Goal: Task Accomplishment & Management: Use online tool/utility

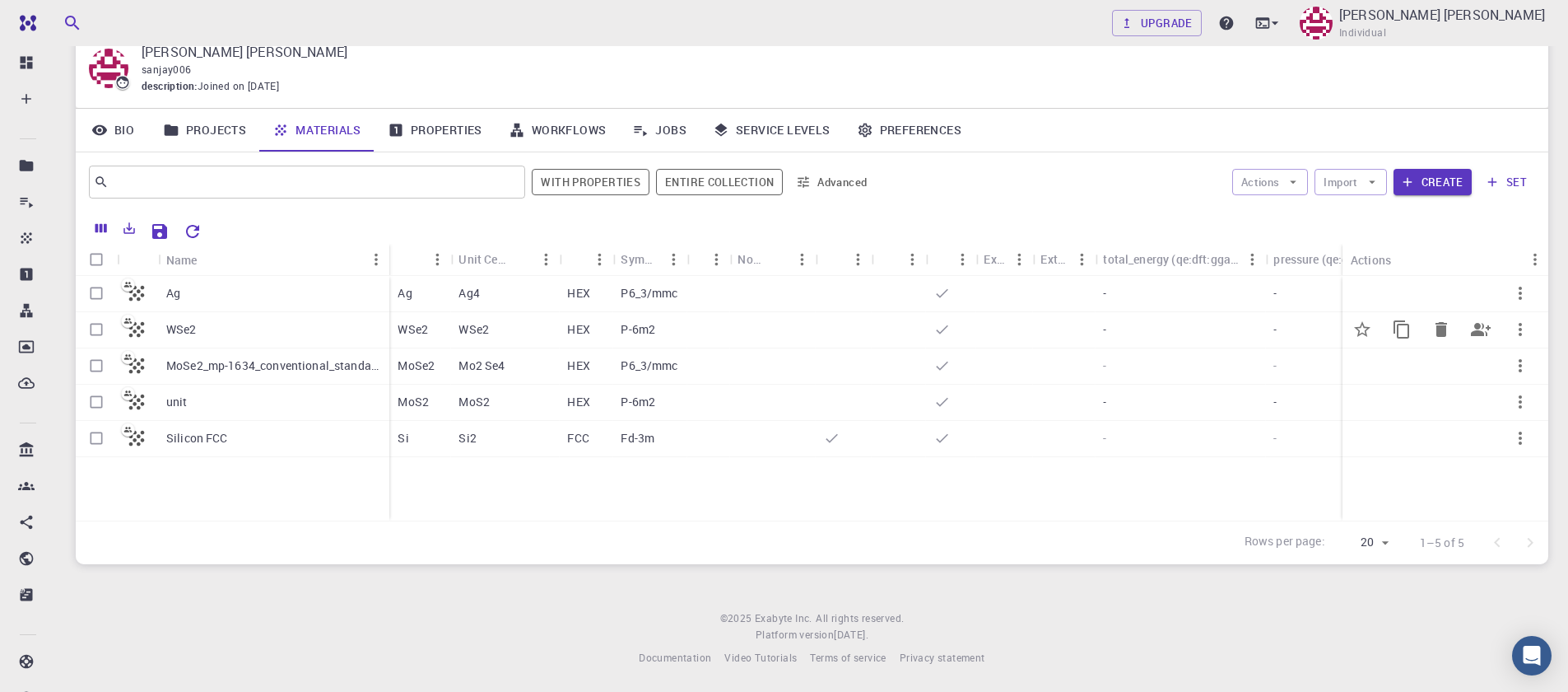
scroll to position [65, 0]
click at [96, 406] on input "Select row" at bounding box center [96, 400] width 31 height 31
checkbox input "true"
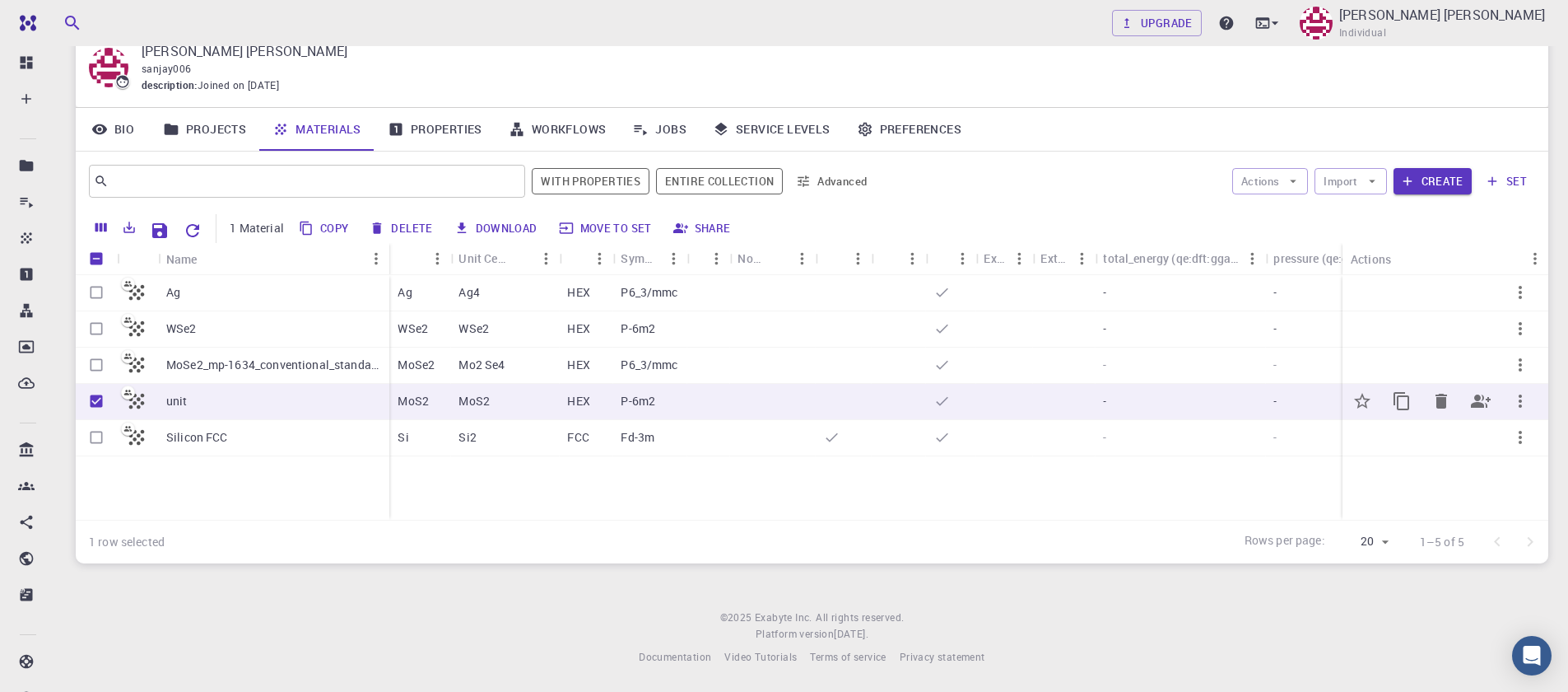
click at [96, 406] on input "Unselect row" at bounding box center [96, 400] width 31 height 31
checkbox input "false"
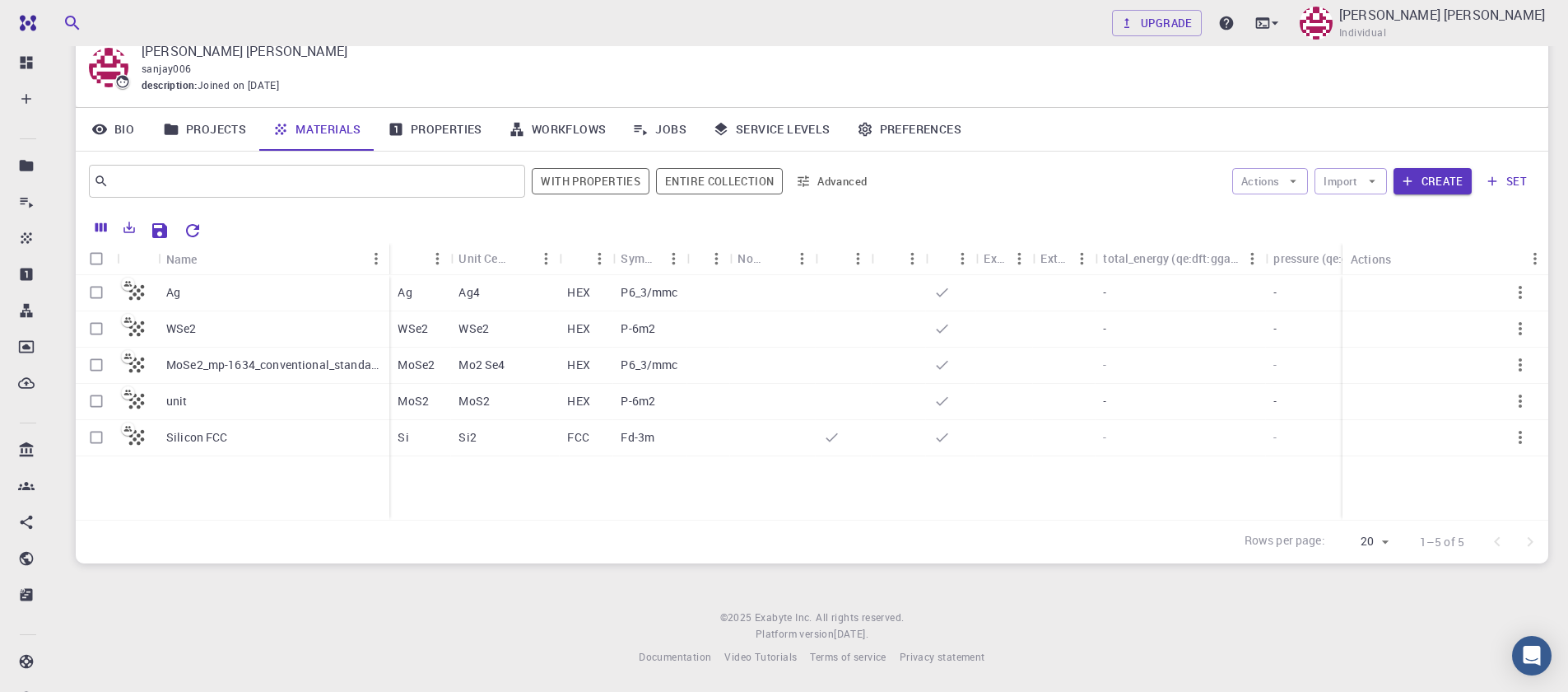
click at [181, 520] on div "Rows per page: 20 20 1–5 of 5" at bounding box center [813, 542] width 1473 height 44
click at [1410, 187] on icon "button" at bounding box center [1407, 182] width 15 height 15
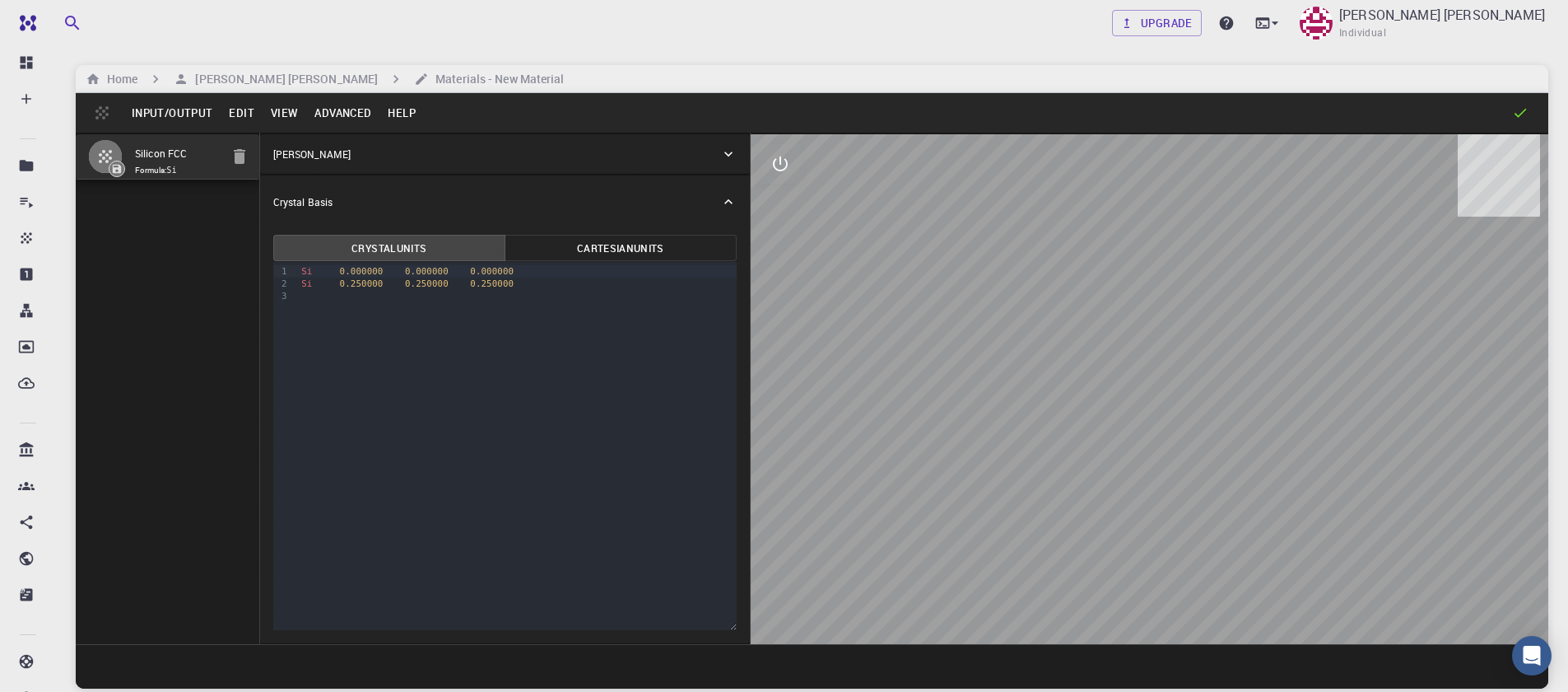
click at [161, 113] on button "Input/Output" at bounding box center [172, 113] width 97 height 27
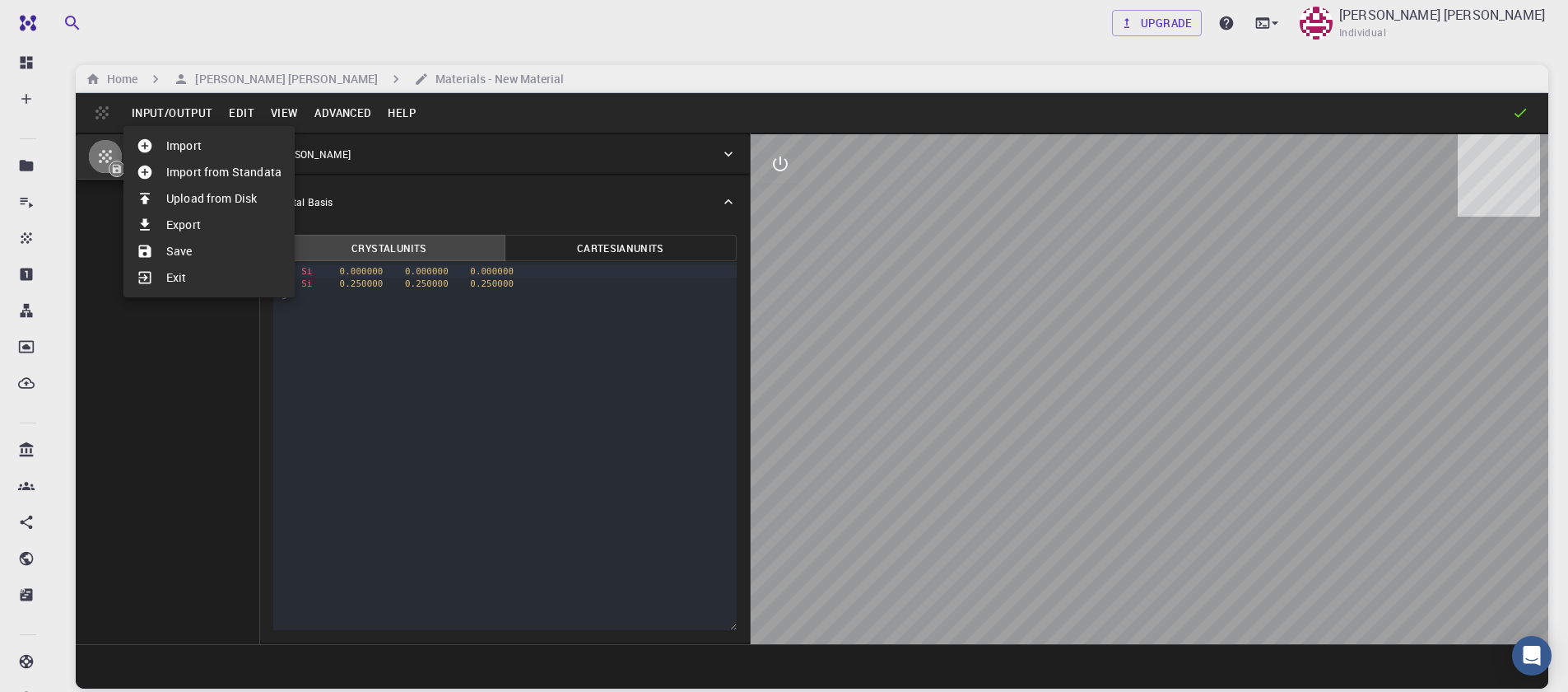
click at [182, 149] on li "Import" at bounding box center [209, 145] width 171 height 27
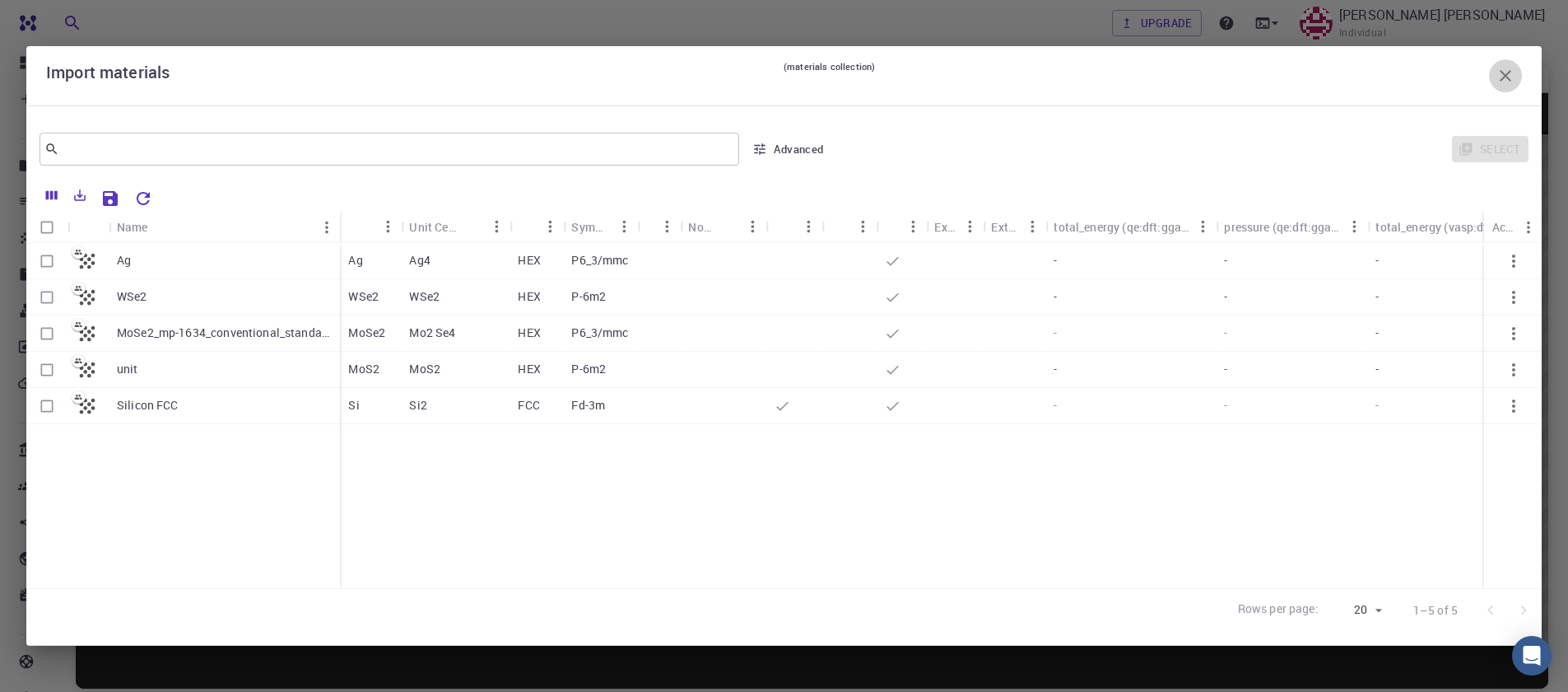
click at [1493, 77] on button "button" at bounding box center [1505, 75] width 33 height 33
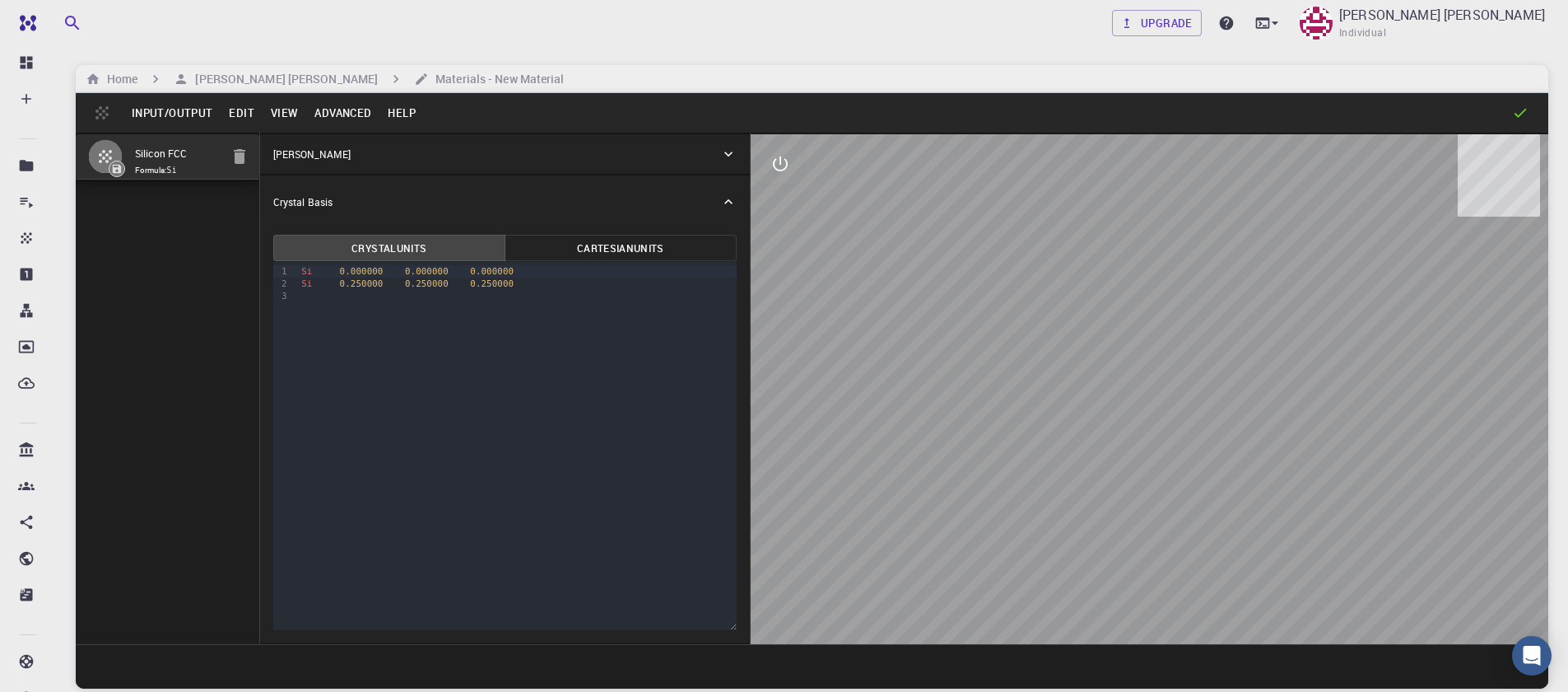
click at [178, 108] on button "Input/Output" at bounding box center [172, 113] width 97 height 27
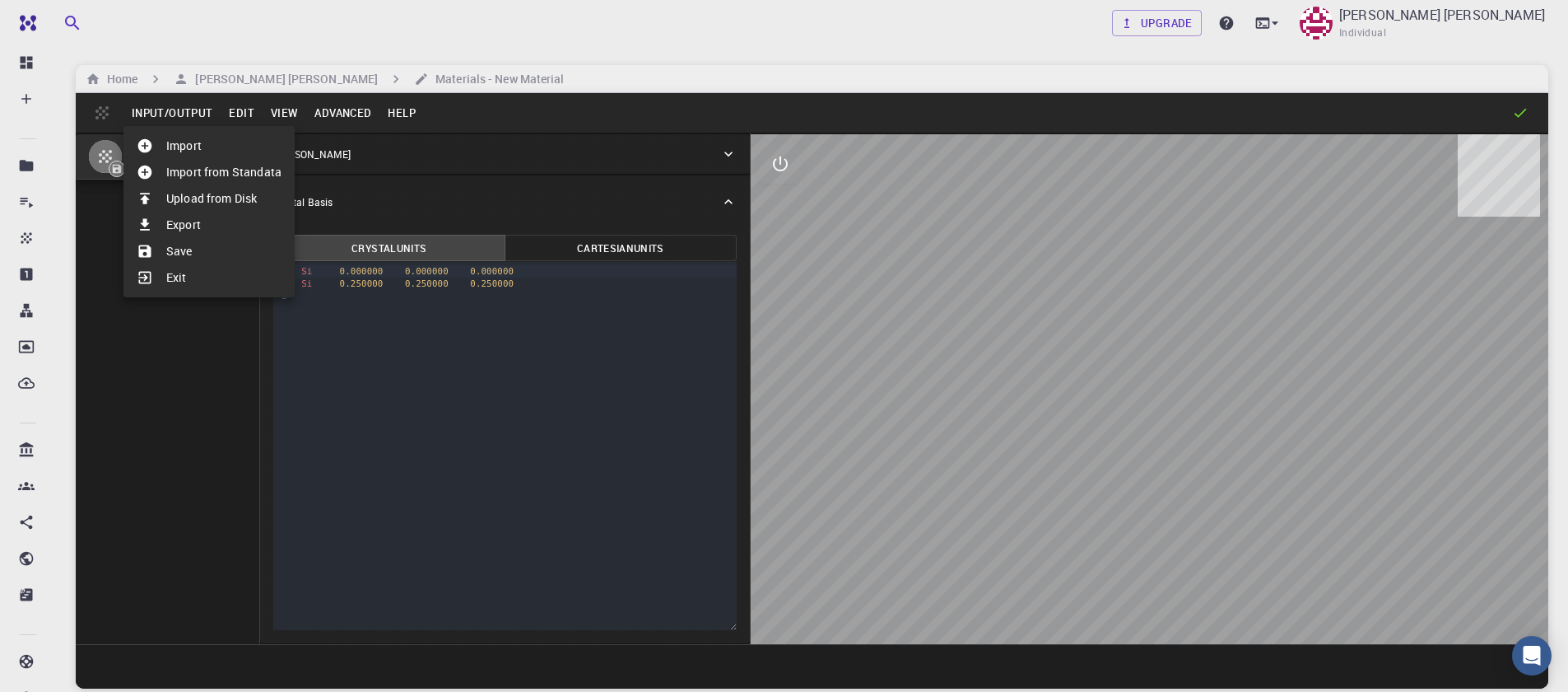
click at [275, 78] on div at bounding box center [784, 346] width 1568 height 692
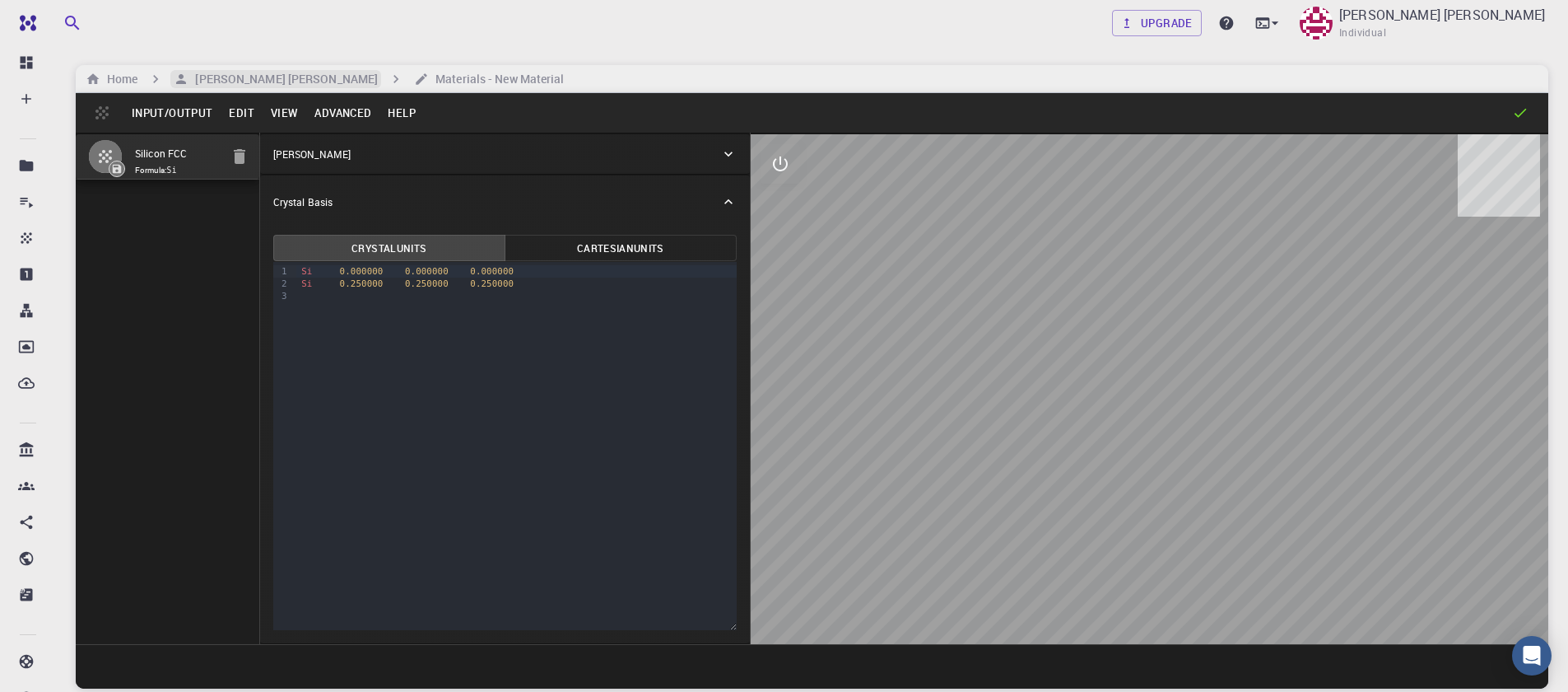
click at [261, 82] on h6 "[PERSON_NAME] [PERSON_NAME]" at bounding box center [282, 79] width 189 height 18
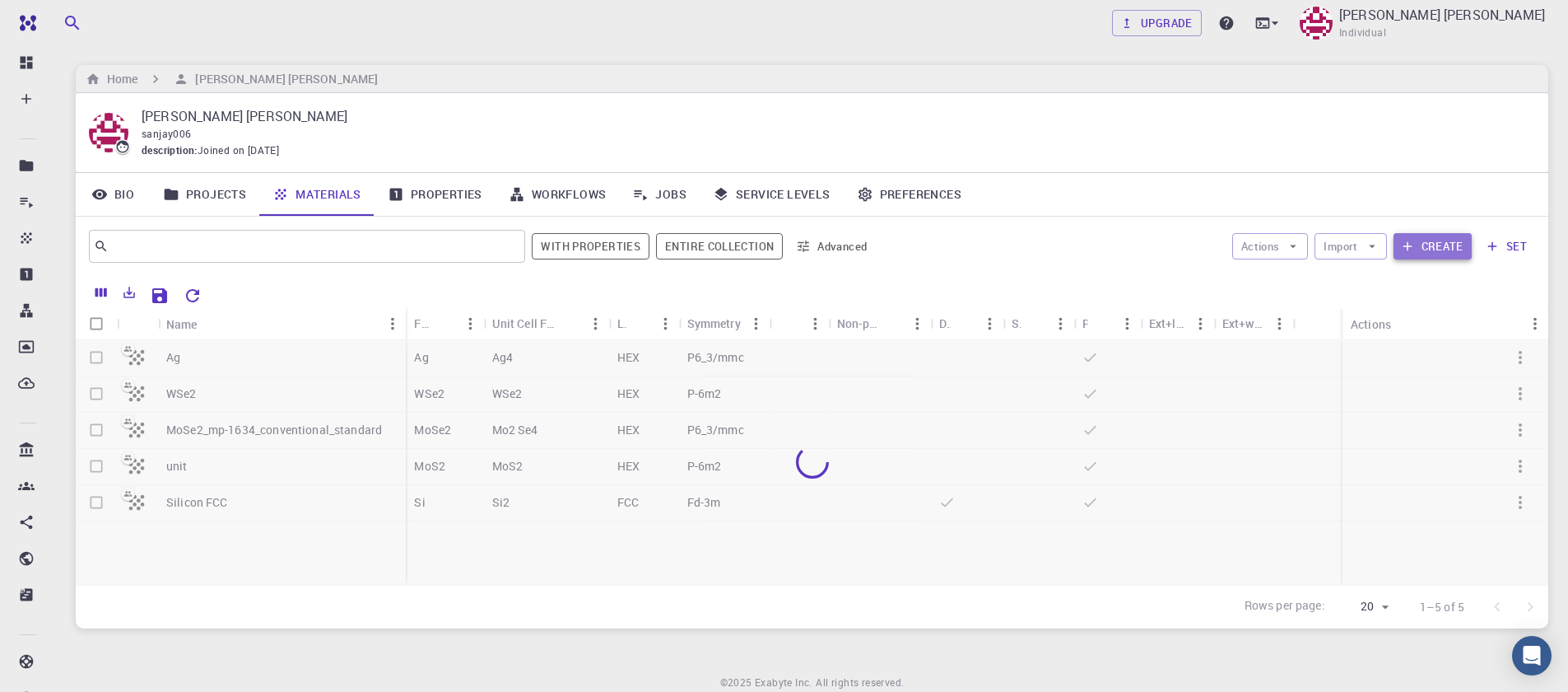
click at [1428, 249] on button "Create" at bounding box center [1432, 246] width 78 height 27
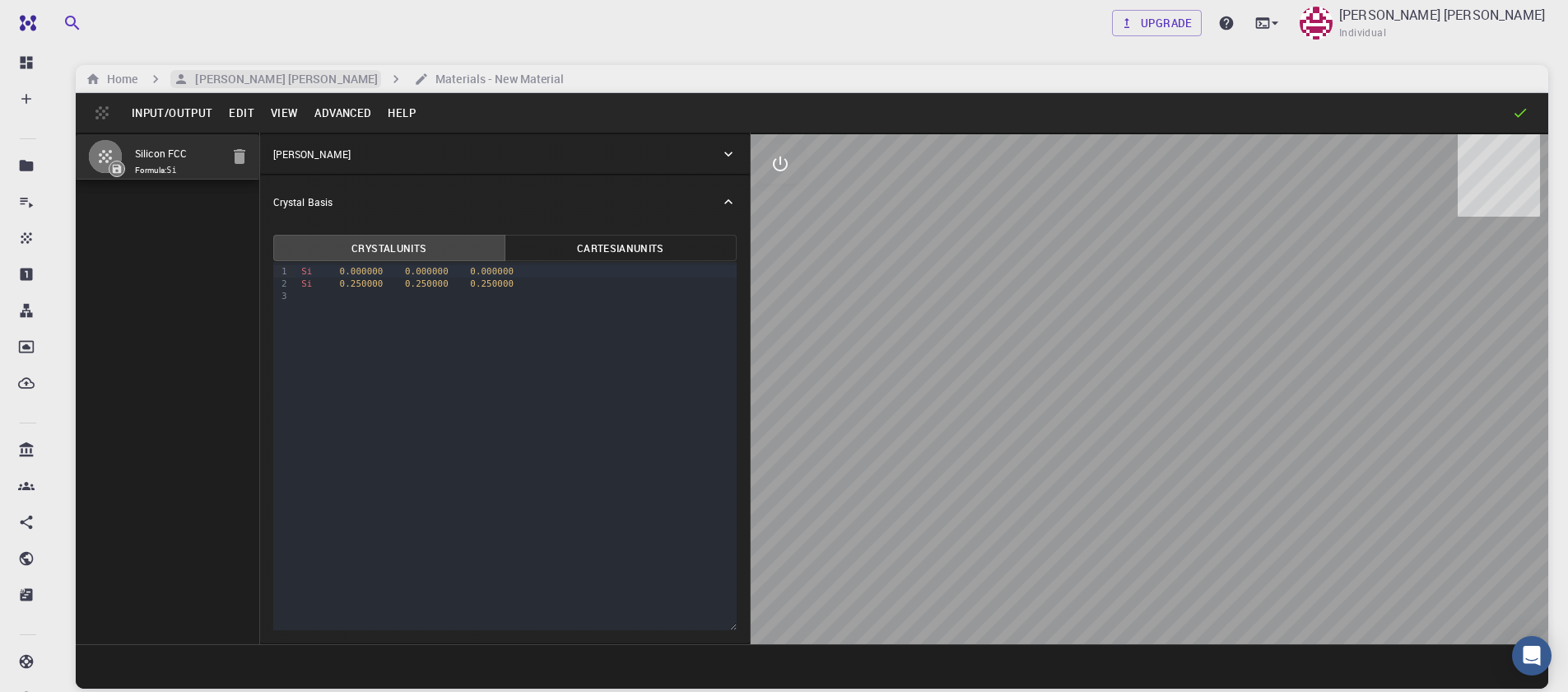
click at [256, 84] on h6 "[PERSON_NAME] [PERSON_NAME]" at bounding box center [282, 79] width 189 height 18
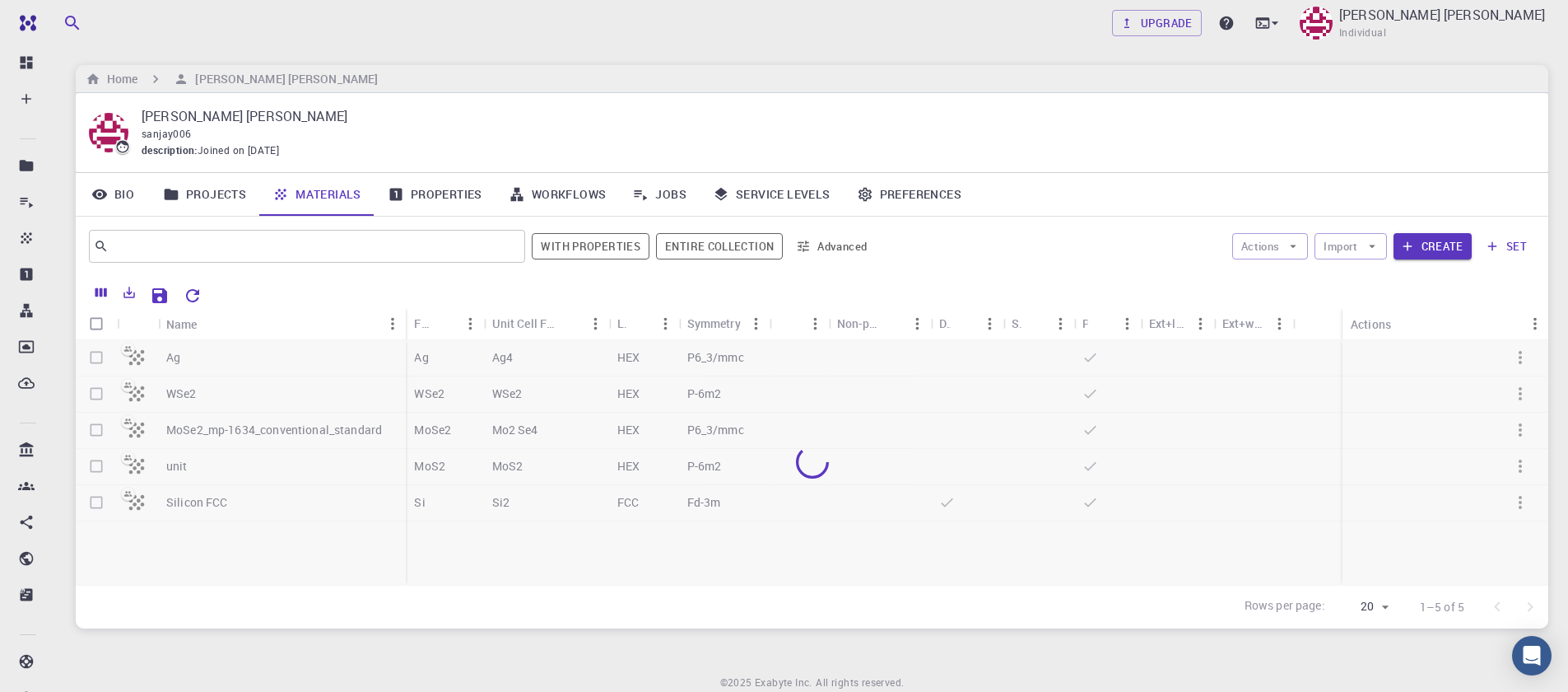
click at [1356, 261] on div "Actions Import Create set" at bounding box center [1209, 246] width 654 height 40
click at [1353, 255] on button "Import" at bounding box center [1349, 246] width 71 height 27
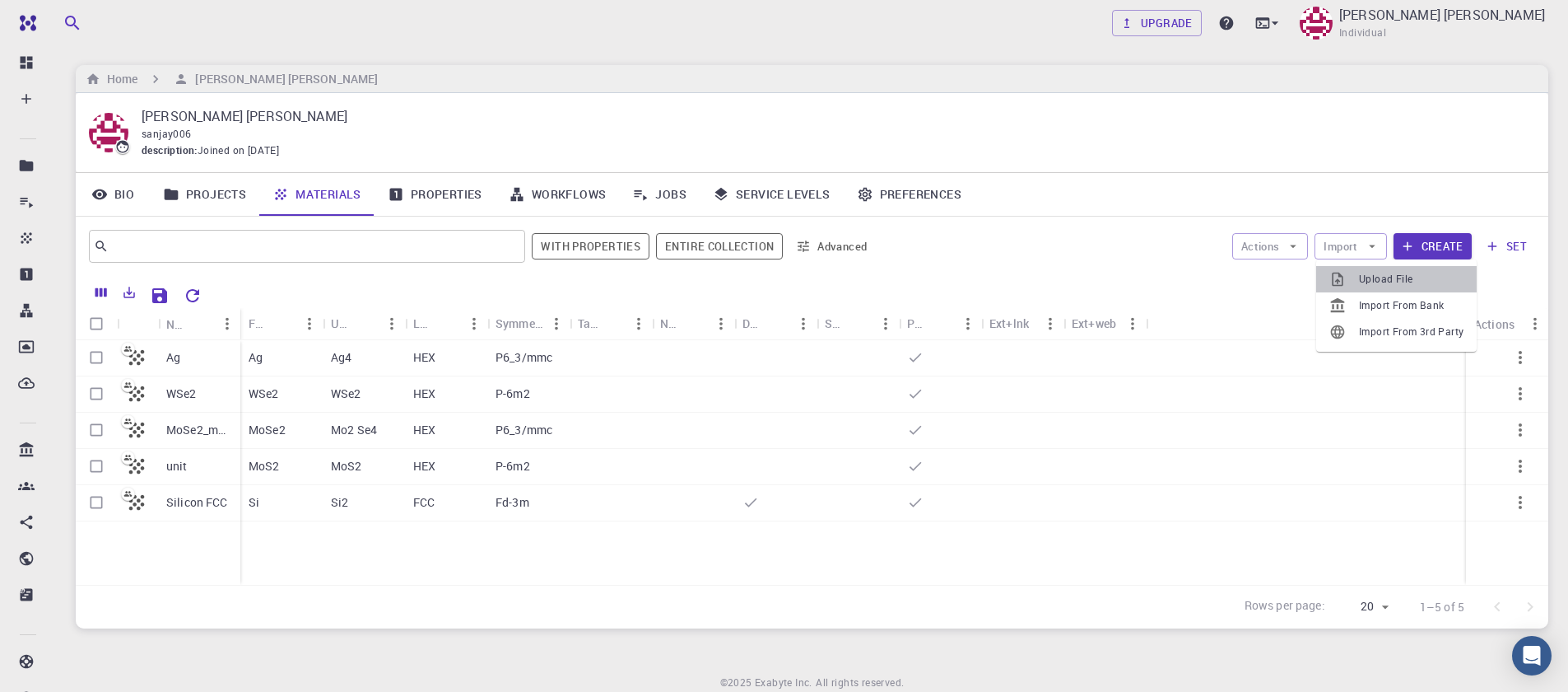
click at [1379, 286] on span "Upload File" at bounding box center [1411, 279] width 105 height 16
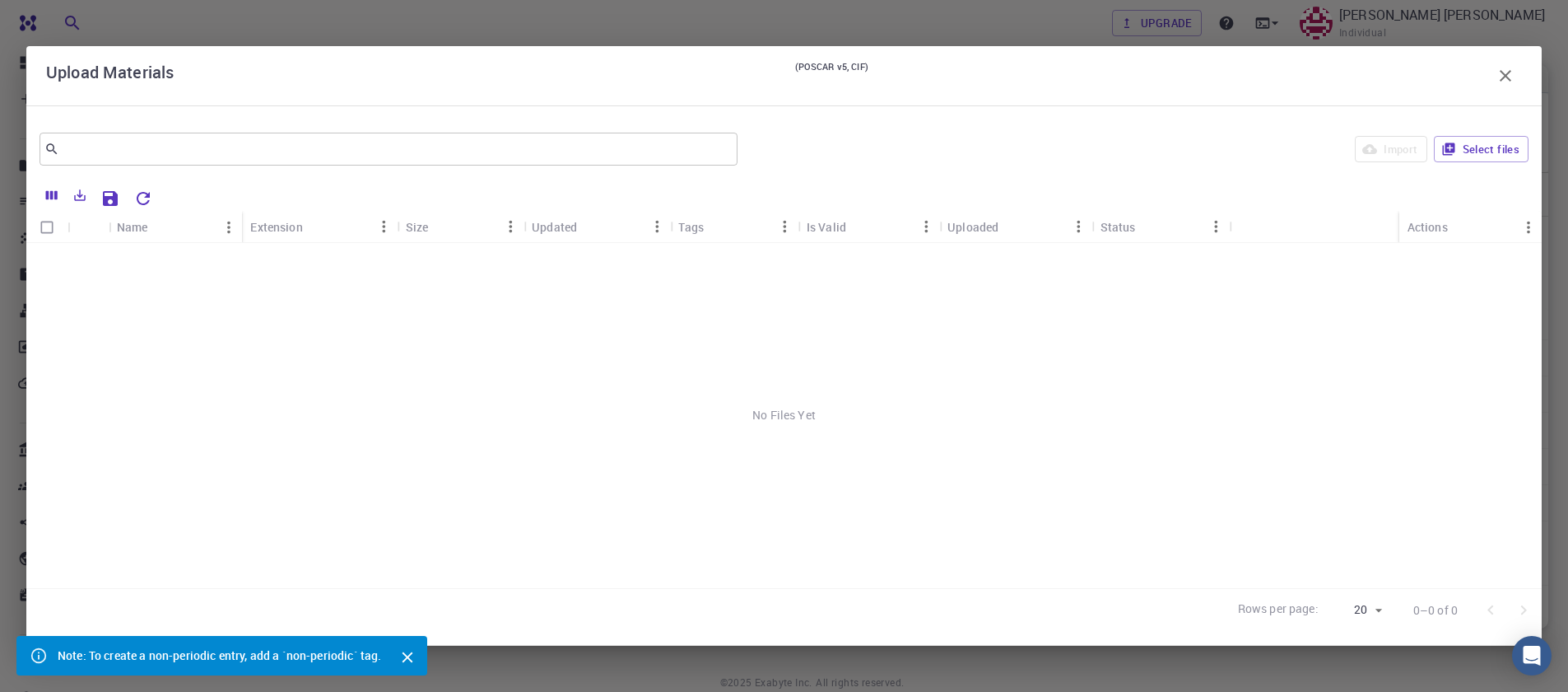
scroll to position [65, 0]
click at [1462, 146] on button "Select files" at bounding box center [1482, 149] width 95 height 27
click at [53, 265] on input "Select row" at bounding box center [47, 260] width 31 height 31
checkbox input "true"
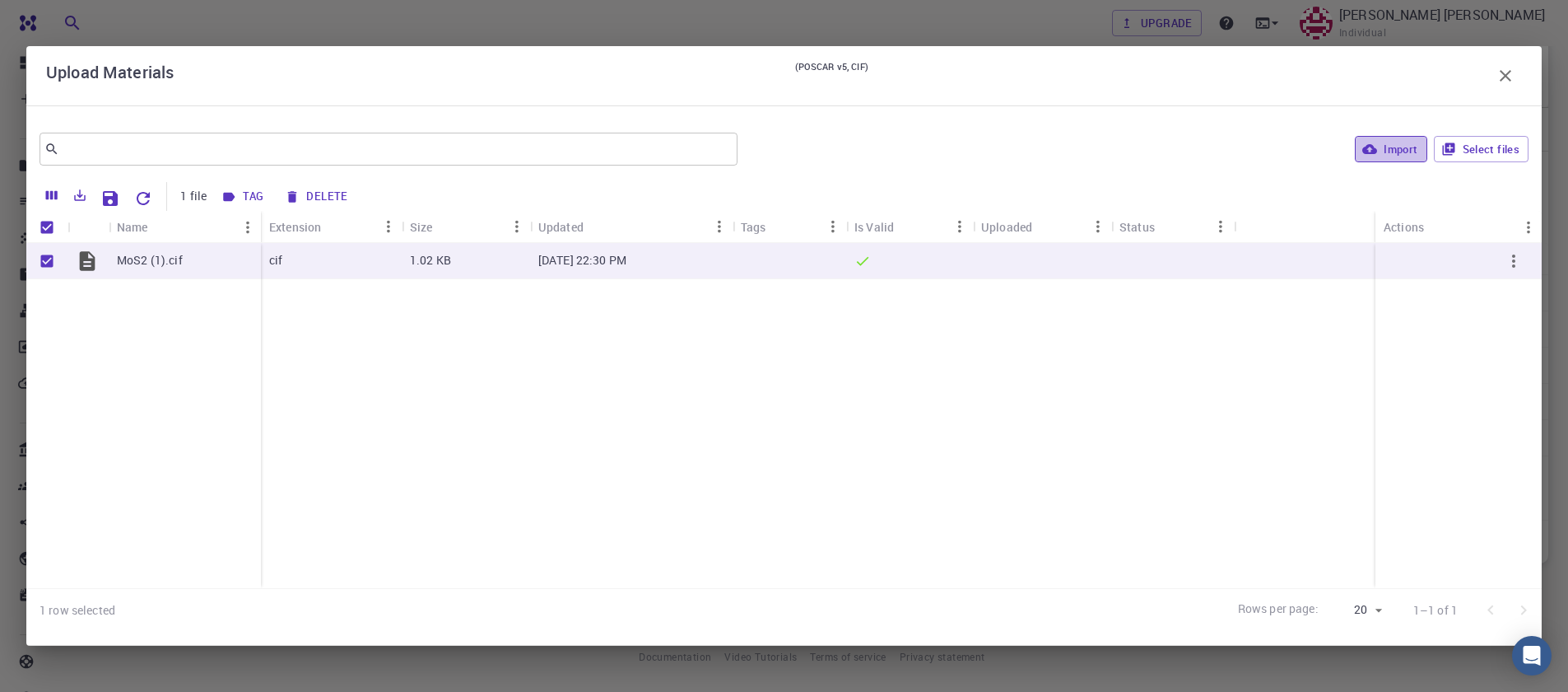
click at [1391, 158] on button "Import" at bounding box center [1390, 149] width 71 height 27
checkbox input "false"
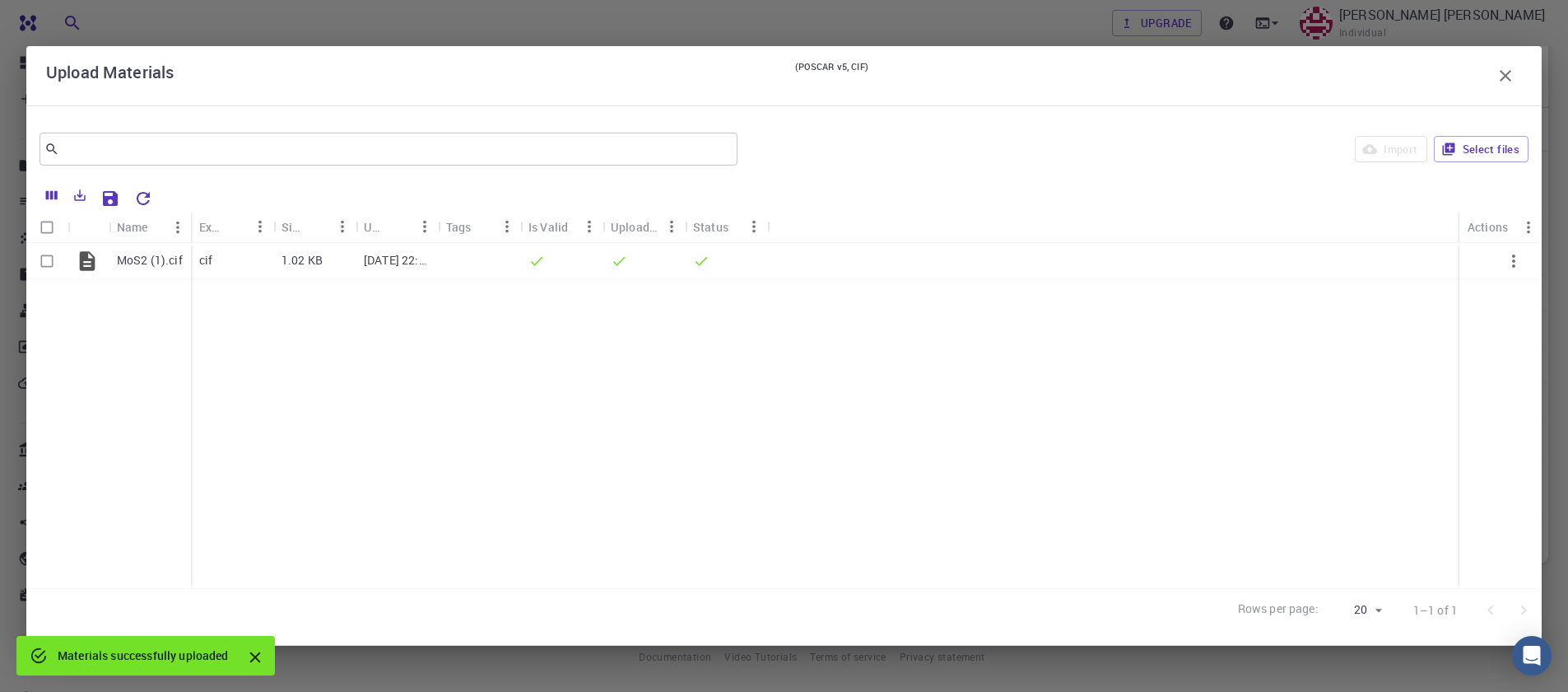
click at [1501, 75] on icon "button" at bounding box center [1505, 75] width 20 height 20
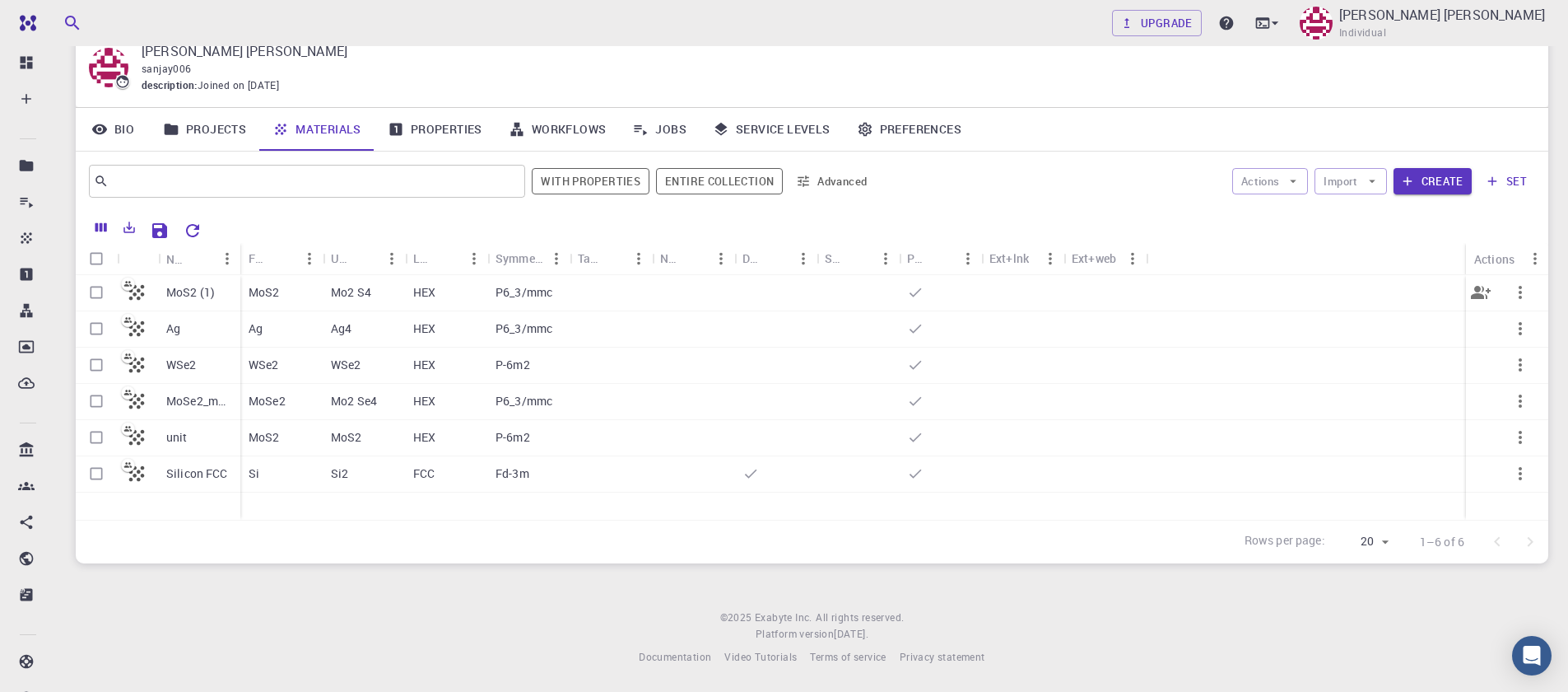
click at [206, 286] on p "MoS2 (1)" at bounding box center [190, 292] width 48 height 16
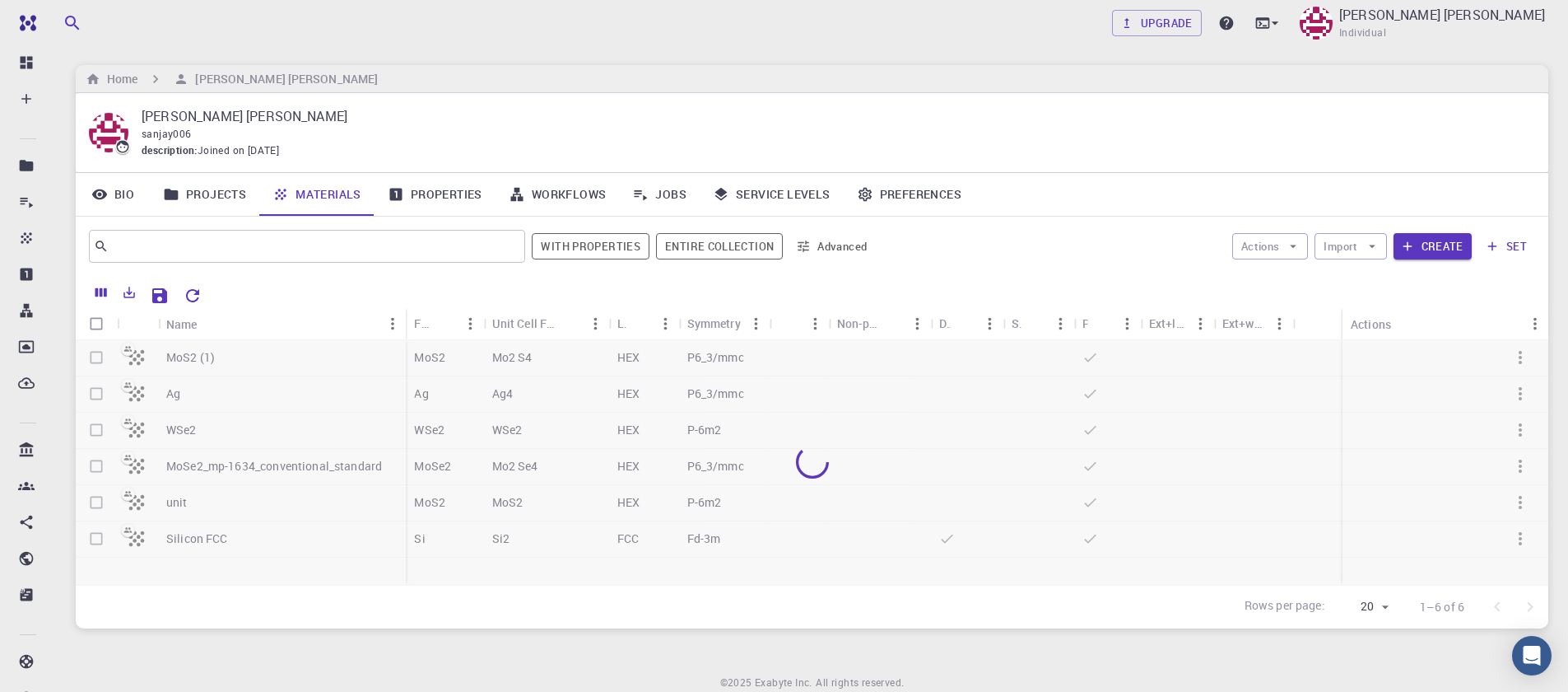
scroll to position [65, 0]
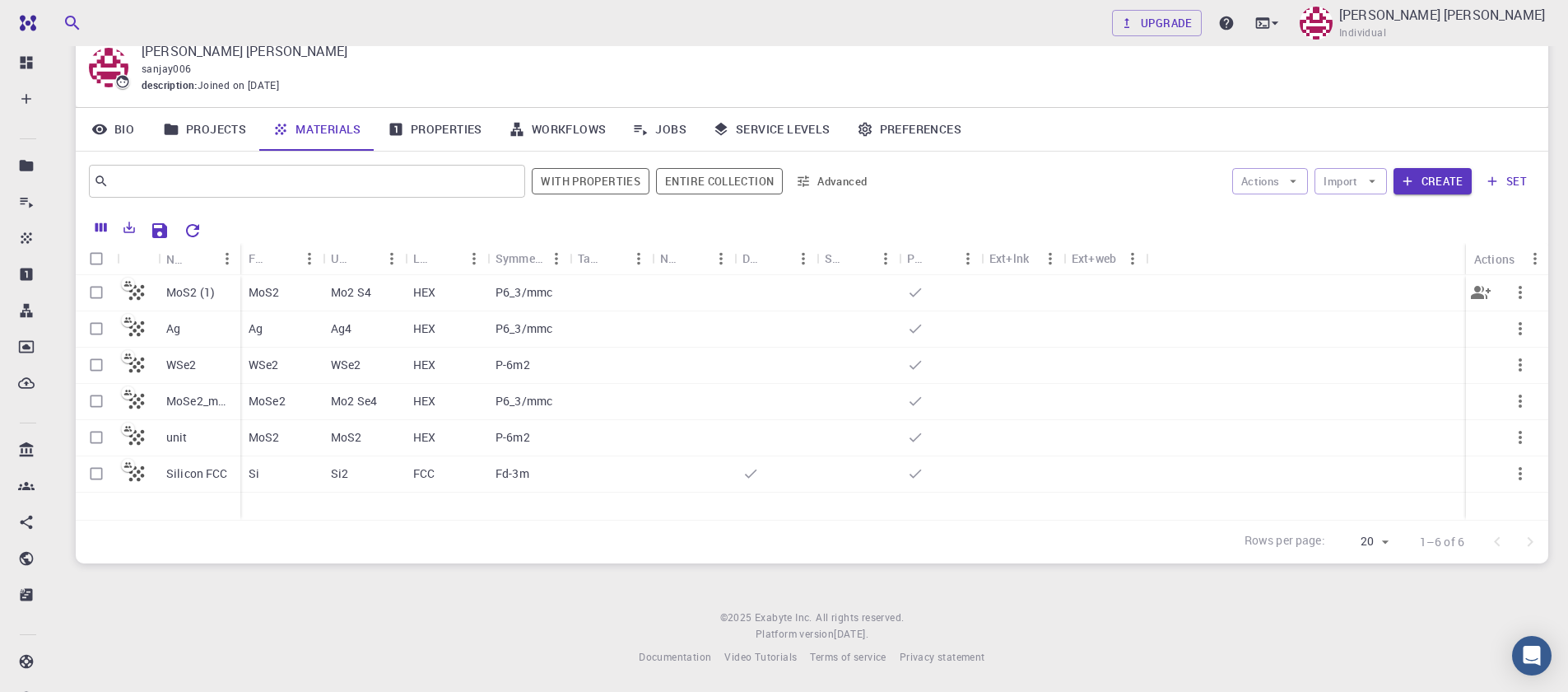
click at [95, 298] on input "Select row" at bounding box center [96, 292] width 31 height 31
checkbox input "true"
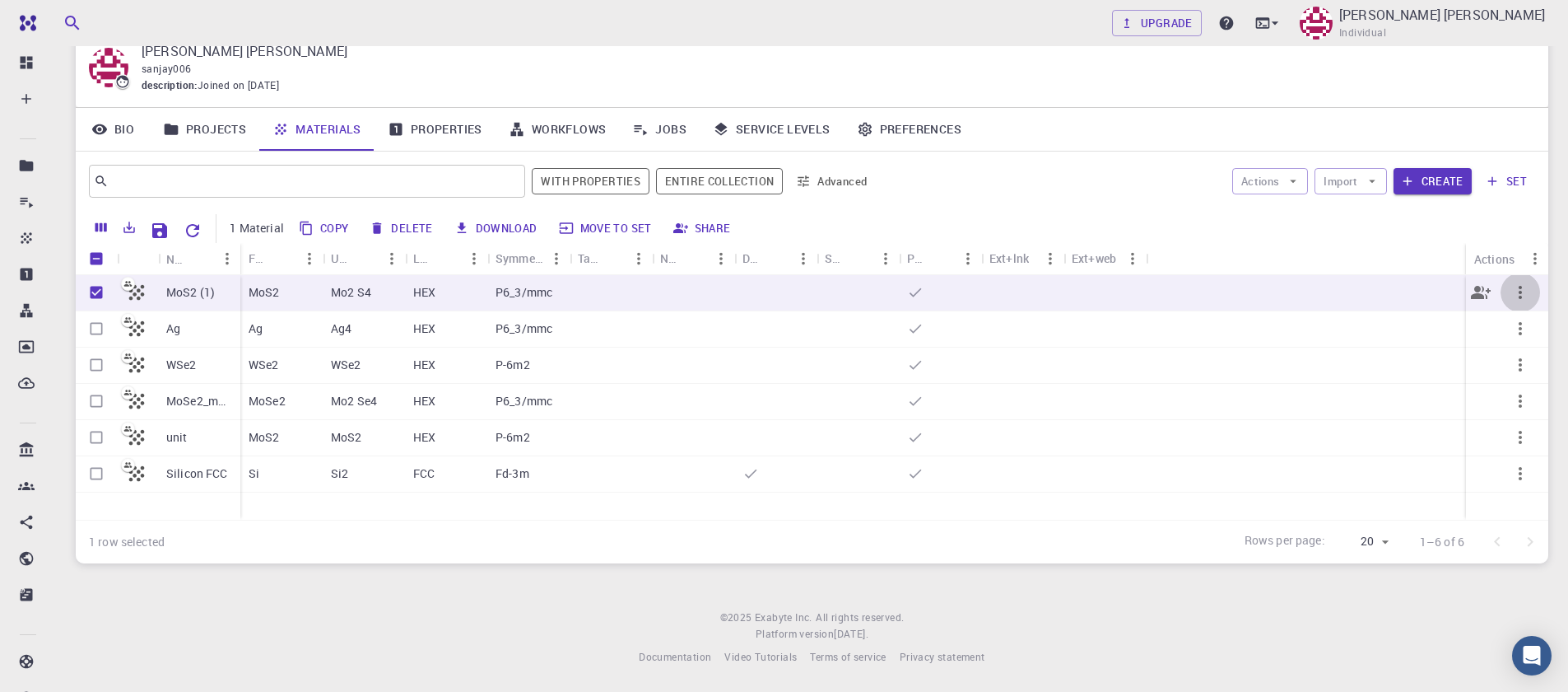
click at [1520, 292] on icon "button" at bounding box center [1520, 293] width 3 height 13
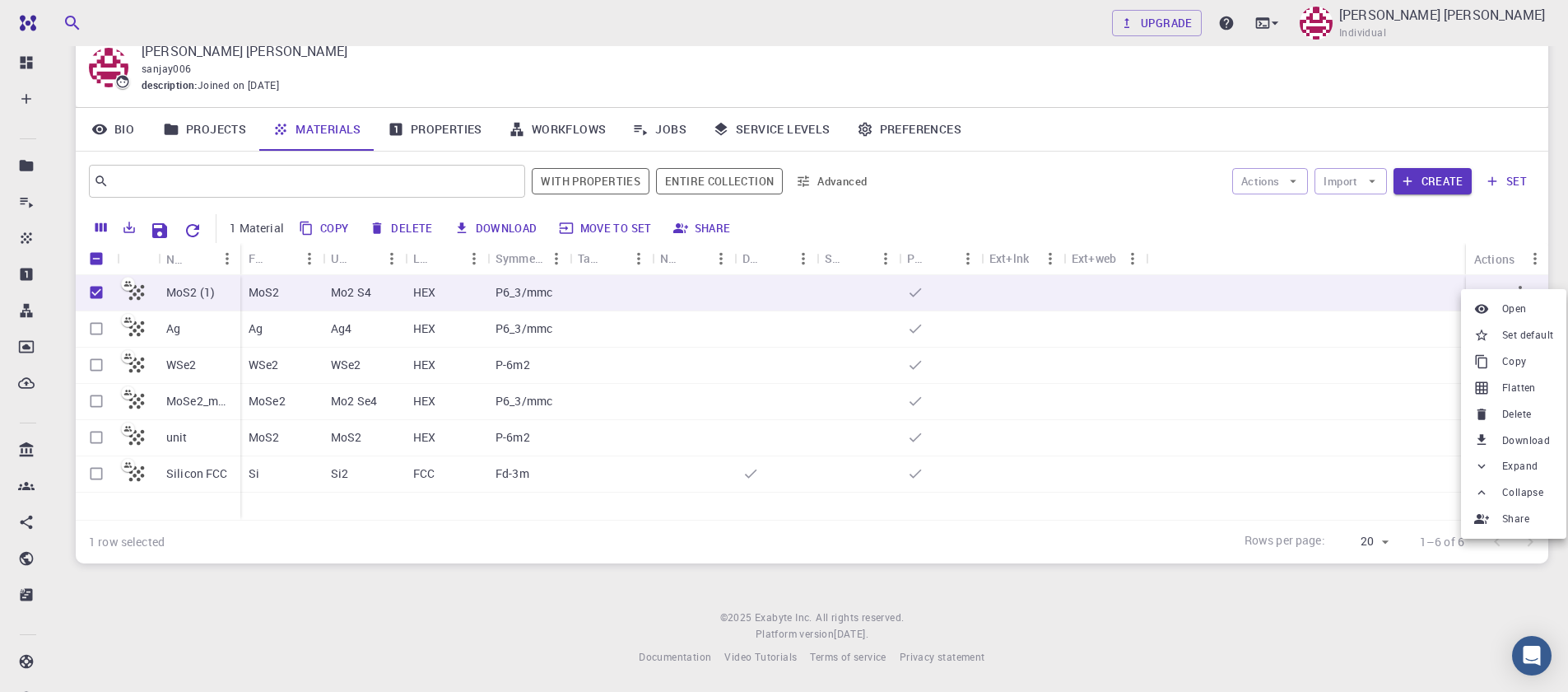
click at [1512, 415] on span "Delete" at bounding box center [1517, 413] width 29 height 16
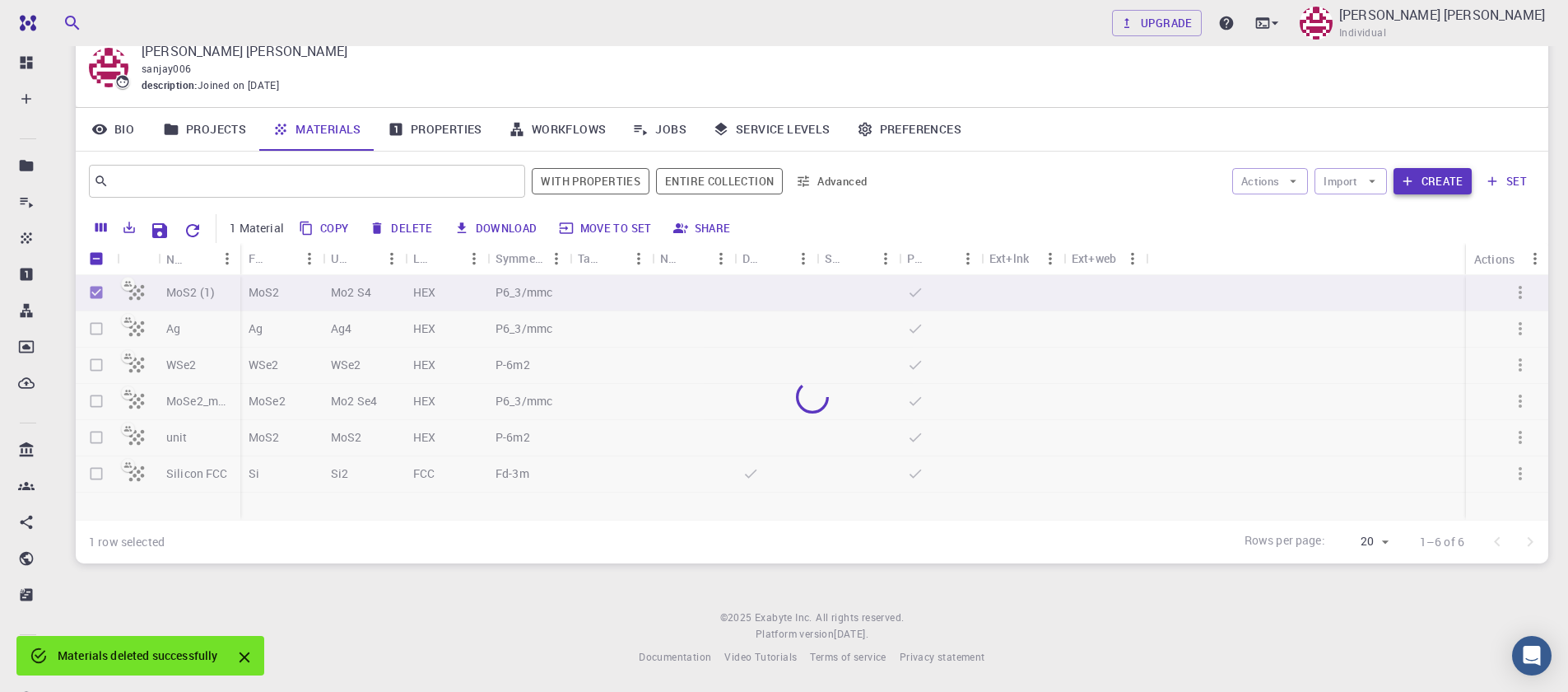
checkbox input "false"
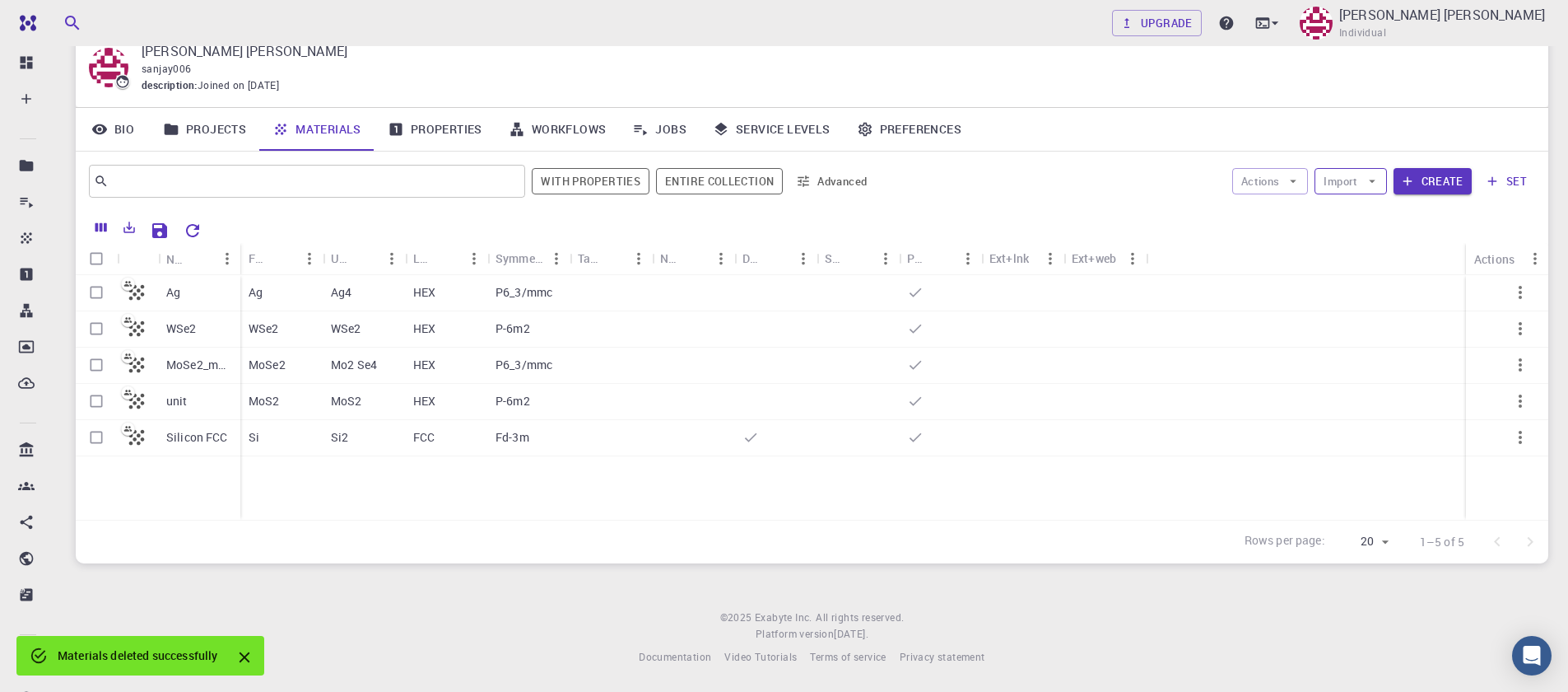
click at [1362, 186] on button "Import" at bounding box center [1349, 182] width 71 height 27
click at [1360, 217] on span "Upload File" at bounding box center [1411, 214] width 105 height 16
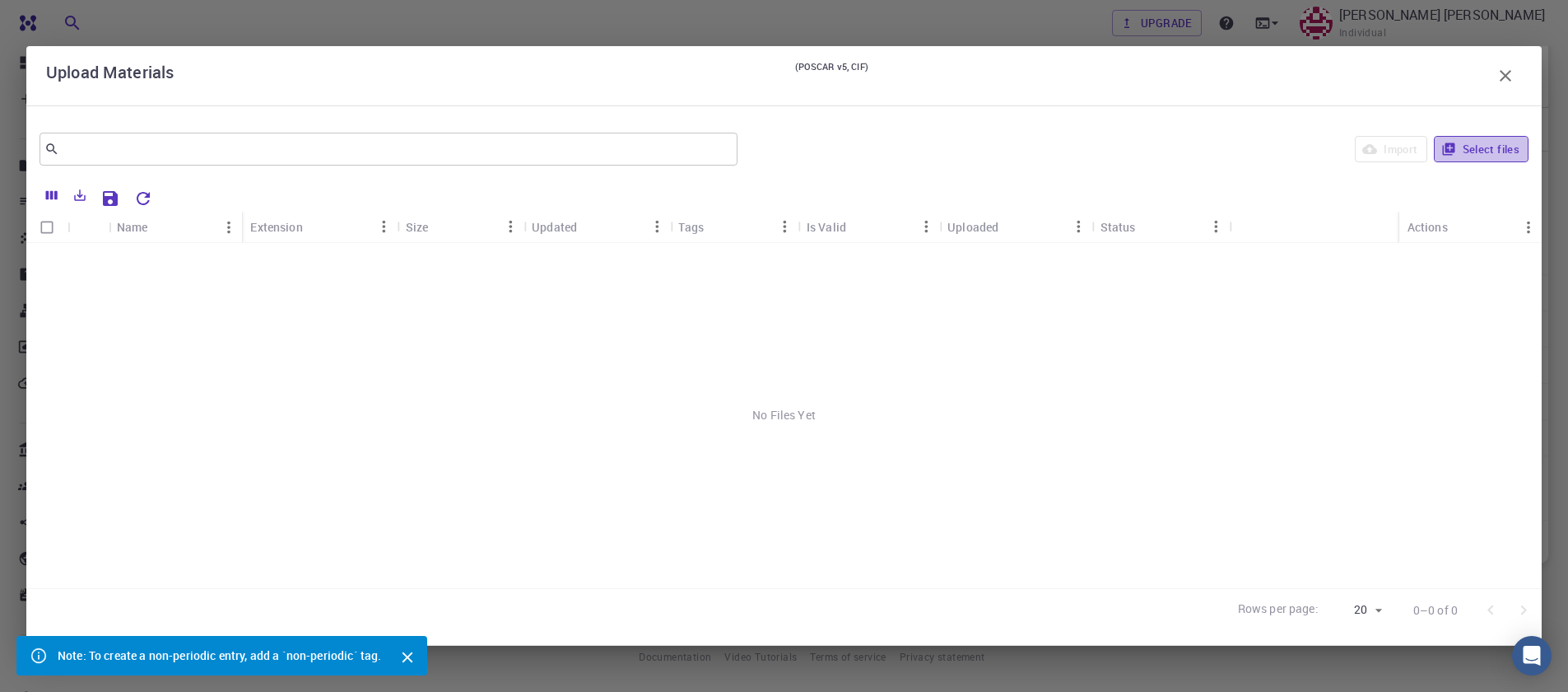
click at [1450, 146] on icon "button" at bounding box center [1447, 149] width 12 height 12
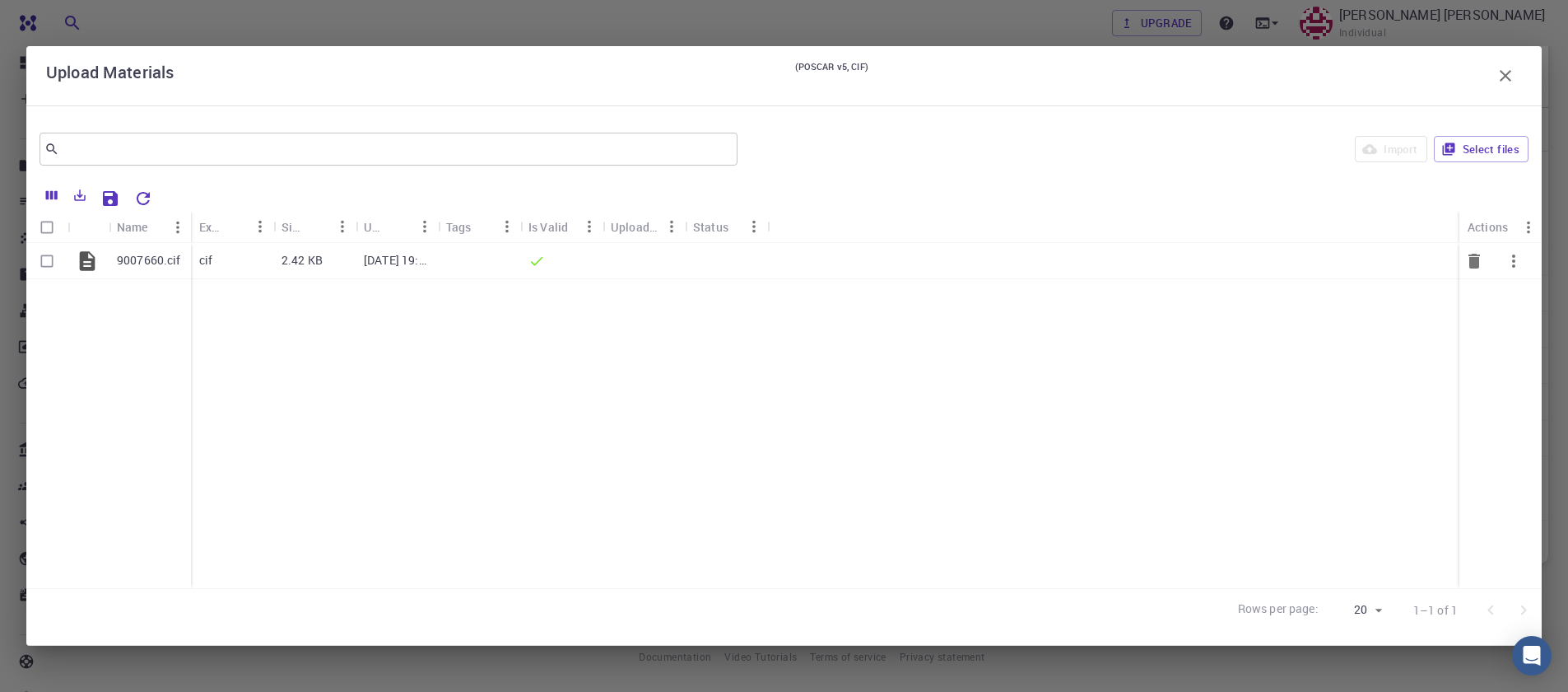
click at [52, 264] on input "Select row" at bounding box center [47, 260] width 31 height 31
checkbox input "true"
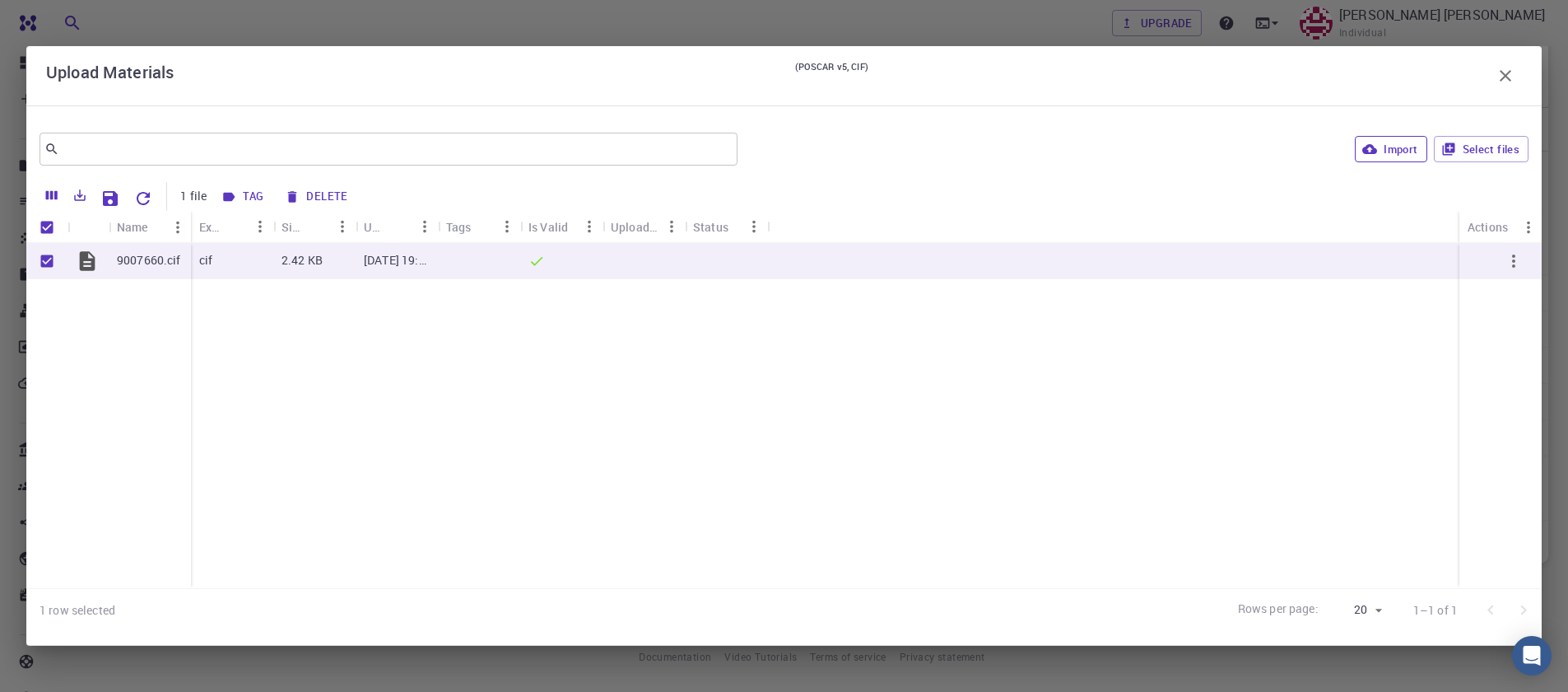
click at [1372, 157] on button "Import" at bounding box center [1390, 149] width 71 height 27
checkbox input "false"
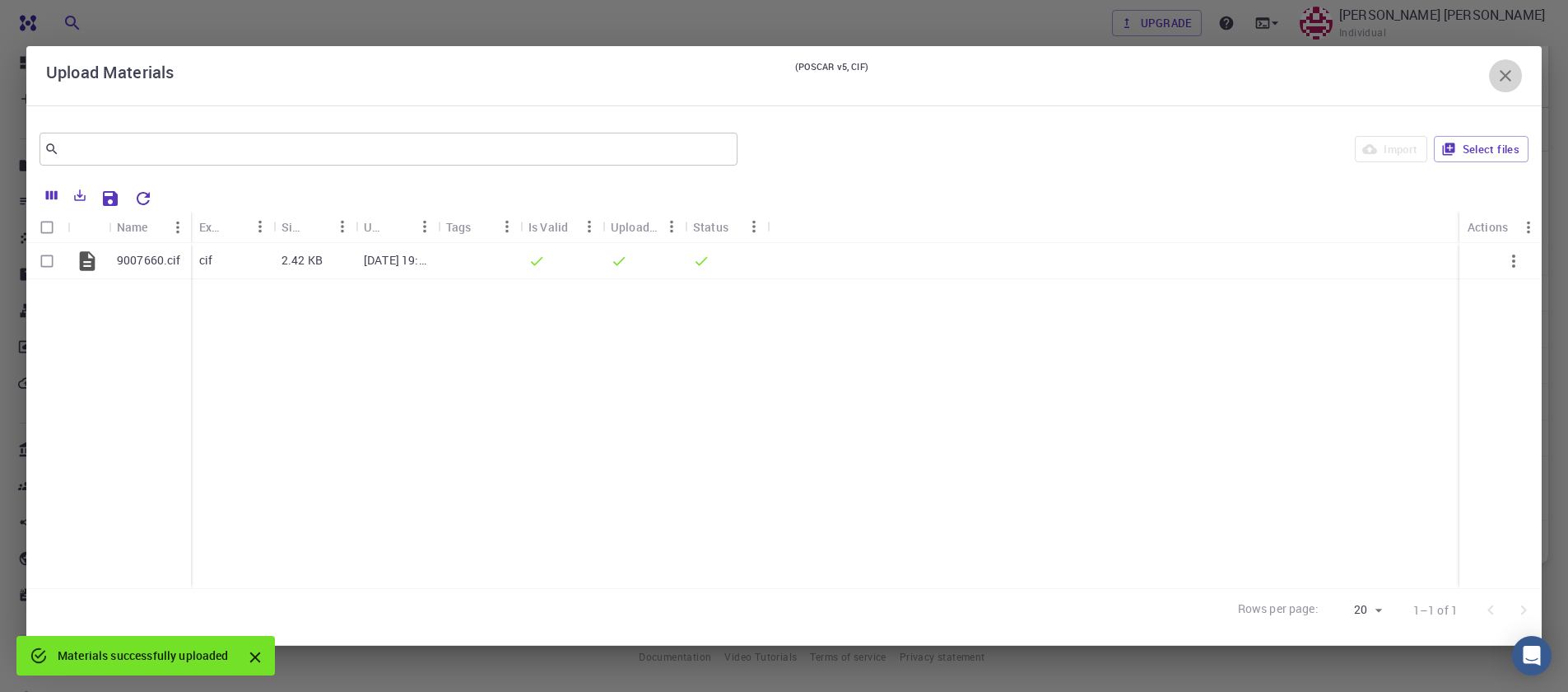
click at [1500, 77] on icon "button" at bounding box center [1505, 75] width 20 height 20
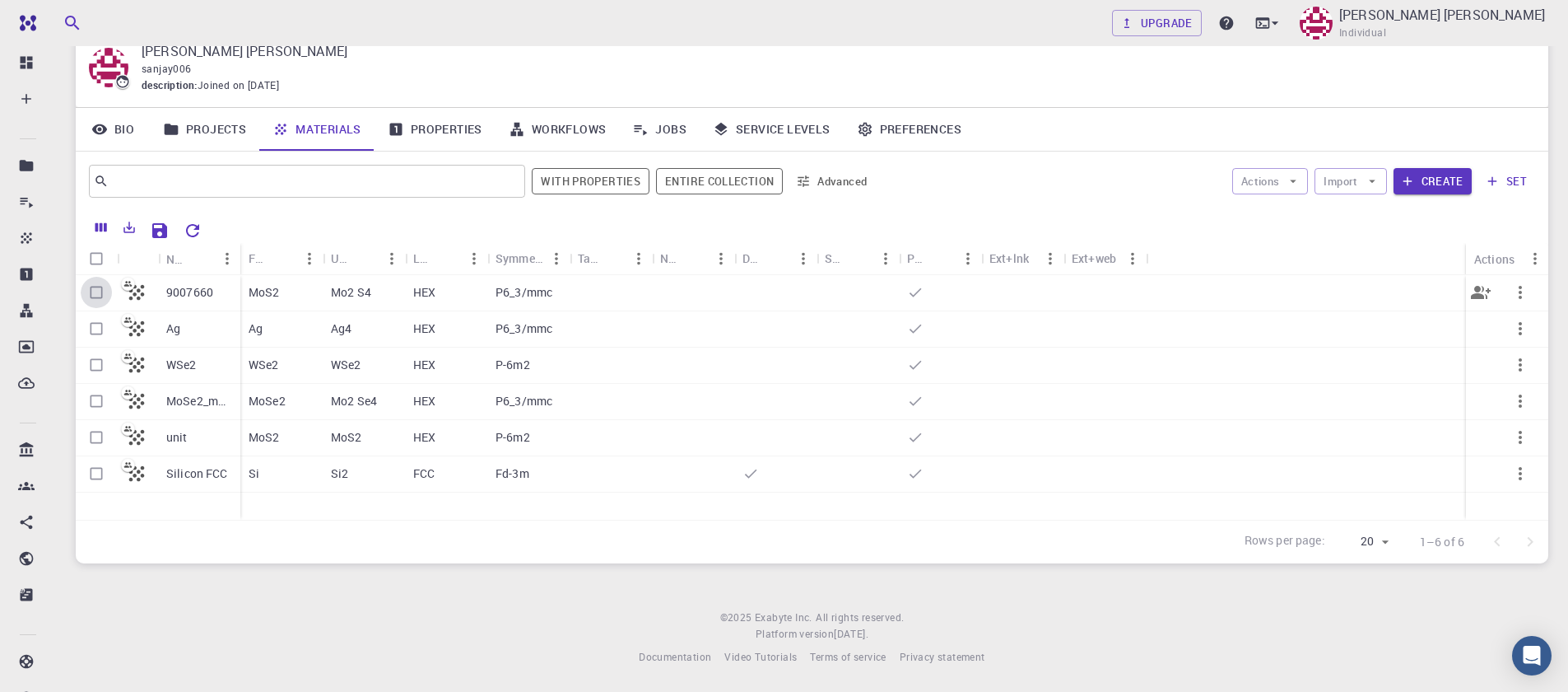
click at [95, 293] on input "Select row" at bounding box center [96, 292] width 31 height 31
checkbox input "true"
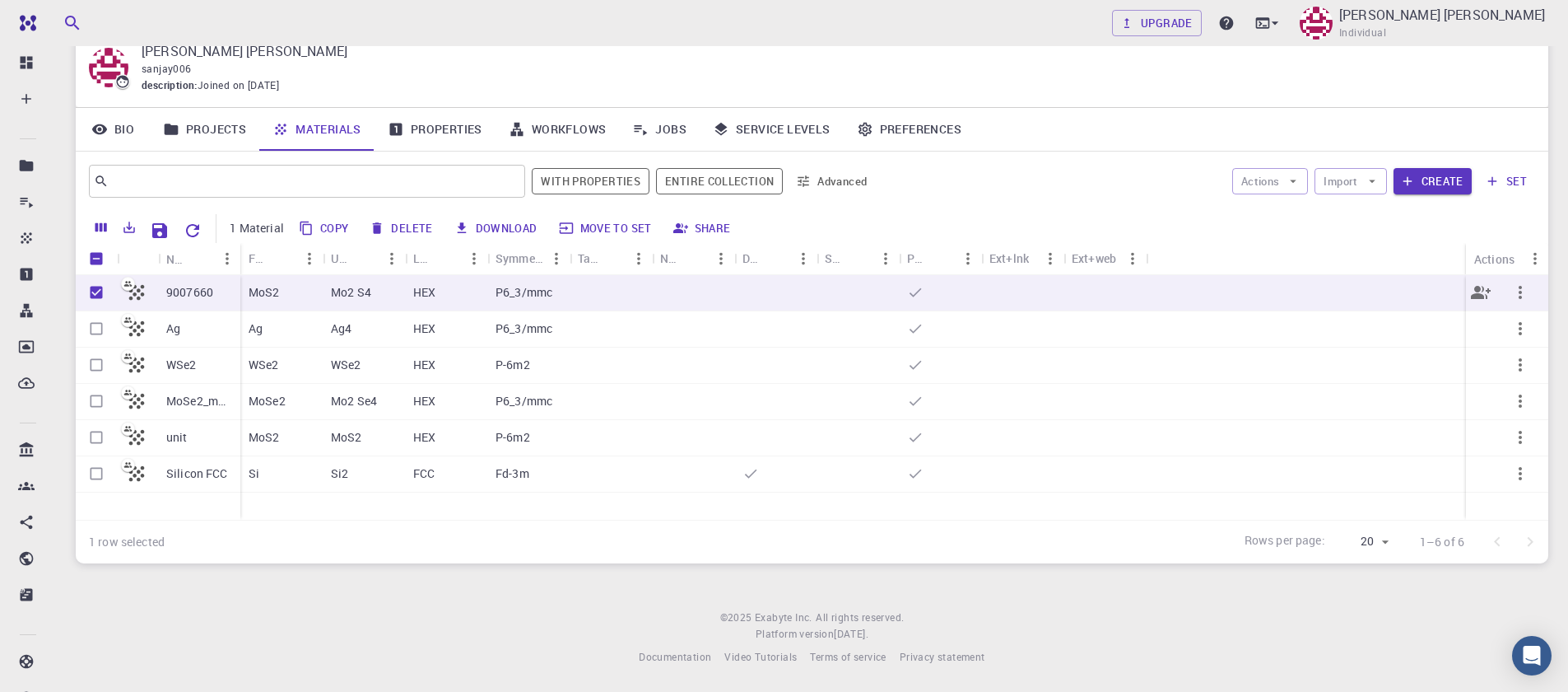
click at [96, 301] on input "Unselect row" at bounding box center [96, 292] width 31 height 31
checkbox input "false"
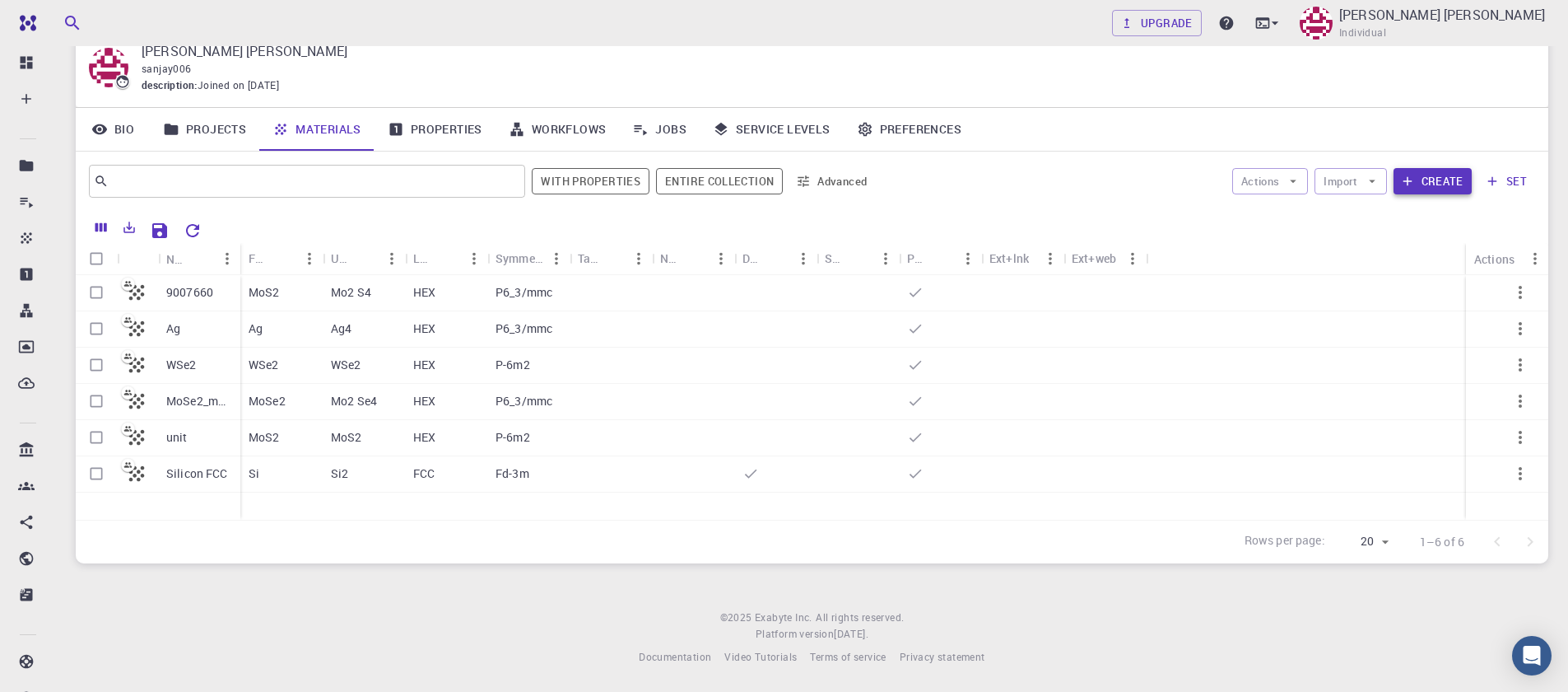
click at [1417, 169] on button "Create" at bounding box center [1432, 182] width 78 height 27
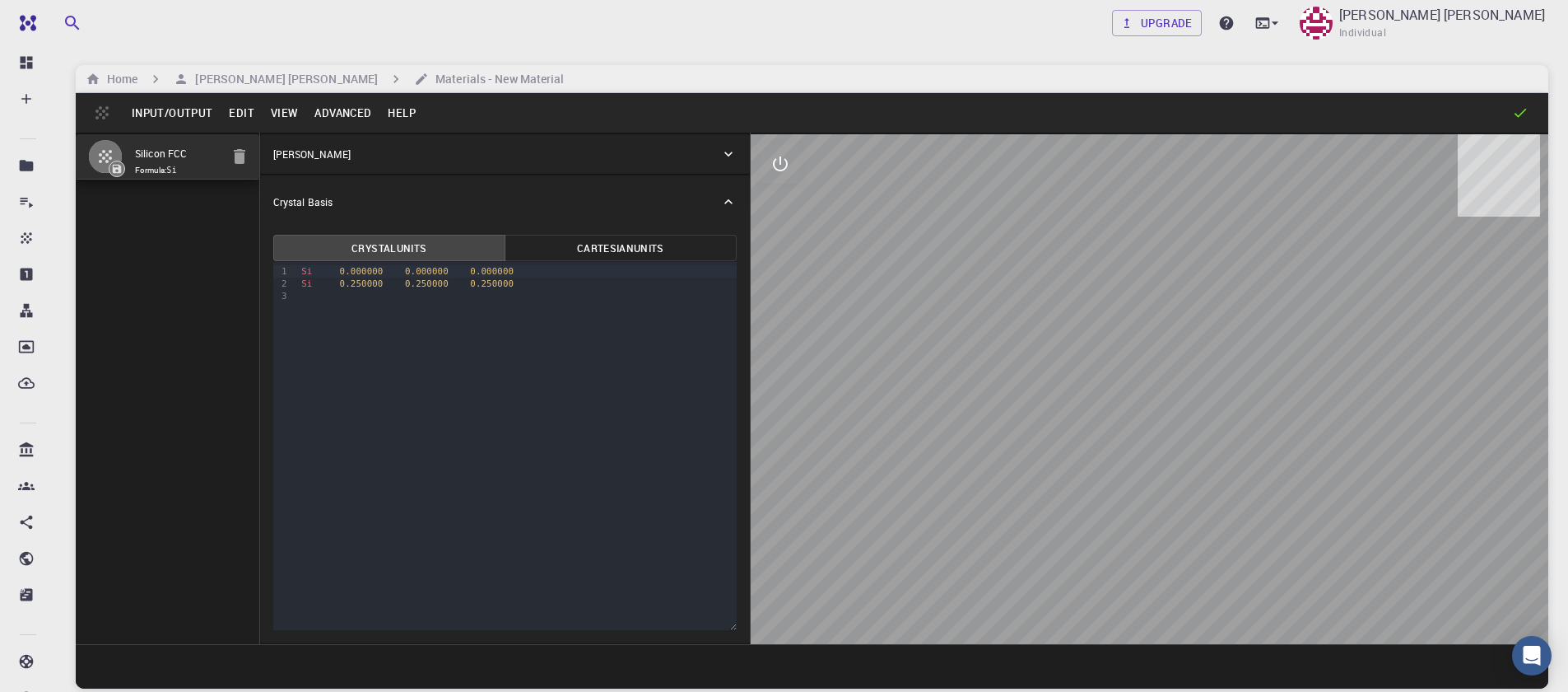
click at [194, 123] on button "Input/Output" at bounding box center [172, 113] width 97 height 27
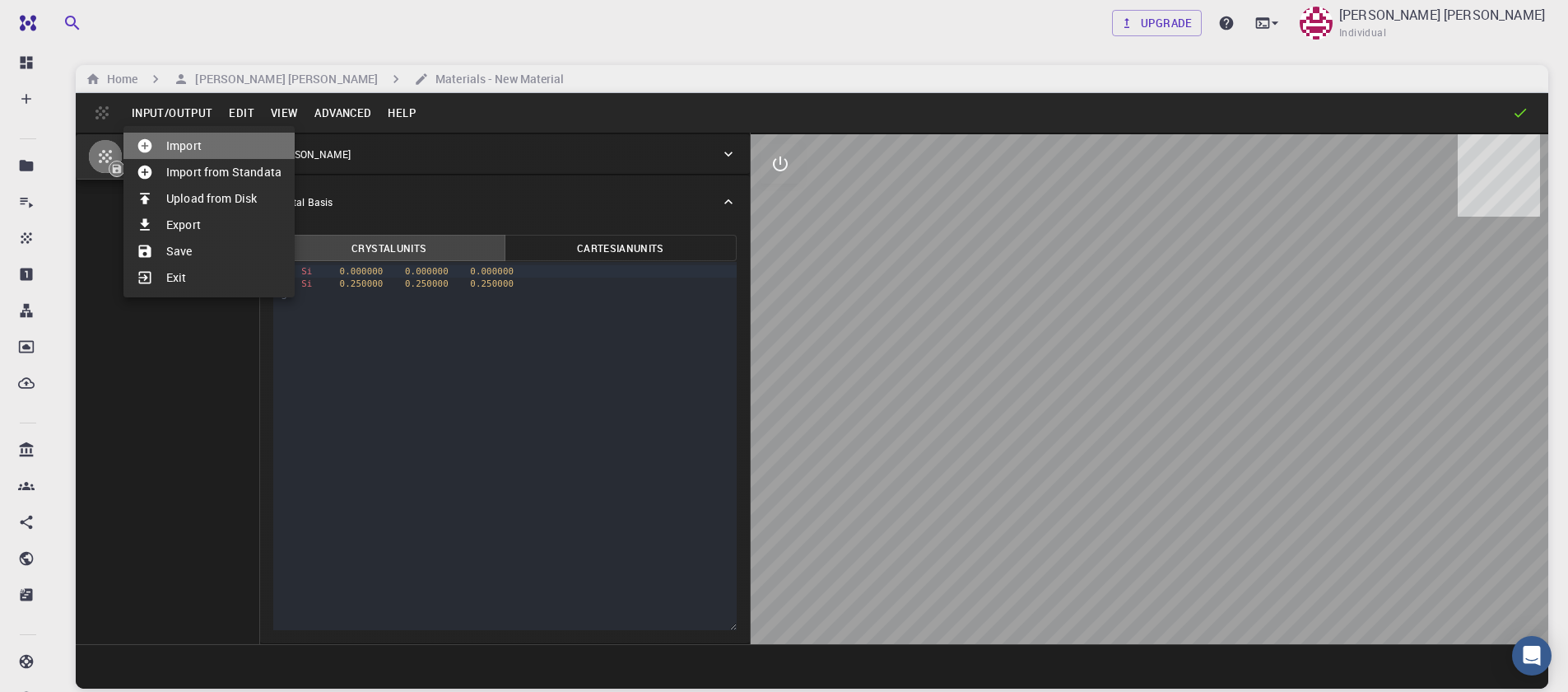
click at [203, 137] on li "Import" at bounding box center [209, 145] width 171 height 27
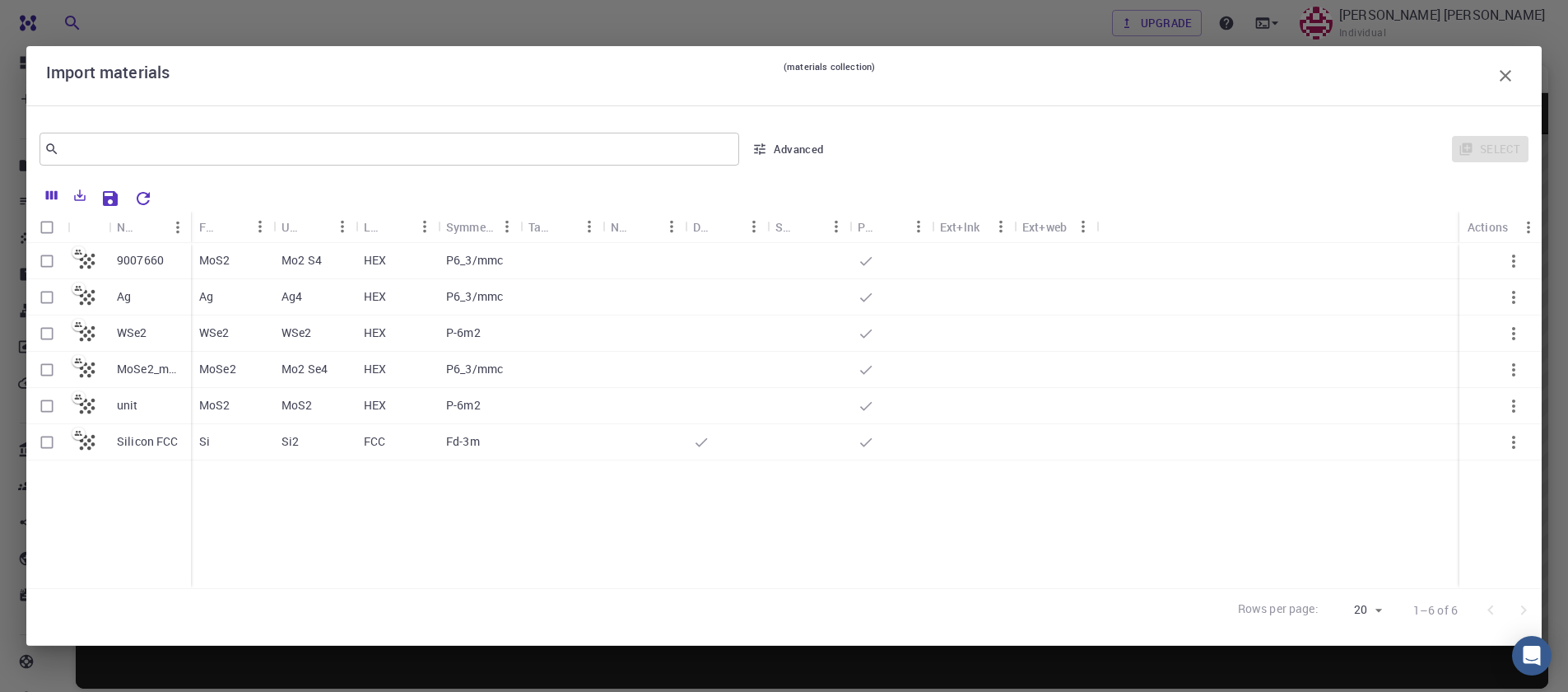
click at [47, 267] on input "Select row" at bounding box center [47, 260] width 31 height 31
checkbox input "true"
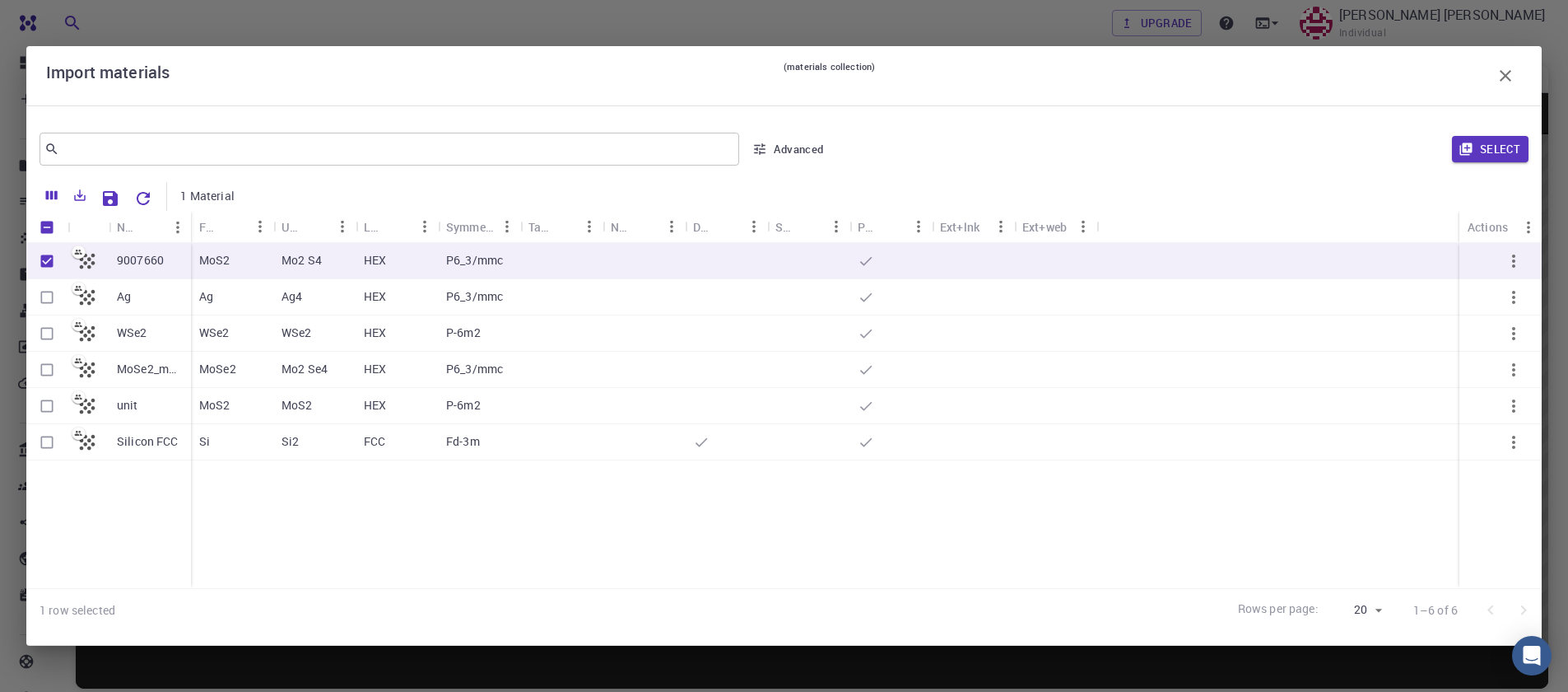
checkbox input "true"
click at [1486, 144] on button "Select" at bounding box center [1490, 149] width 77 height 27
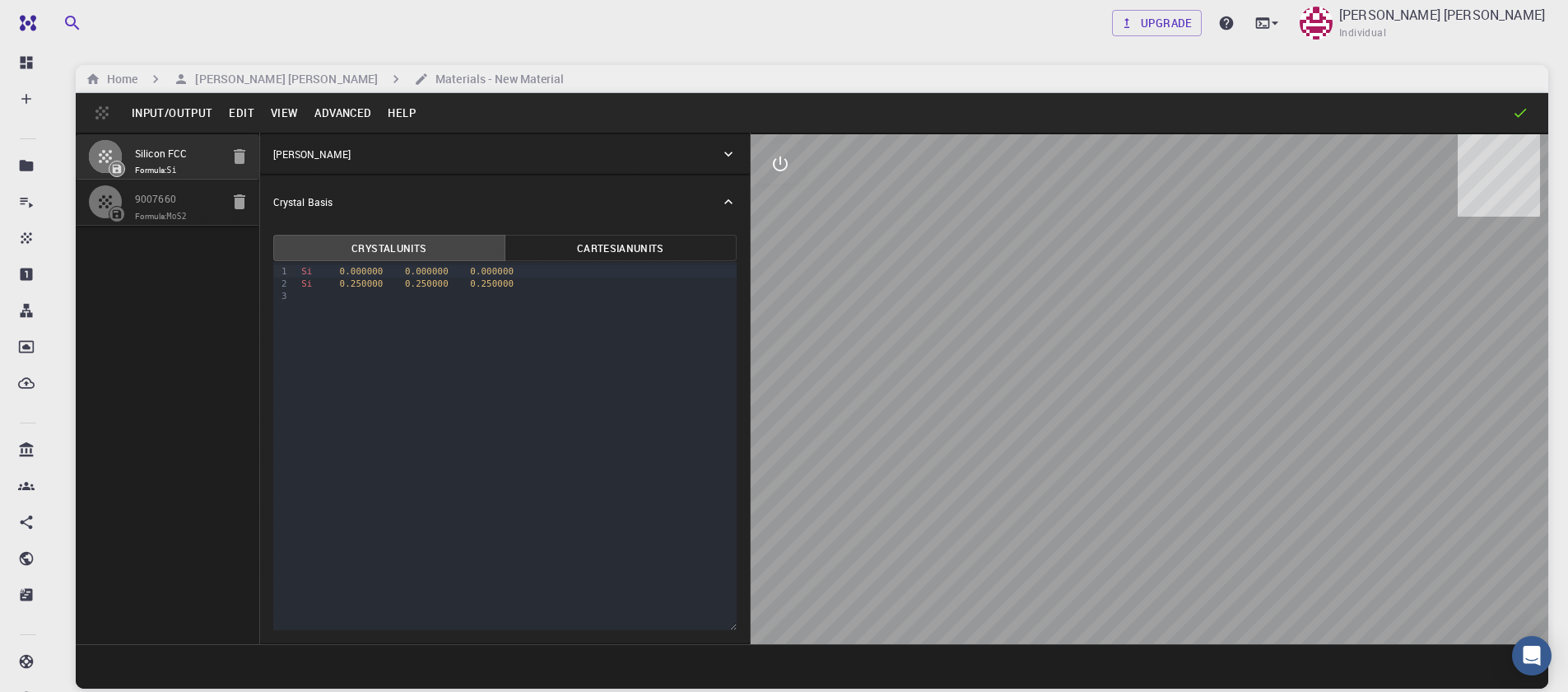
click at [245, 158] on icon "button" at bounding box center [239, 156] width 20 height 20
type input "HEX"
type input "3.161"
type input "12.295"
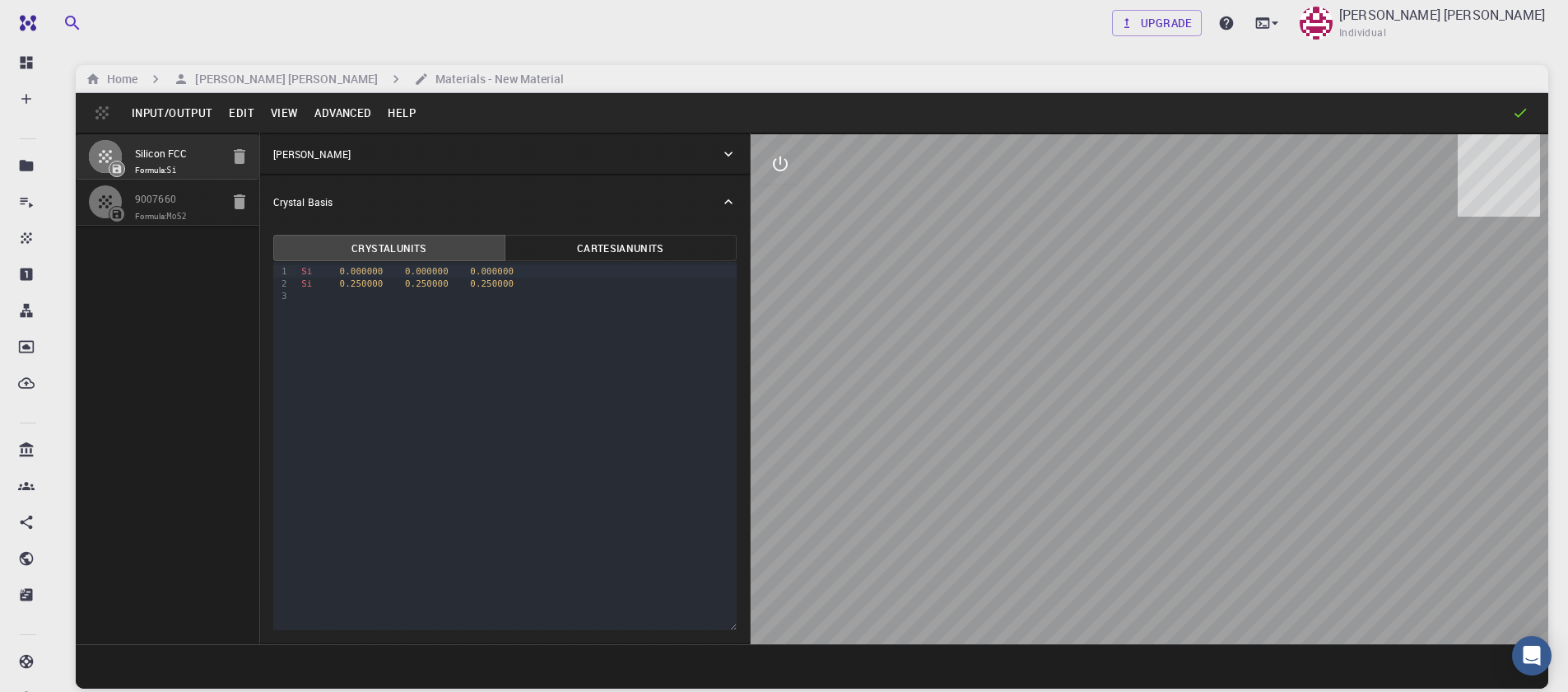
type input "90"
type input "119.99999999999999"
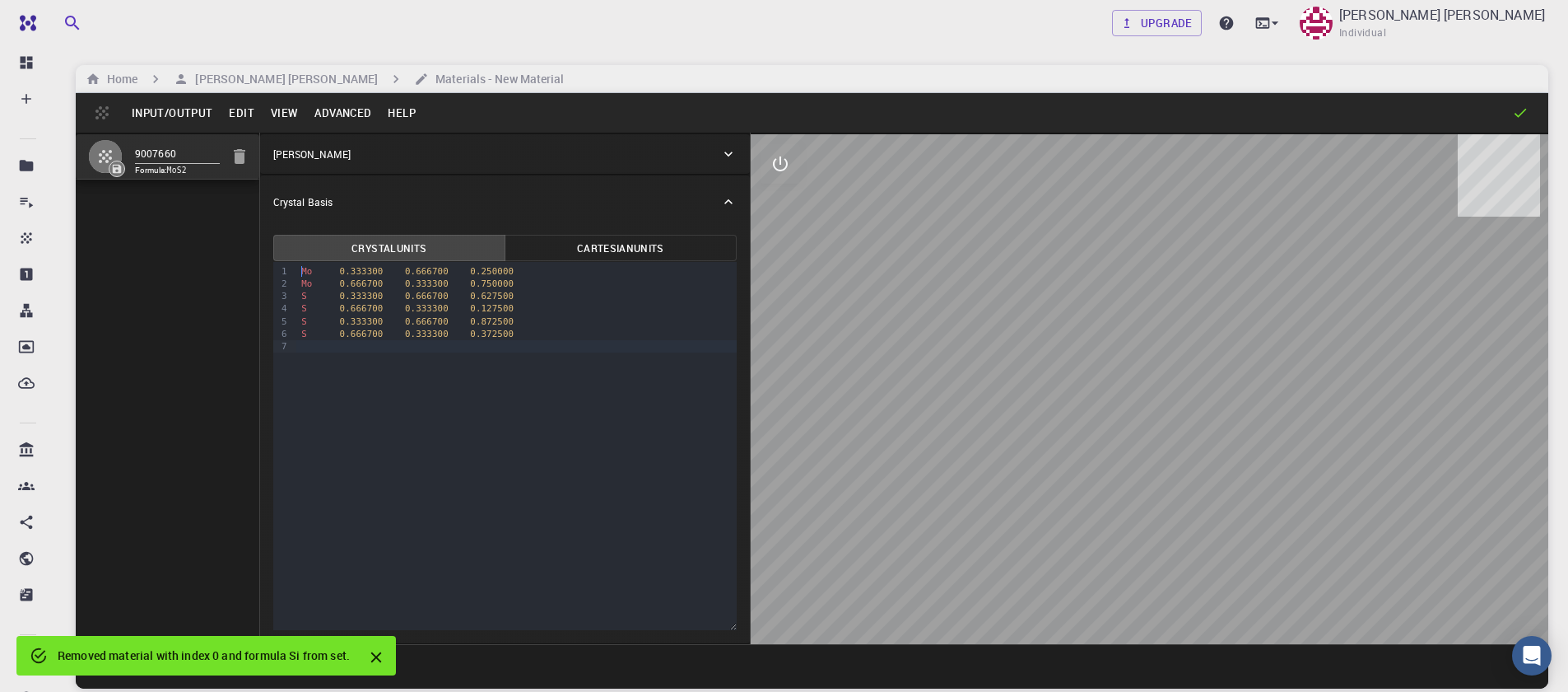
click at [408, 432] on div "9 1 2 3 4 5 6 7 › Mo 0.333300 0.666700 0.250000 Mo 0.666700 0.333300 0.750000 S…" at bounding box center [506, 445] width 464 height 368
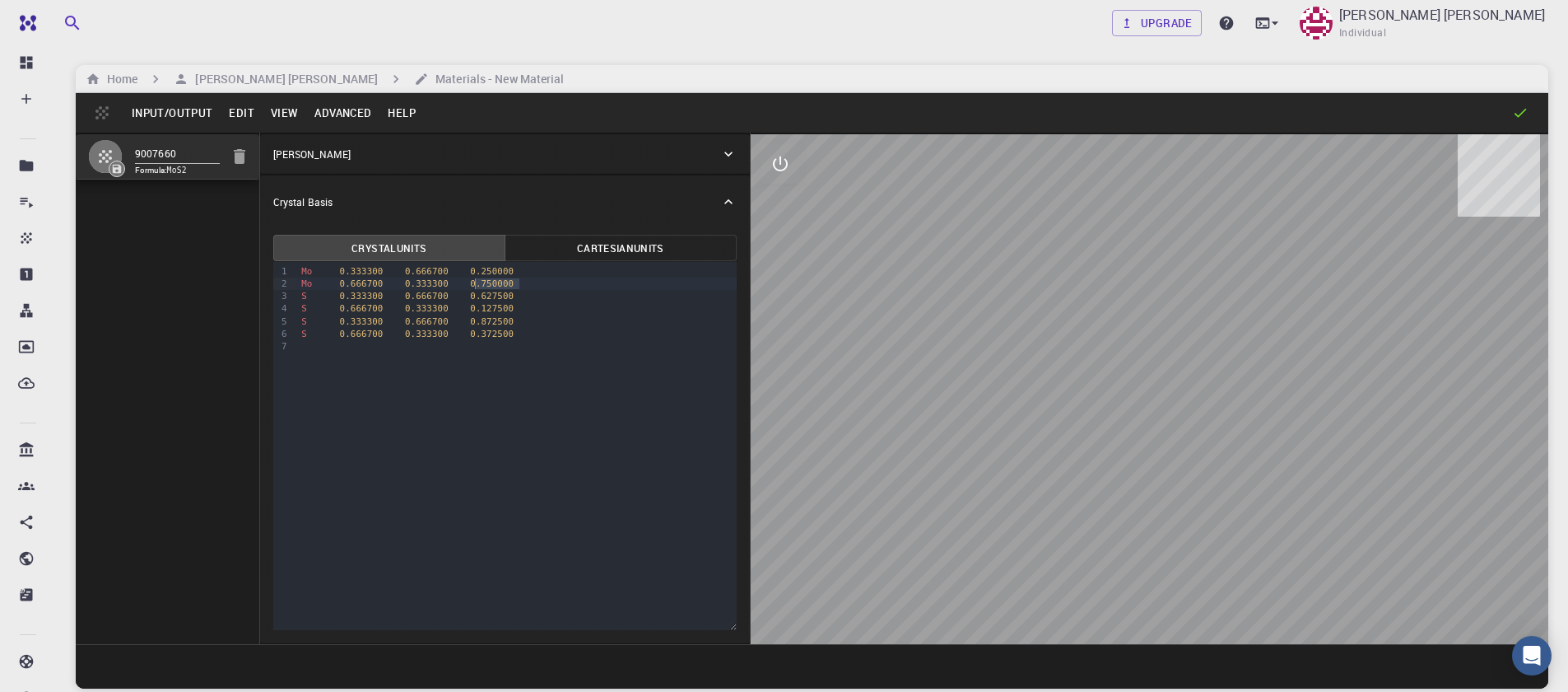
drag, startPoint x: 525, startPoint y: 286, endPoint x: 477, endPoint y: 284, distance: 48.0
click at [477, 284] on div "Mo 0.666700 0.333300 0.750000" at bounding box center [516, 283] width 440 height 12
click at [512, 392] on div "9 1 2 3 4 5 6 7 › Mo 0.333300 0.666700 0.250000 Mo 0.666700 0.333300 0.750000 S…" at bounding box center [506, 445] width 464 height 368
click at [518, 282] on div "Mo 0.666700 0.333300 0.750000" at bounding box center [516, 283] width 440 height 12
drag, startPoint x: 518, startPoint y: 294, endPoint x: 290, endPoint y: 281, distance: 228.4
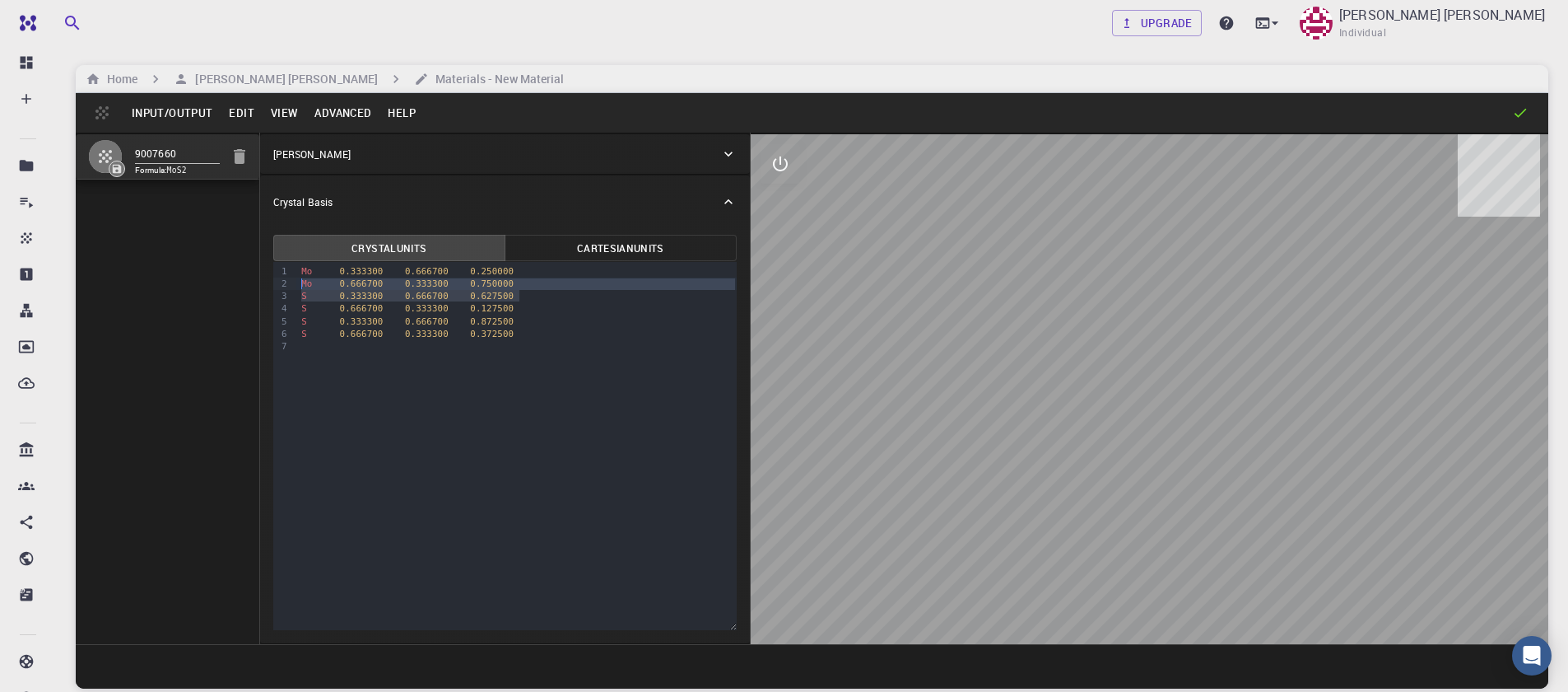
click at [289, 287] on div "9 1 2 3 4 5 6 7 › Mo 0.333300 0.666700 0.250000 Mo 0.666700 0.333300 0.750000 S…" at bounding box center [506, 445] width 464 height 368
drag, startPoint x: 526, startPoint y: 298, endPoint x: 285, endPoint y: 295, distance: 241.0
click at [285, 295] on div "9 1 2 3 4 5 › Mo 0.333300 0.666700 0.250000 S 0.666700 0.333300 0.127500 S 0.33…" at bounding box center [506, 445] width 464 height 368
click at [336, 116] on button "Advanced" at bounding box center [342, 113] width 73 height 27
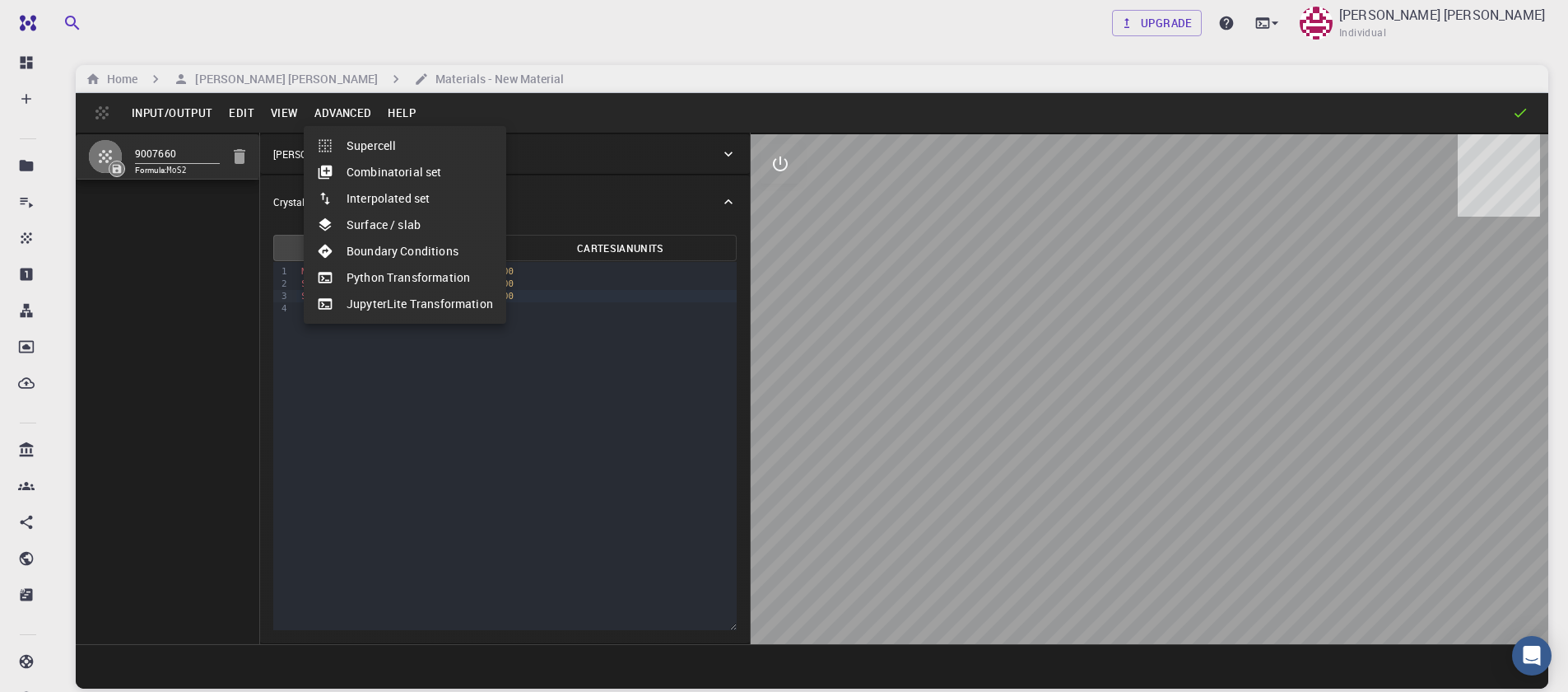
click at [380, 219] on li "Surface / slab" at bounding box center [405, 225] width 202 height 27
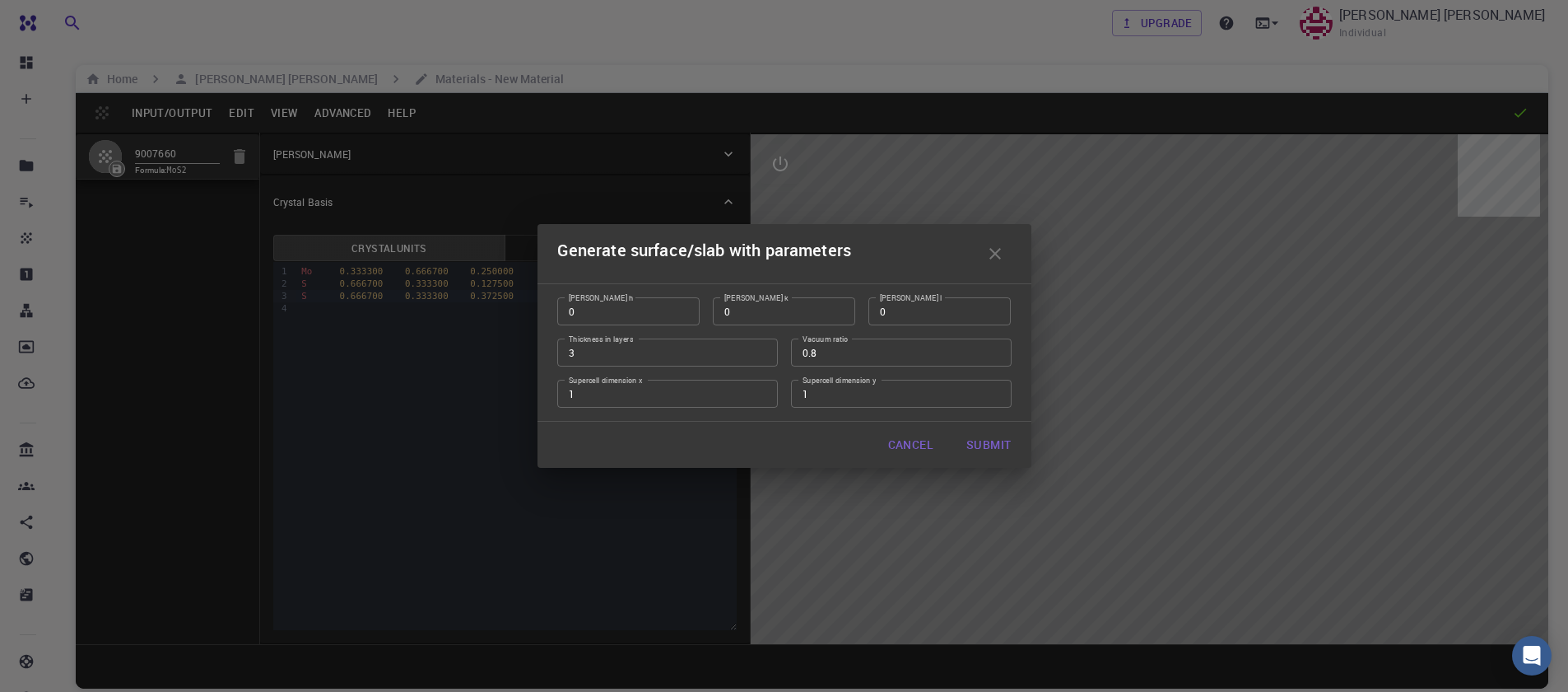
type input "0"
click at [678, 315] on input "0" at bounding box center [628, 311] width 143 height 28
type input "1"
click at [992, 310] on input "1" at bounding box center [940, 311] width 143 height 28
click at [757, 355] on input "2" at bounding box center [667, 352] width 220 height 28
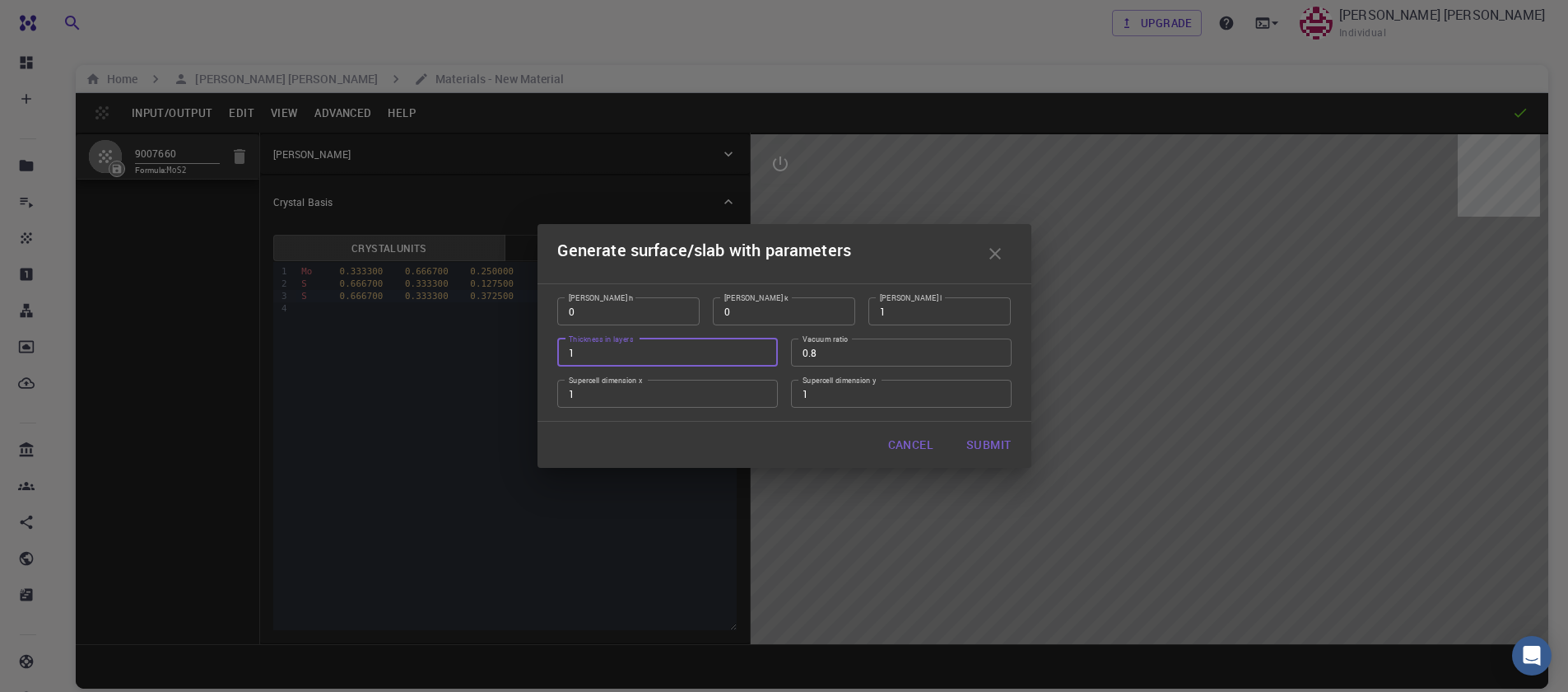
type input "1"
click at [757, 355] on input "1" at bounding box center [667, 352] width 220 height 28
click at [993, 358] on input "0.79" at bounding box center [901, 352] width 220 height 28
click at [993, 358] on input "0.78" at bounding box center [901, 352] width 220 height 28
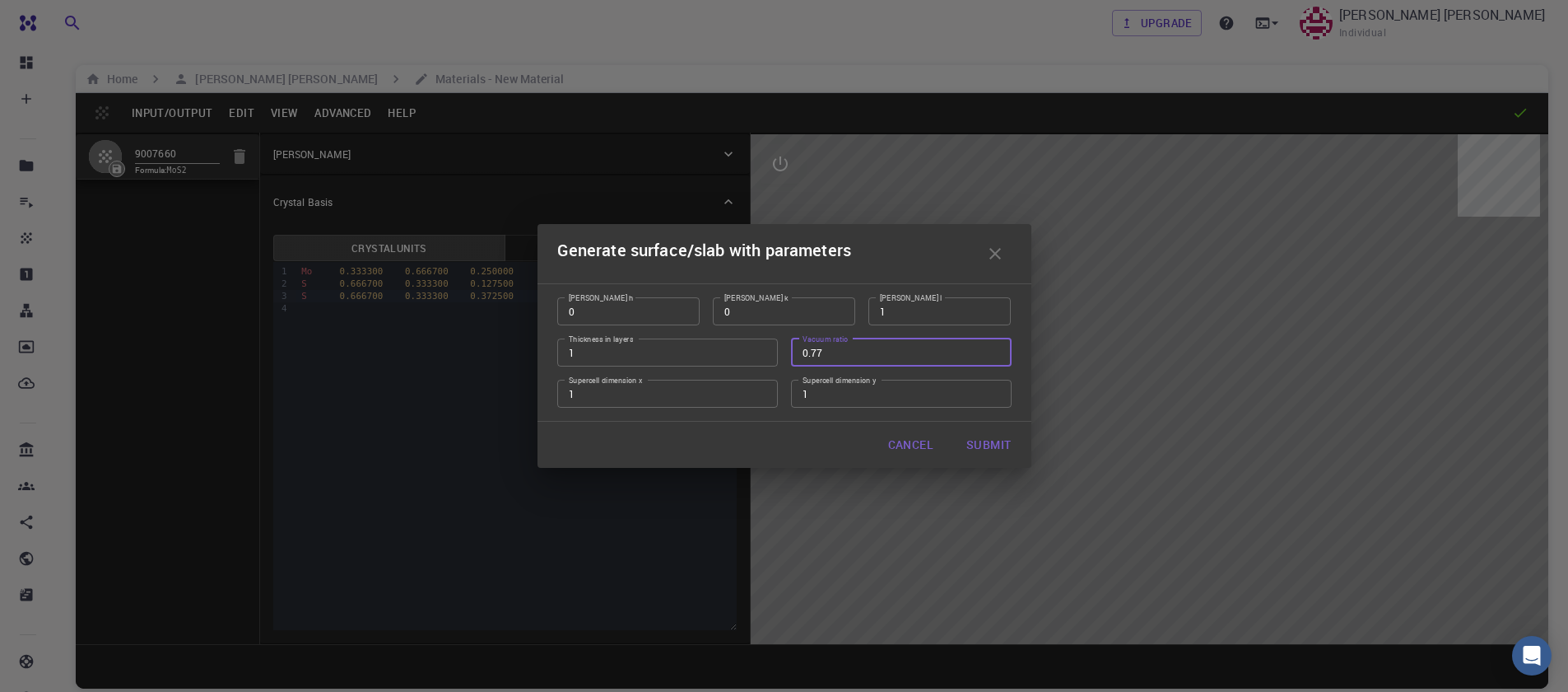
click at [993, 358] on input "0.77" at bounding box center [901, 352] width 220 height 28
click at [993, 358] on input "0.76" at bounding box center [901, 352] width 220 height 28
click at [993, 358] on input "0.75" at bounding box center [901, 352] width 220 height 28
type input "0.3"
click at [993, 358] on input "0.3" at bounding box center [901, 352] width 220 height 28
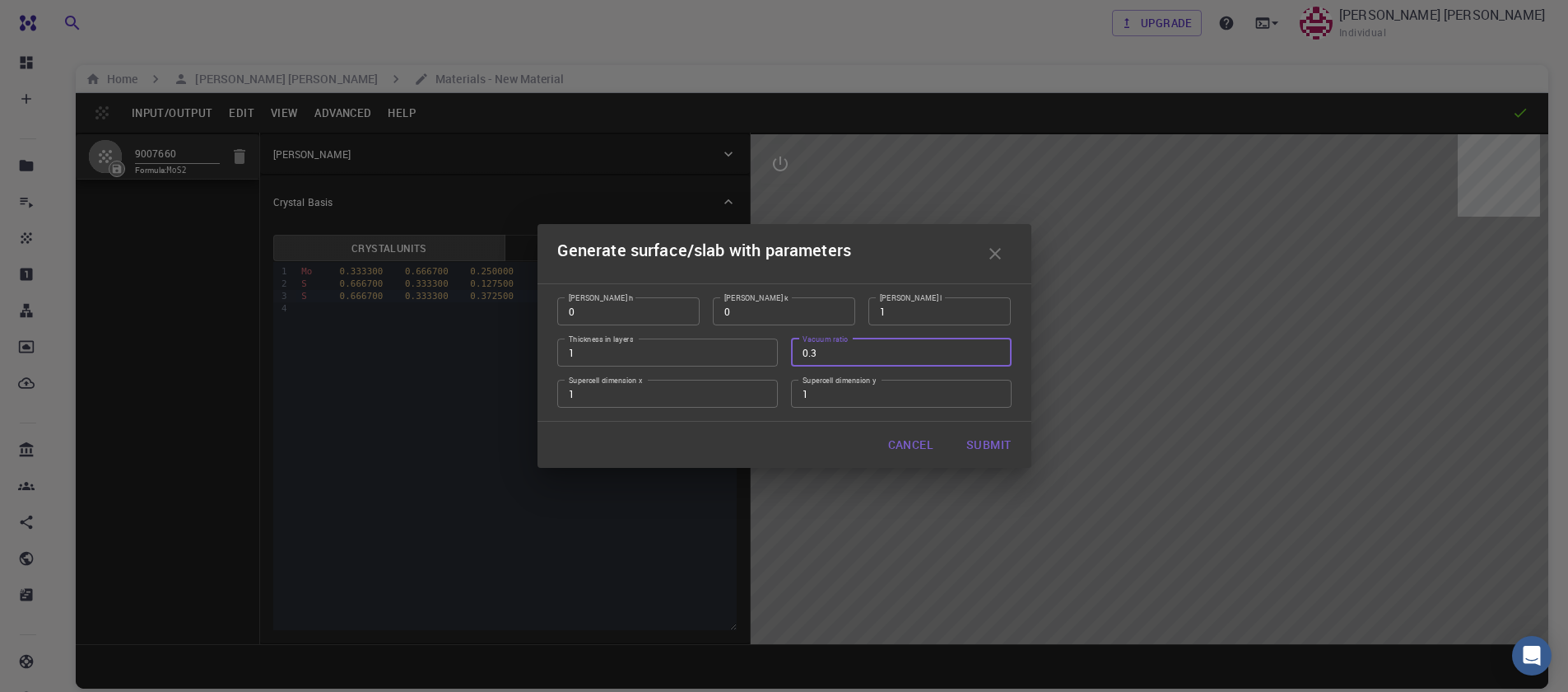
click at [971, 440] on button "Submit" at bounding box center [988, 444] width 70 height 33
type input "TRI"
type input "3.160994542861471"
type input "17.564285714285713"
type input "120.0000571088431"
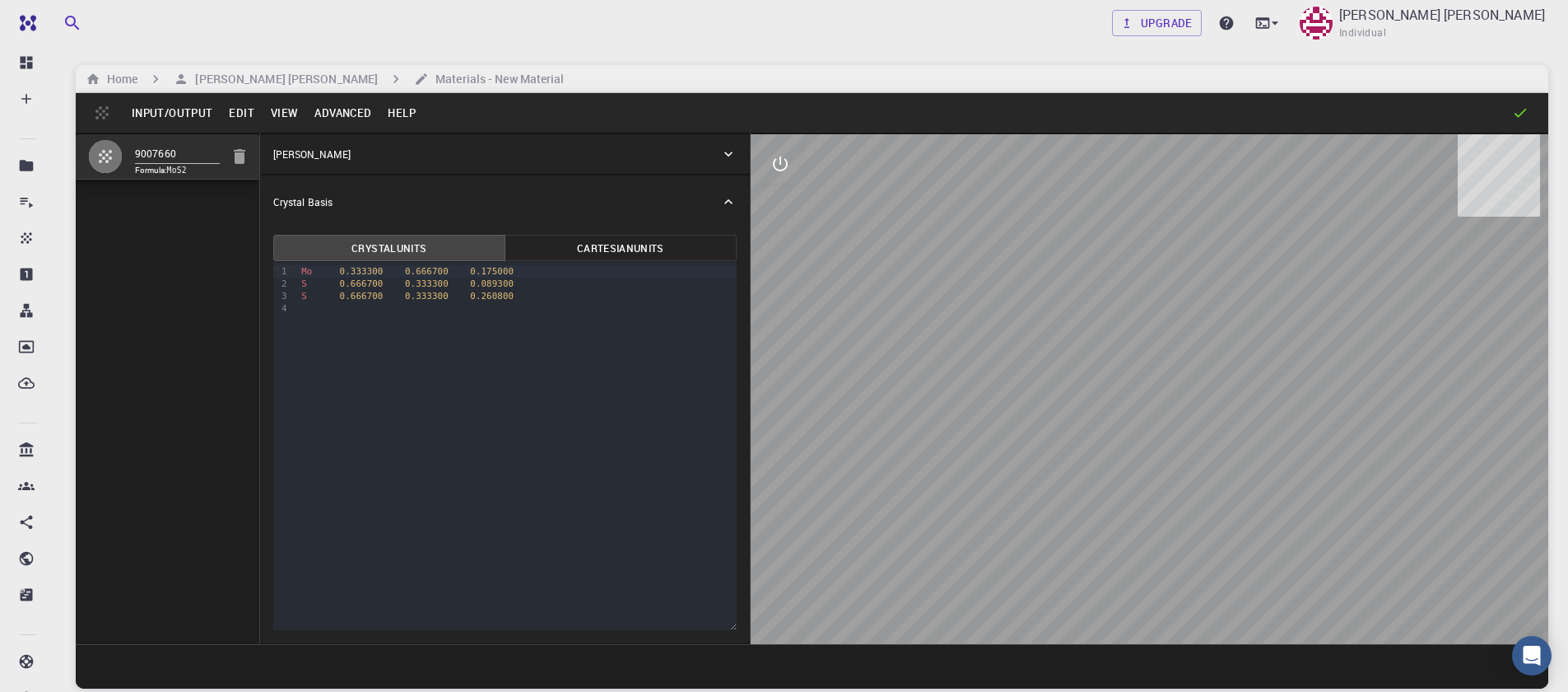
click at [336, 209] on div "Crystal Basis" at bounding box center [497, 202] width 447 height 15
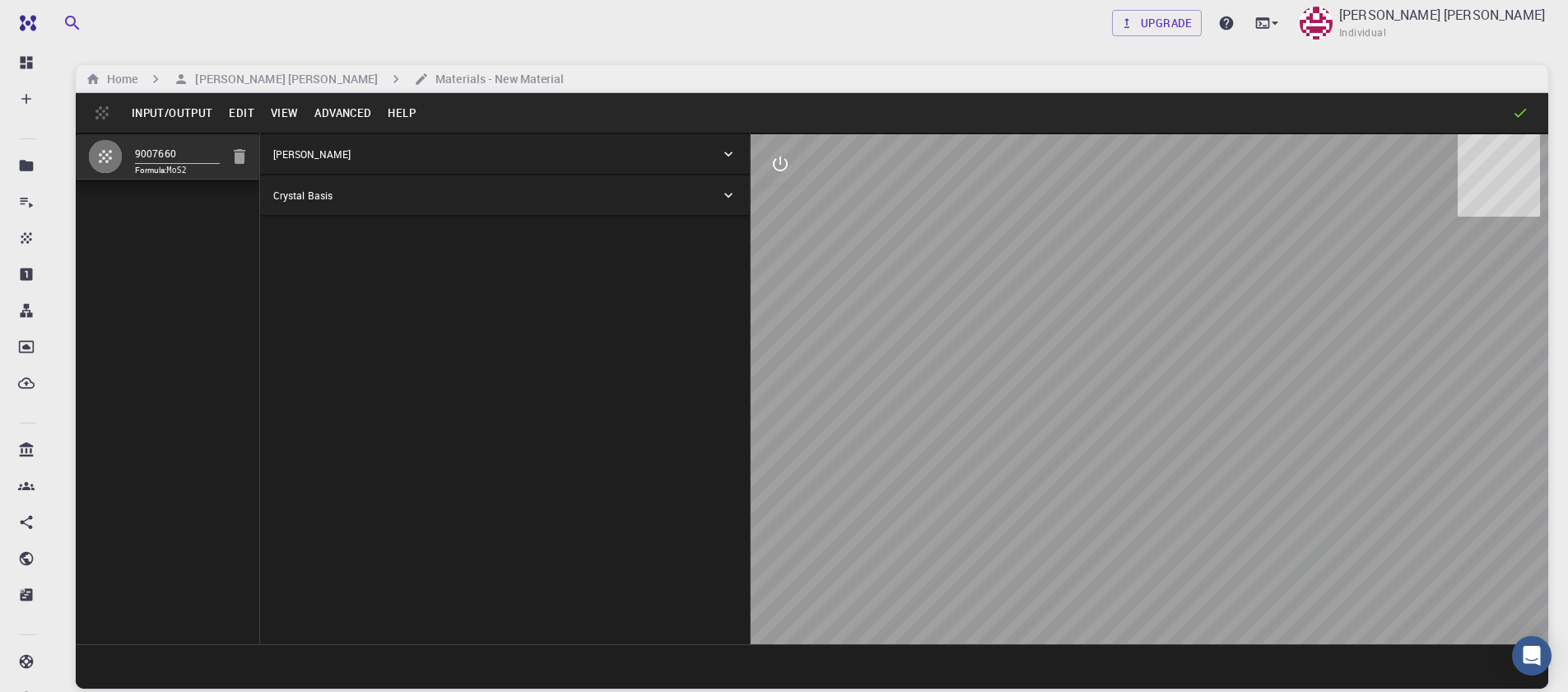
click at [335, 202] on div "Crystal Basis" at bounding box center [497, 195] width 447 height 15
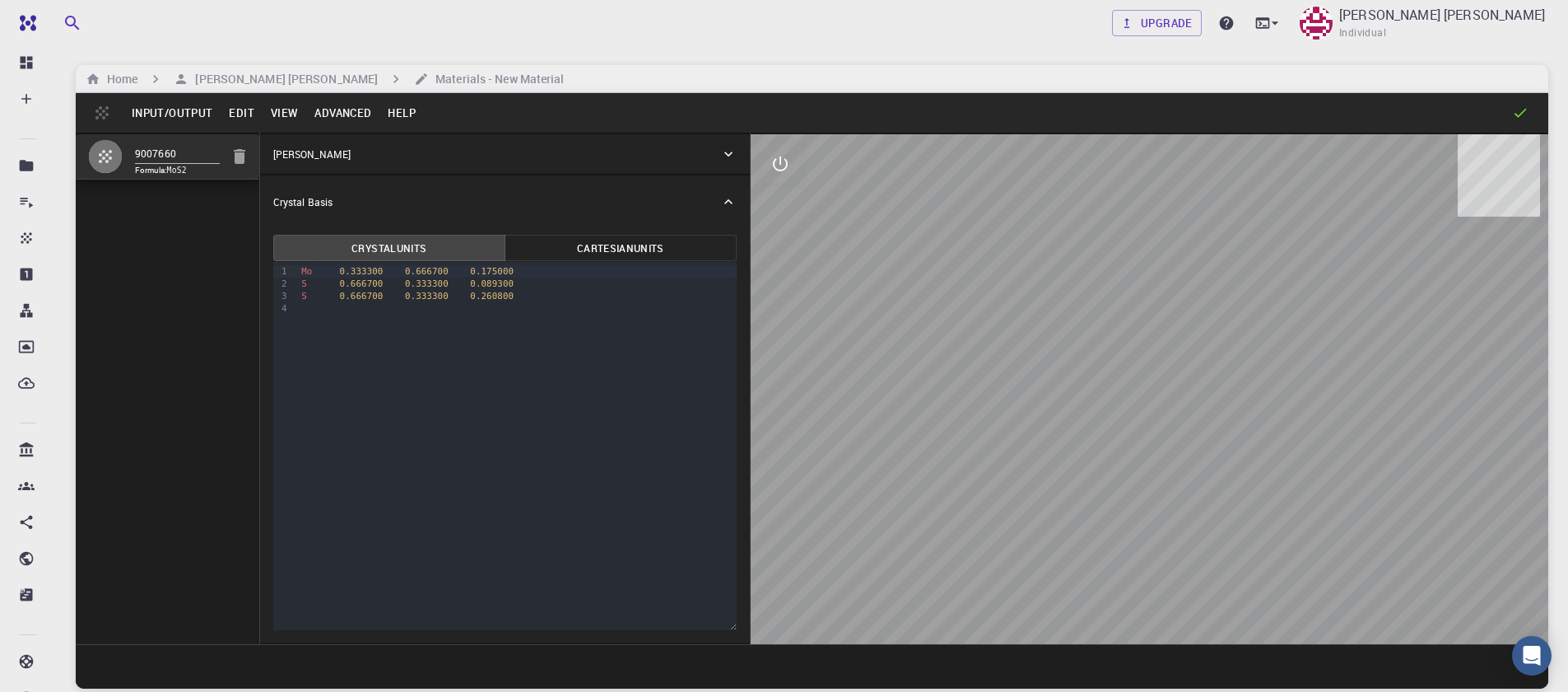
click at [333, 160] on p "Crystal Lattice" at bounding box center [312, 154] width 77 height 15
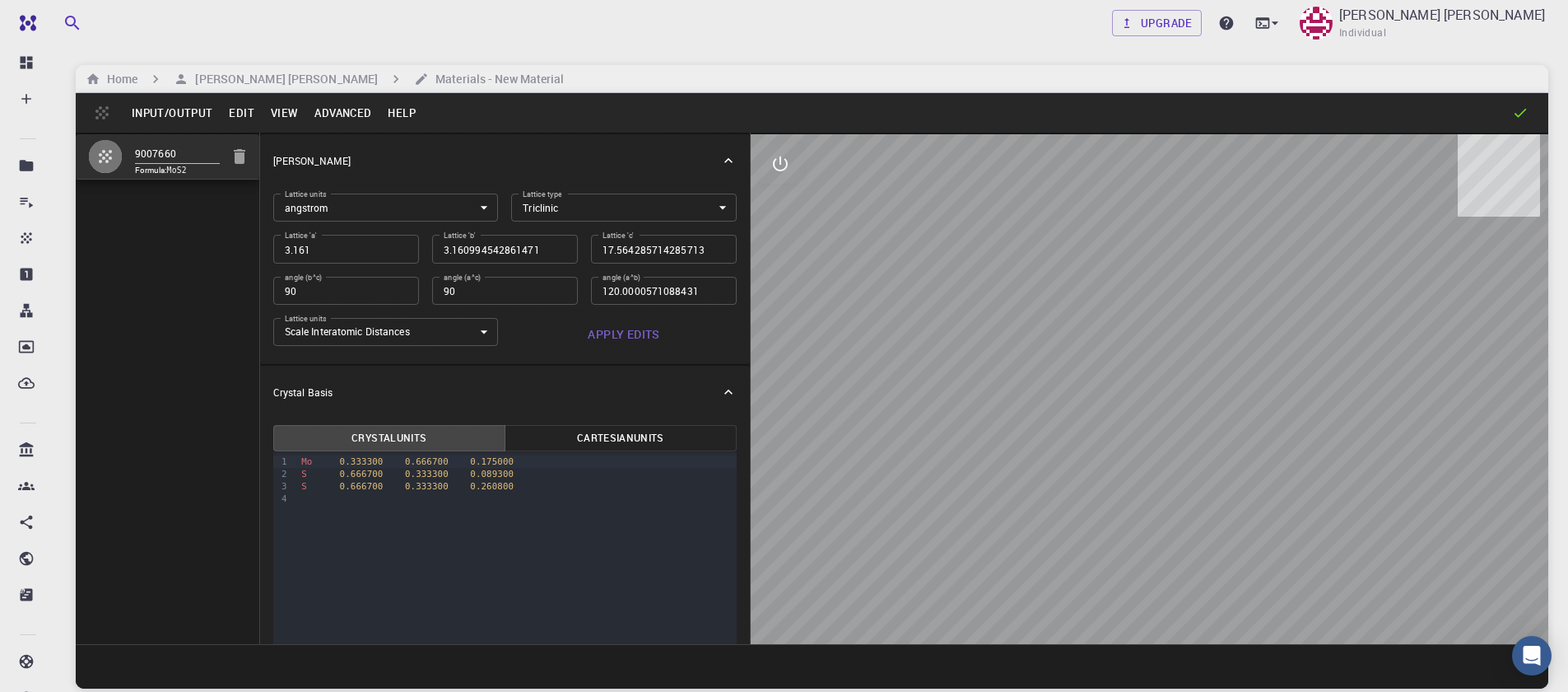
click at [230, 107] on button "Edit" at bounding box center [241, 113] width 42 height 27
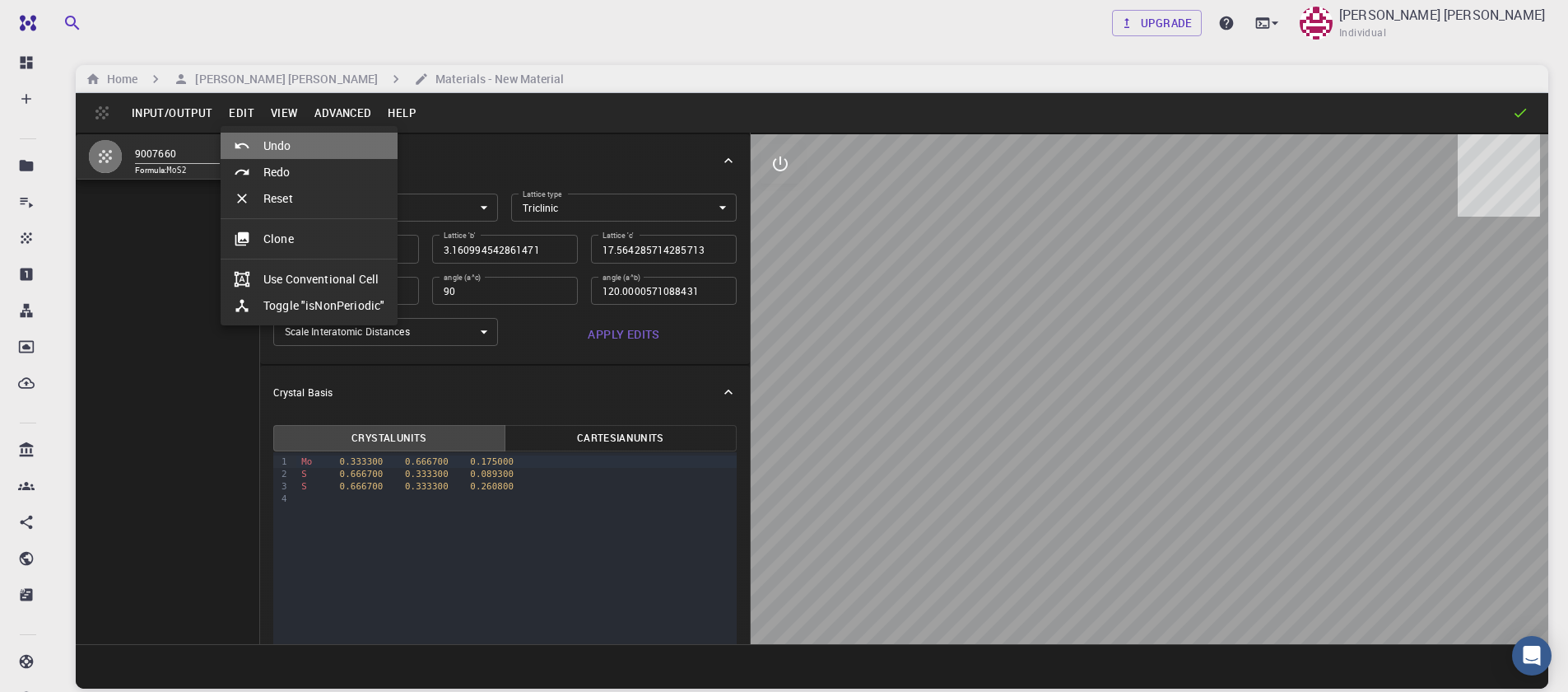
click at [257, 139] on div at bounding box center [248, 145] width 29 height 16
type input "HEX"
type input "3.161"
type input "12.295"
type input "119.99999999999999"
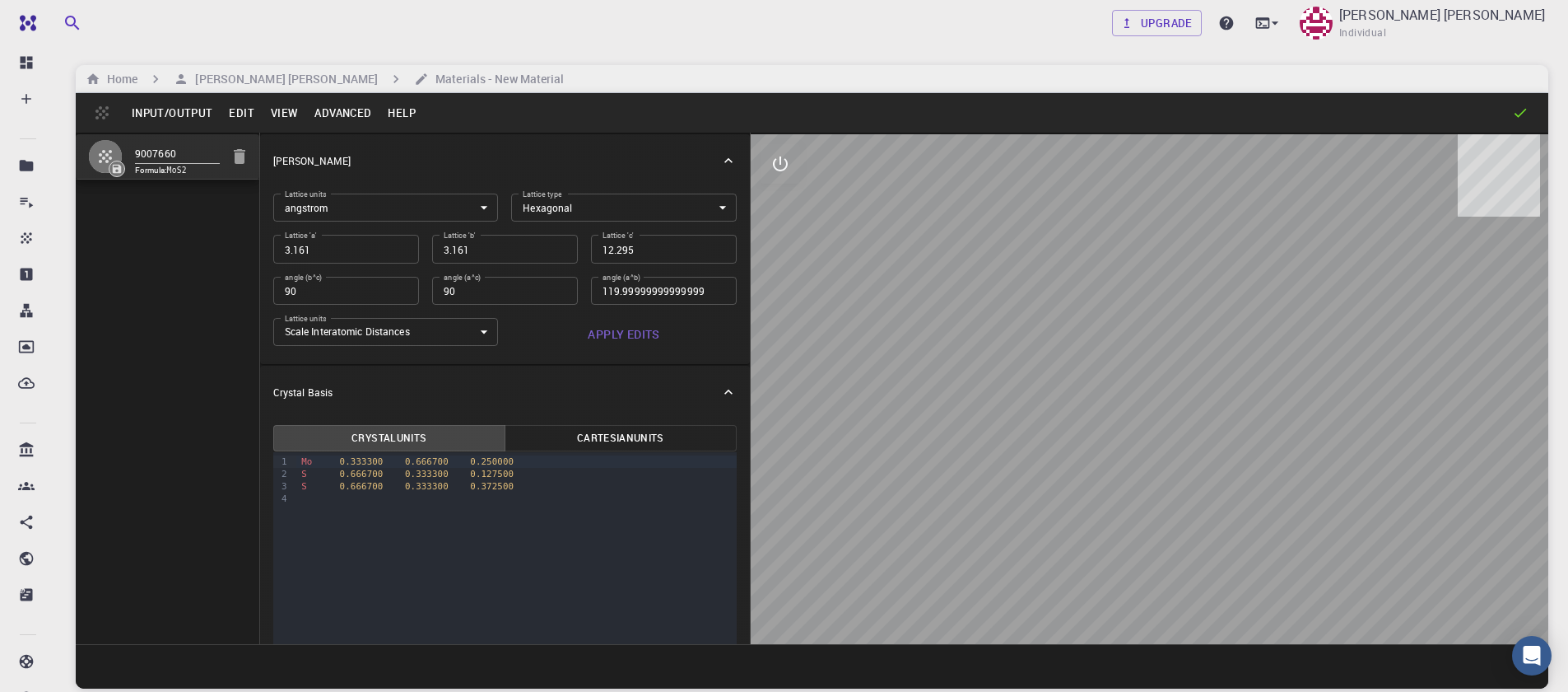
click at [332, 122] on button "Advanced" at bounding box center [342, 113] width 73 height 27
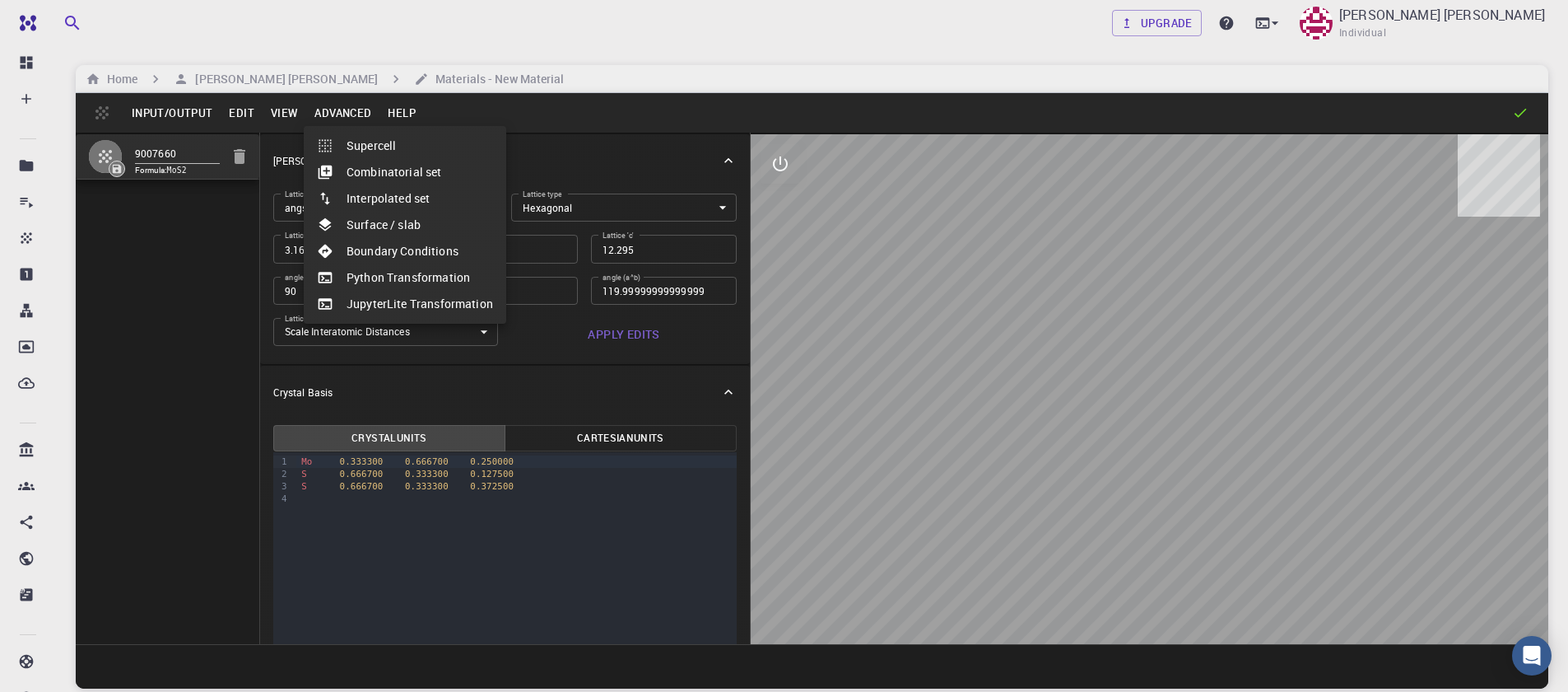
click at [392, 221] on li "Surface / slab" at bounding box center [405, 225] width 202 height 27
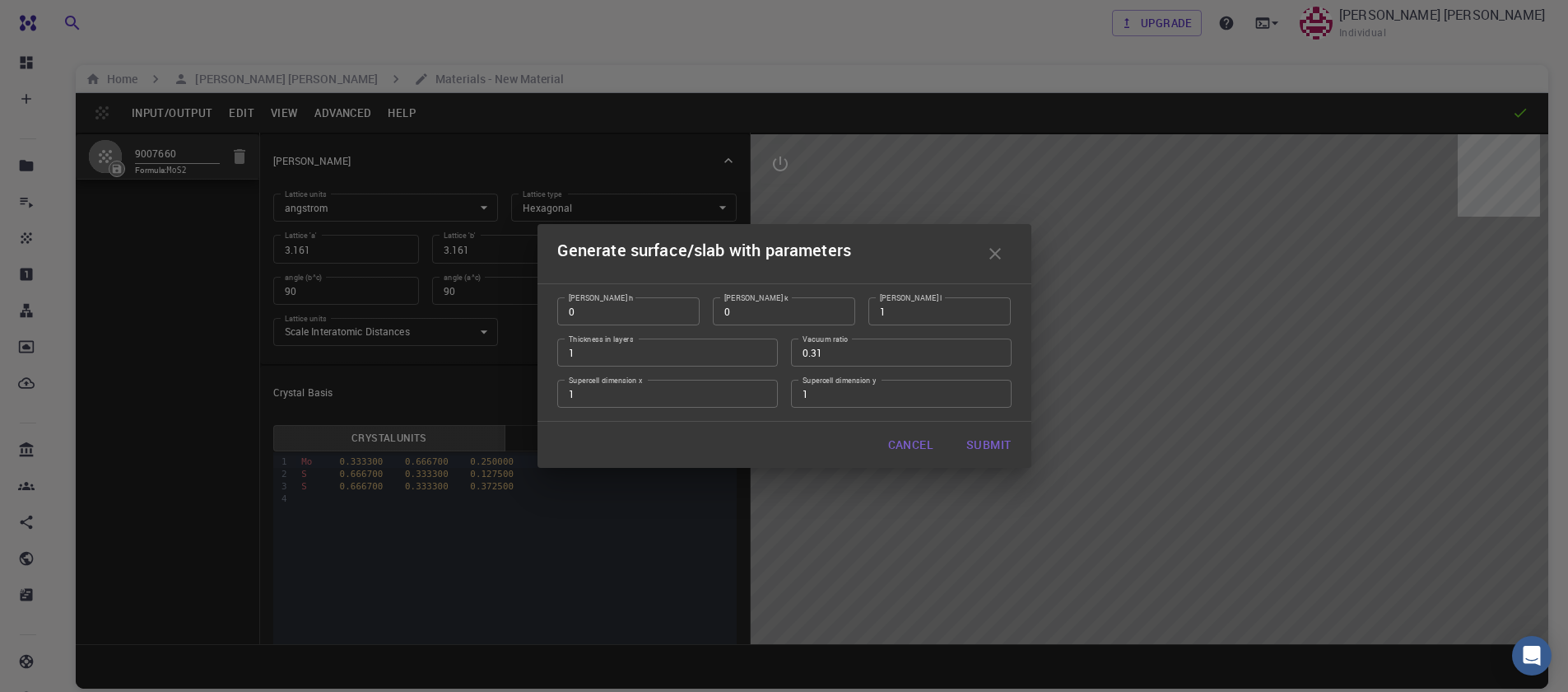
click at [990, 347] on input "0.31" at bounding box center [901, 352] width 220 height 28
click at [990, 347] on input "0.32" at bounding box center [901, 352] width 220 height 28
click at [990, 347] on input "0.33" at bounding box center [901, 352] width 220 height 28
click at [990, 347] on input "0.43" at bounding box center [901, 352] width 220 height 28
click at [993, 358] on input "0.42" at bounding box center [901, 352] width 220 height 28
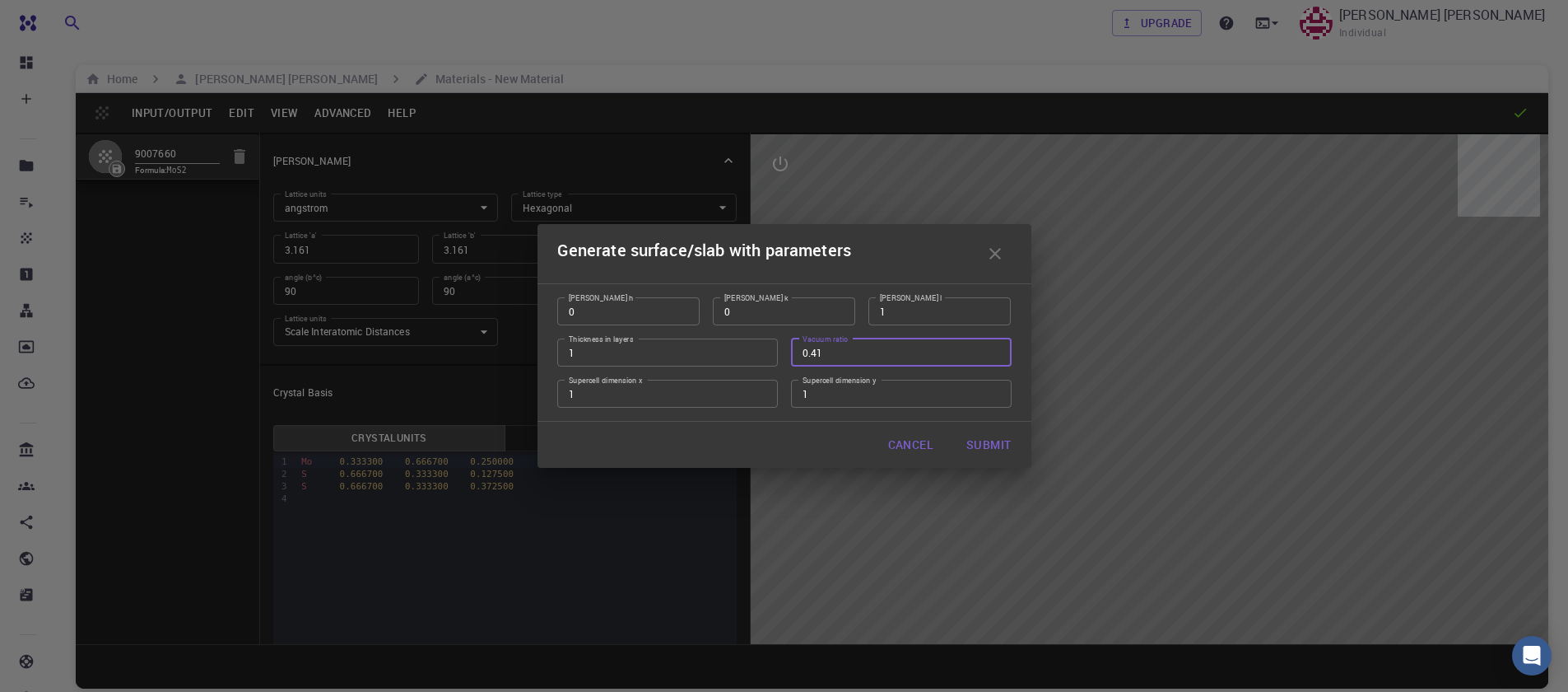
click at [993, 358] on input "0.41" at bounding box center [901, 352] width 220 height 28
type input "0.4"
click at [993, 358] on input "0.4" at bounding box center [901, 352] width 220 height 28
click at [996, 440] on button "Submit" at bounding box center [988, 444] width 70 height 33
type input "TRI"
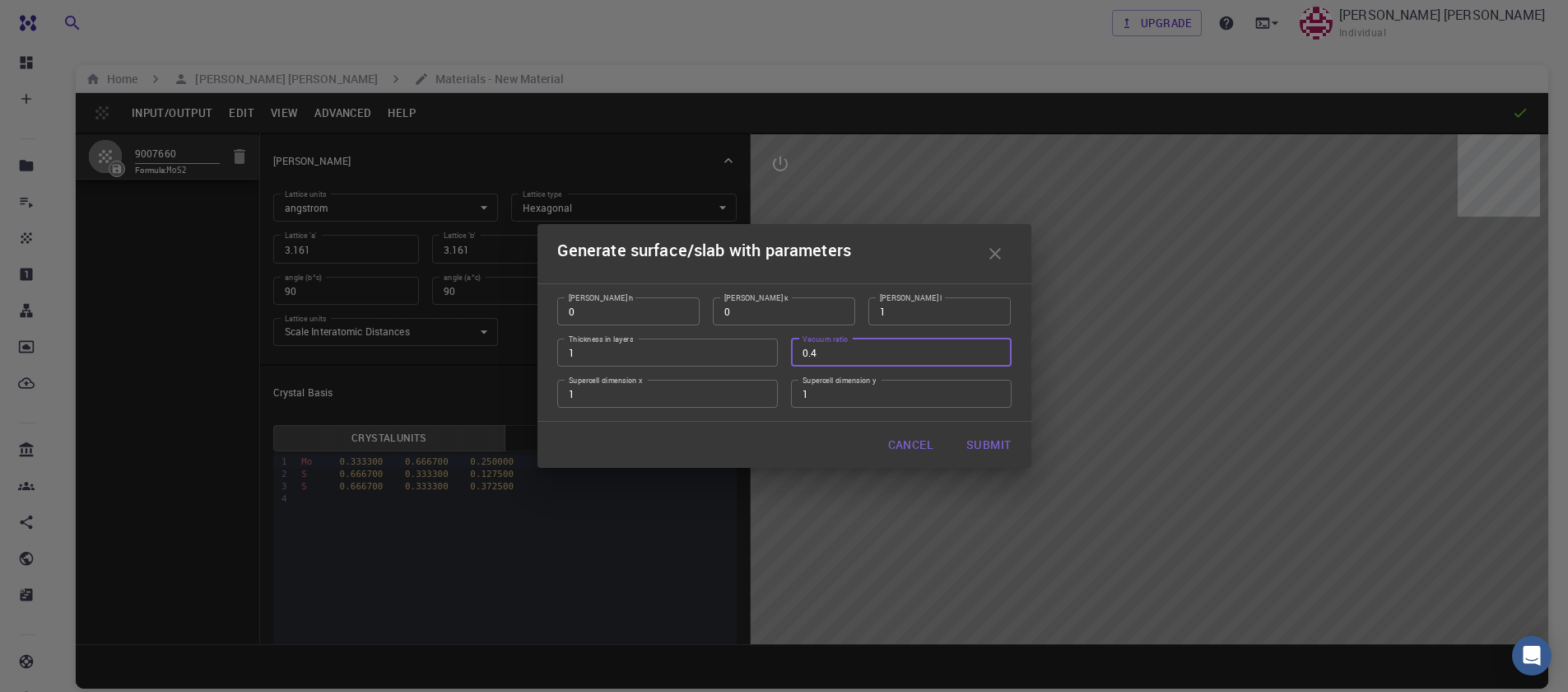
type input "3.160994542861471"
type input "20.491666666666667"
type input "120.0000571088431"
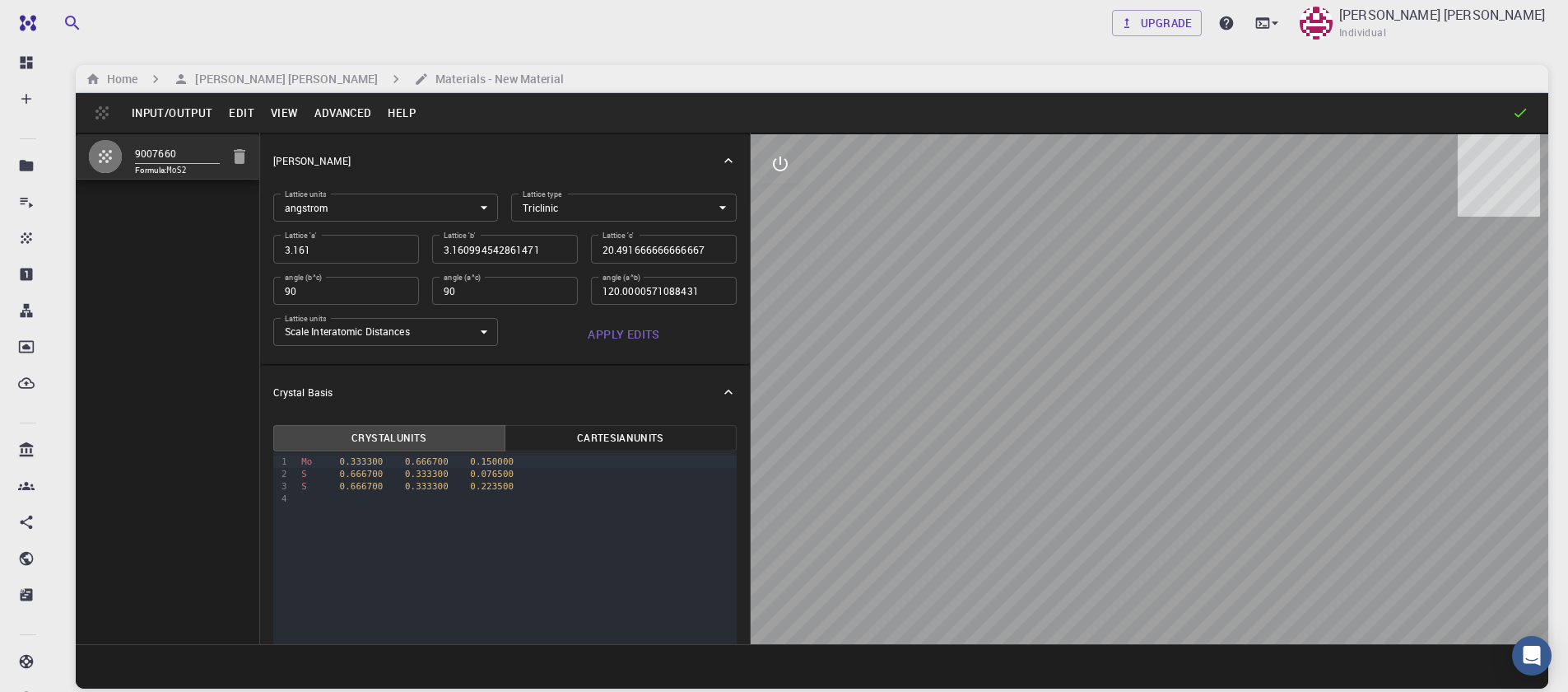
click at [557, 209] on body "Free Dashboard Create New Job New Material Create Material Upload File Import f…" at bounding box center [784, 408] width 1568 height 817
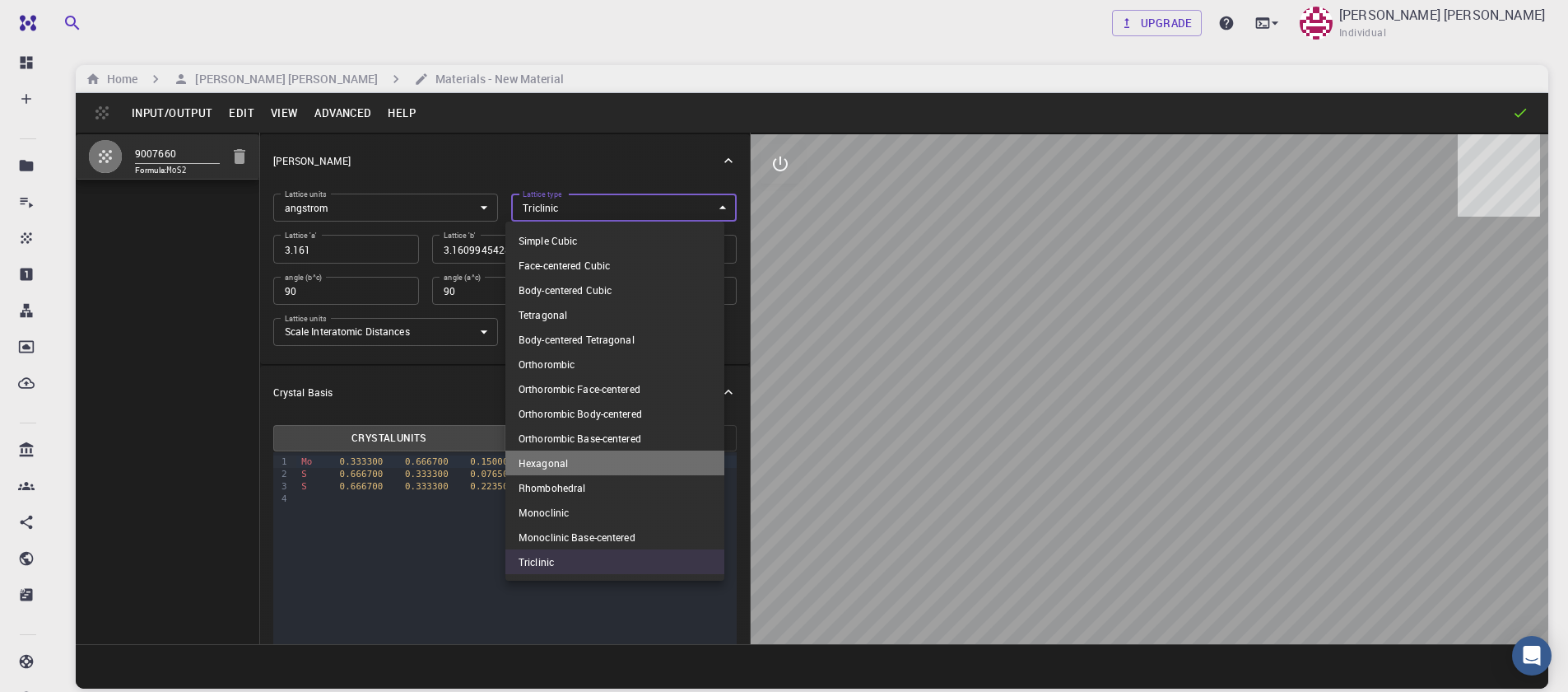
click at [581, 461] on li "Hexagonal" at bounding box center [615, 463] width 219 height 25
type input "HEX"
type input "3.161"
type input "20.491666667"
type input "120"
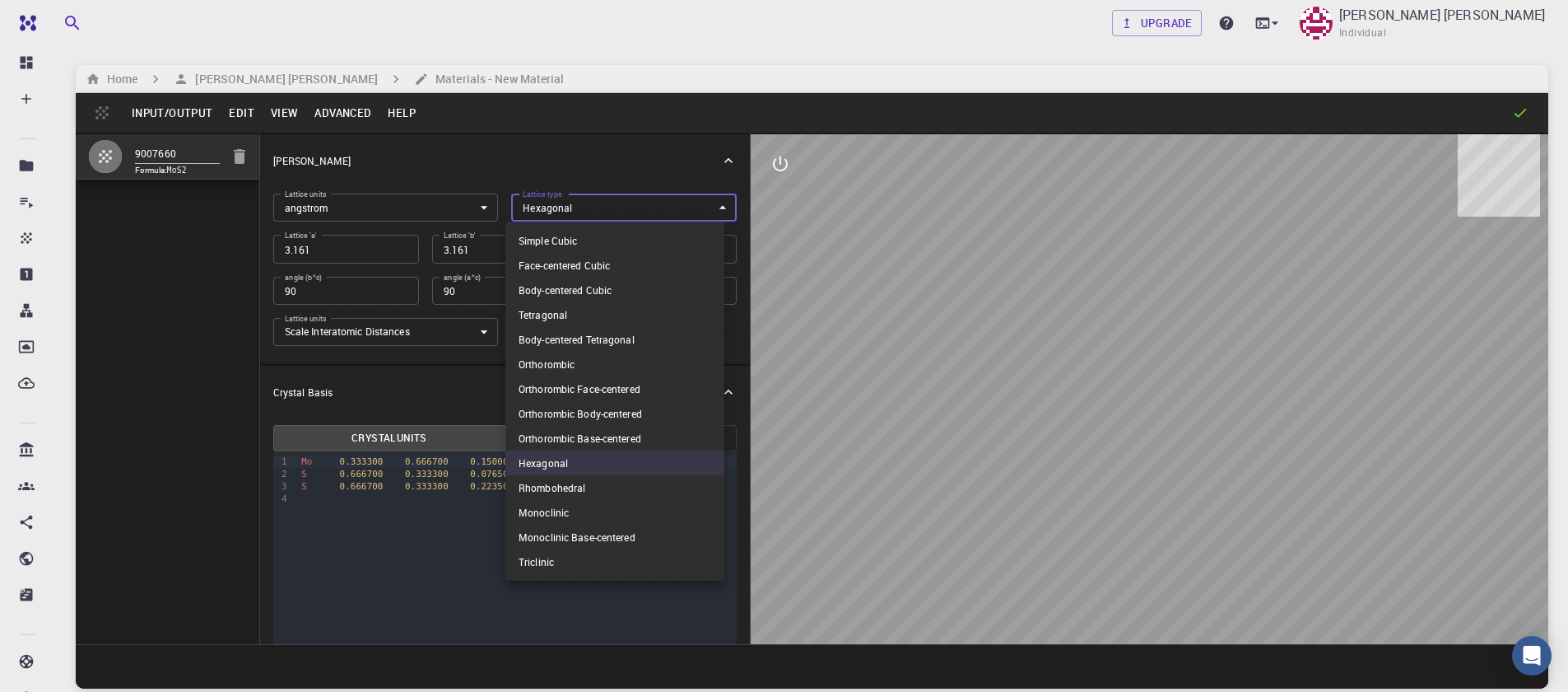
click at [598, 218] on body "Free Dashboard Create New Job New Material Create Material Upload File Import f…" at bounding box center [784, 408] width 1568 height 817
click at [598, 217] on div at bounding box center [784, 346] width 1568 height 692
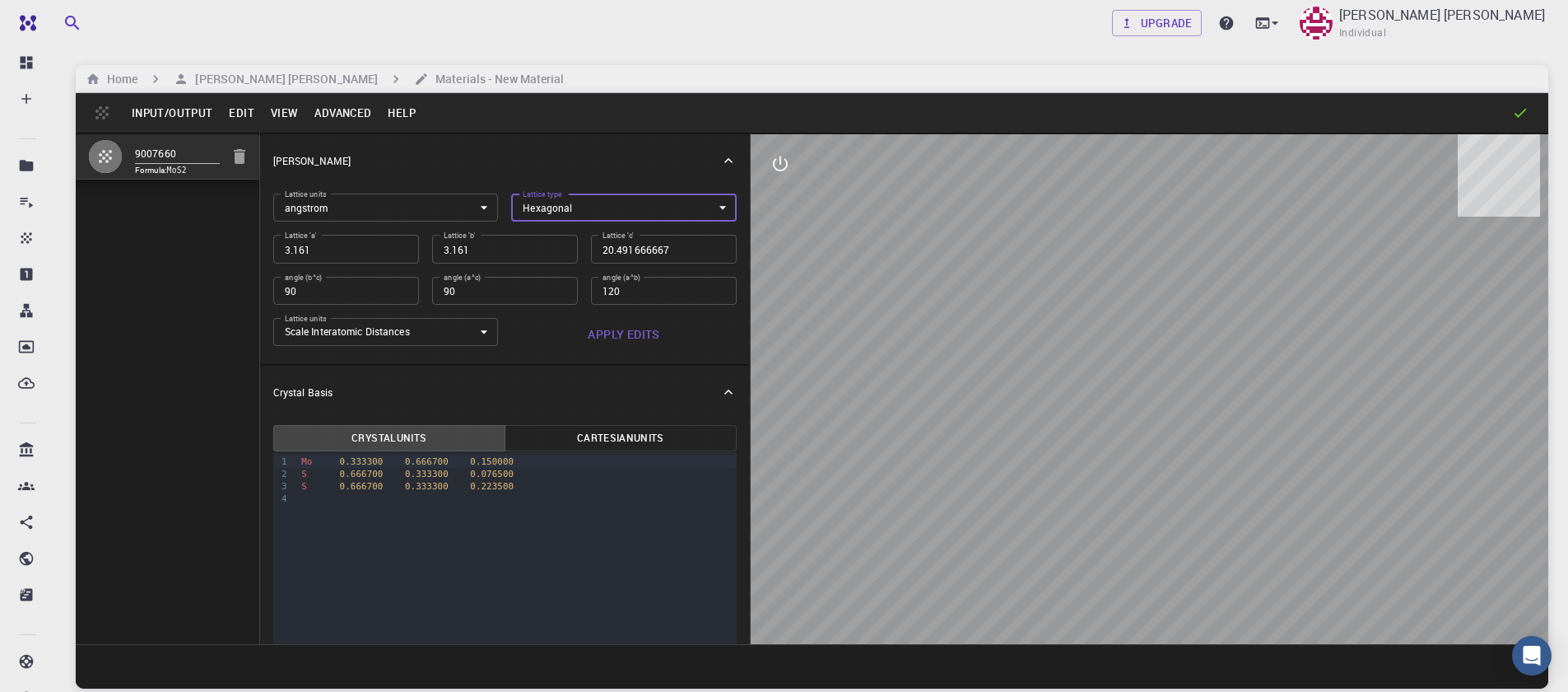
click at [399, 215] on body "Free Dashboard Create New Job New Material Create Material Upload File Import f…" at bounding box center [784, 408] width 1568 height 817
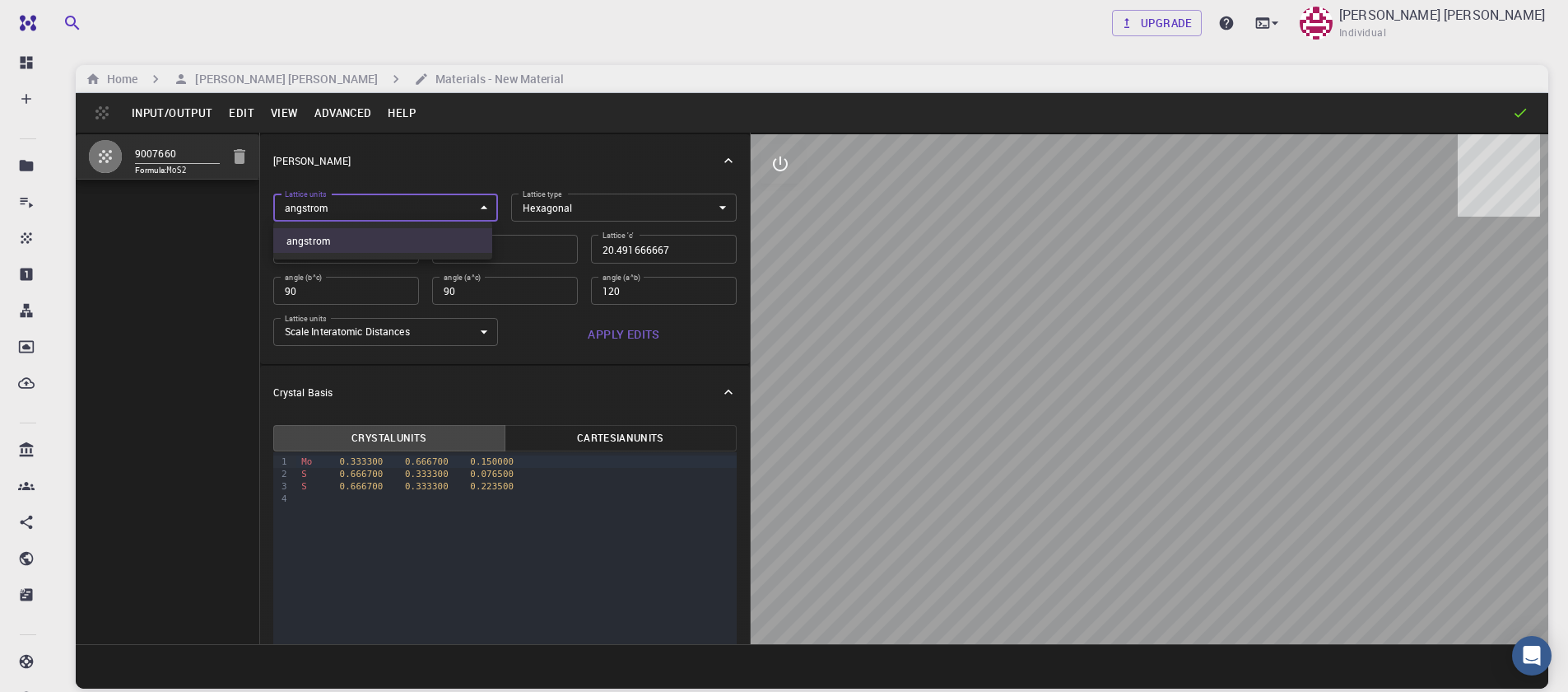
click at [399, 215] on div at bounding box center [784, 346] width 1568 height 692
click at [616, 339] on button "Apply Edits" at bounding box center [623, 334] width 225 height 33
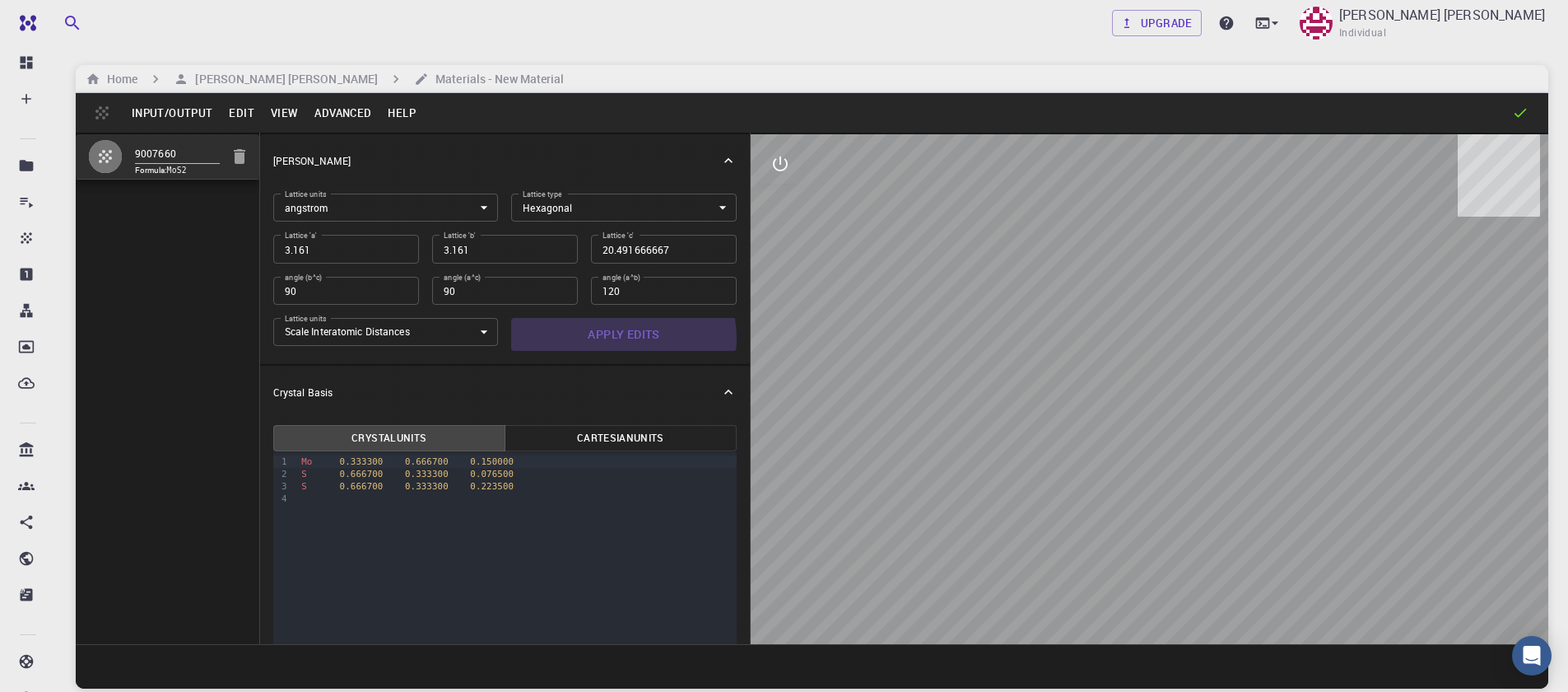
click at [617, 338] on button "Apply Edits" at bounding box center [623, 334] width 225 height 33
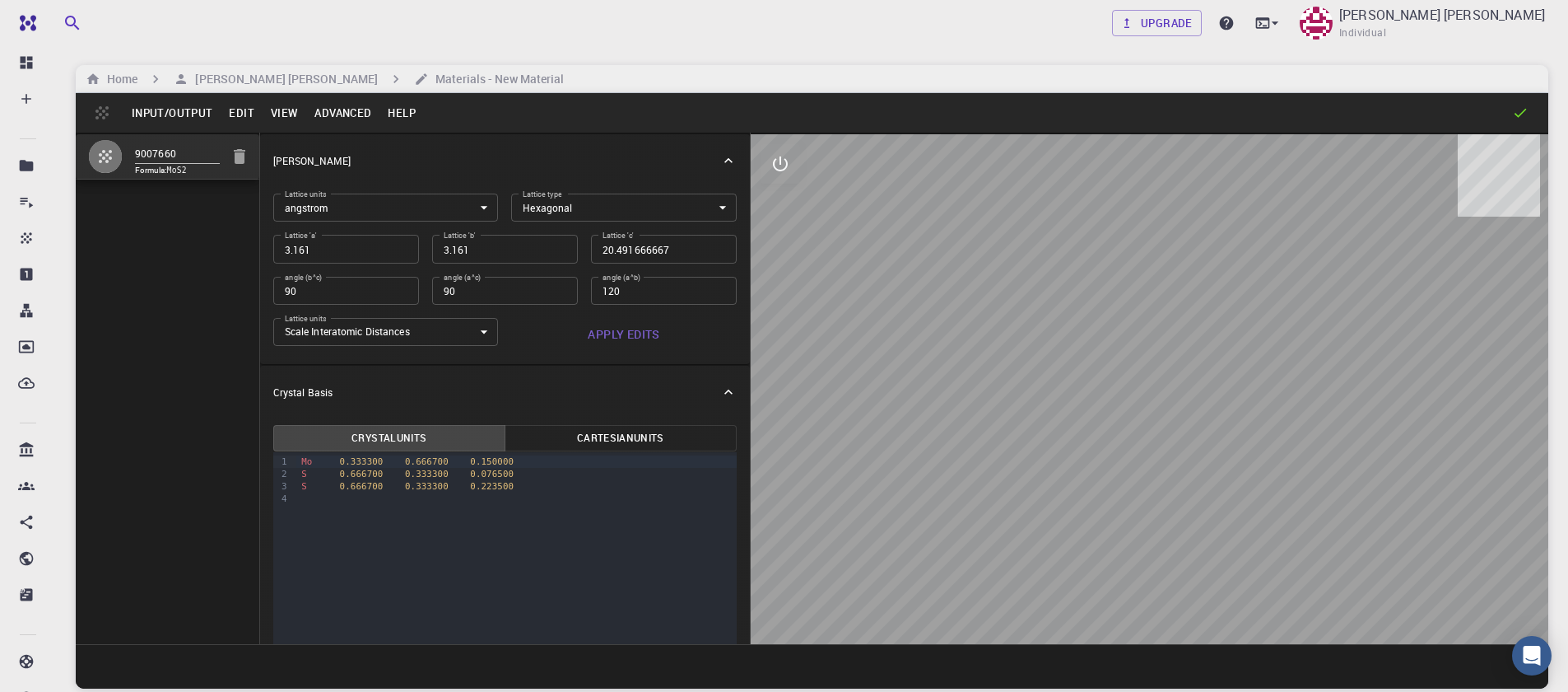
click at [617, 338] on button "Apply Edits" at bounding box center [623, 334] width 225 height 33
click at [175, 118] on button "Input/Output" at bounding box center [172, 113] width 97 height 27
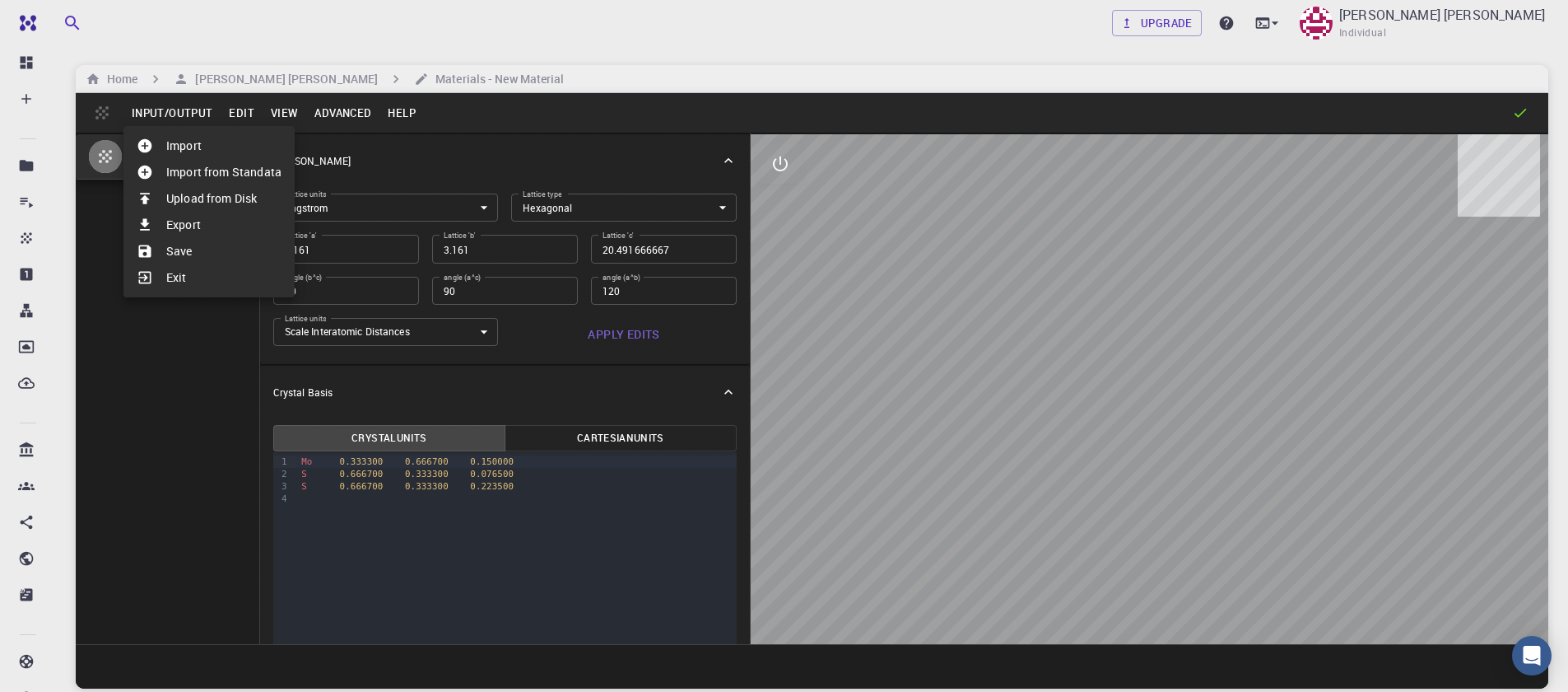
click at [203, 246] on li "Save" at bounding box center [209, 251] width 171 height 27
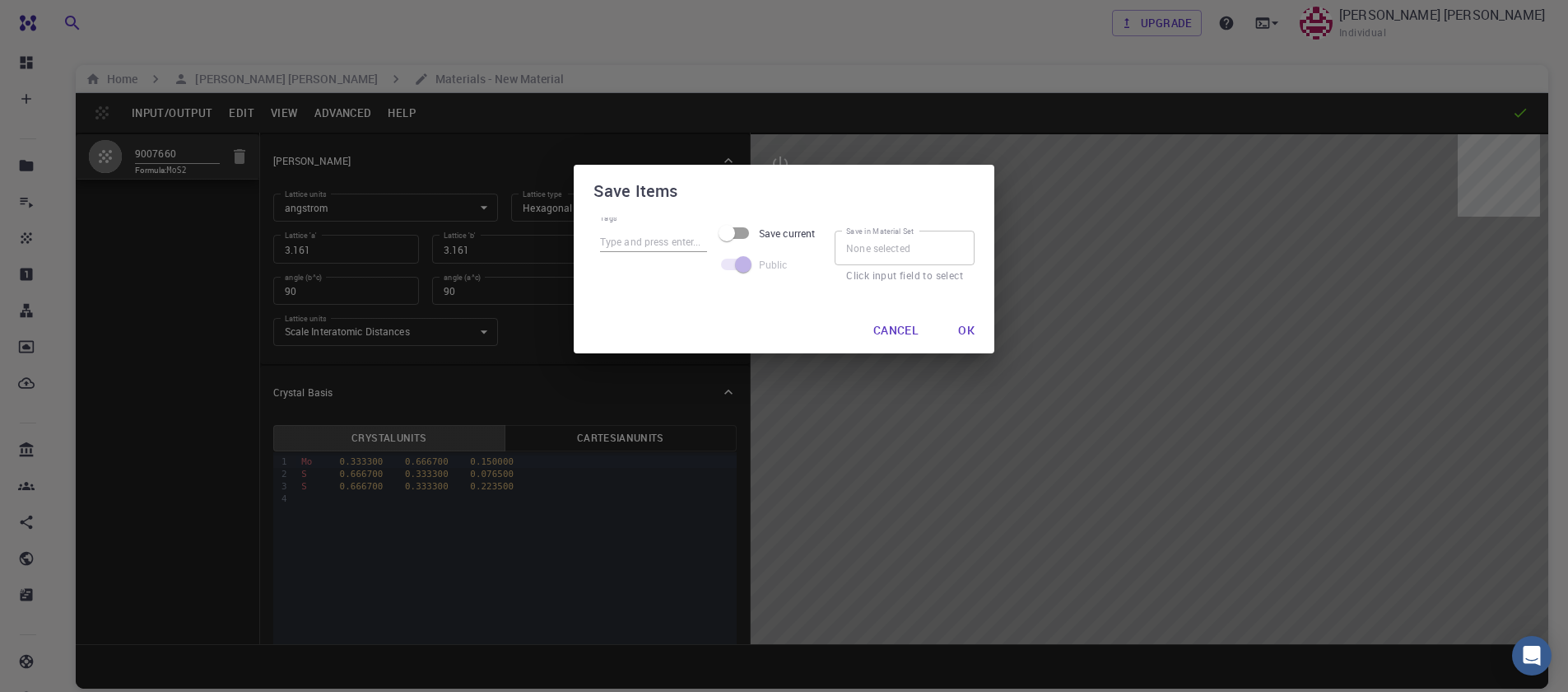
click at [618, 235] on input "Tags" at bounding box center [653, 241] width 107 height 22
type input "unit"
click at [969, 332] on button "Ok" at bounding box center [966, 330] width 43 height 33
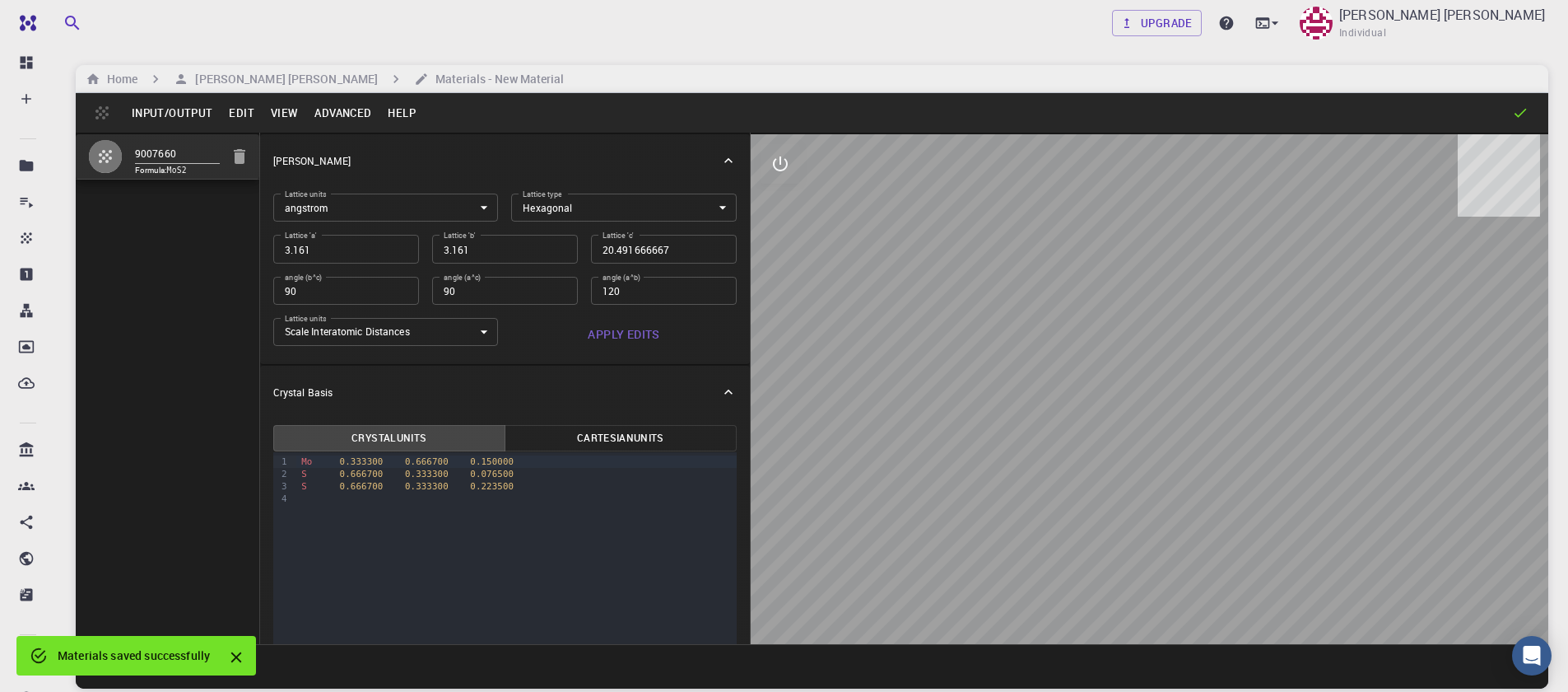
click at [175, 110] on button "Input/Output" at bounding box center [172, 113] width 97 height 27
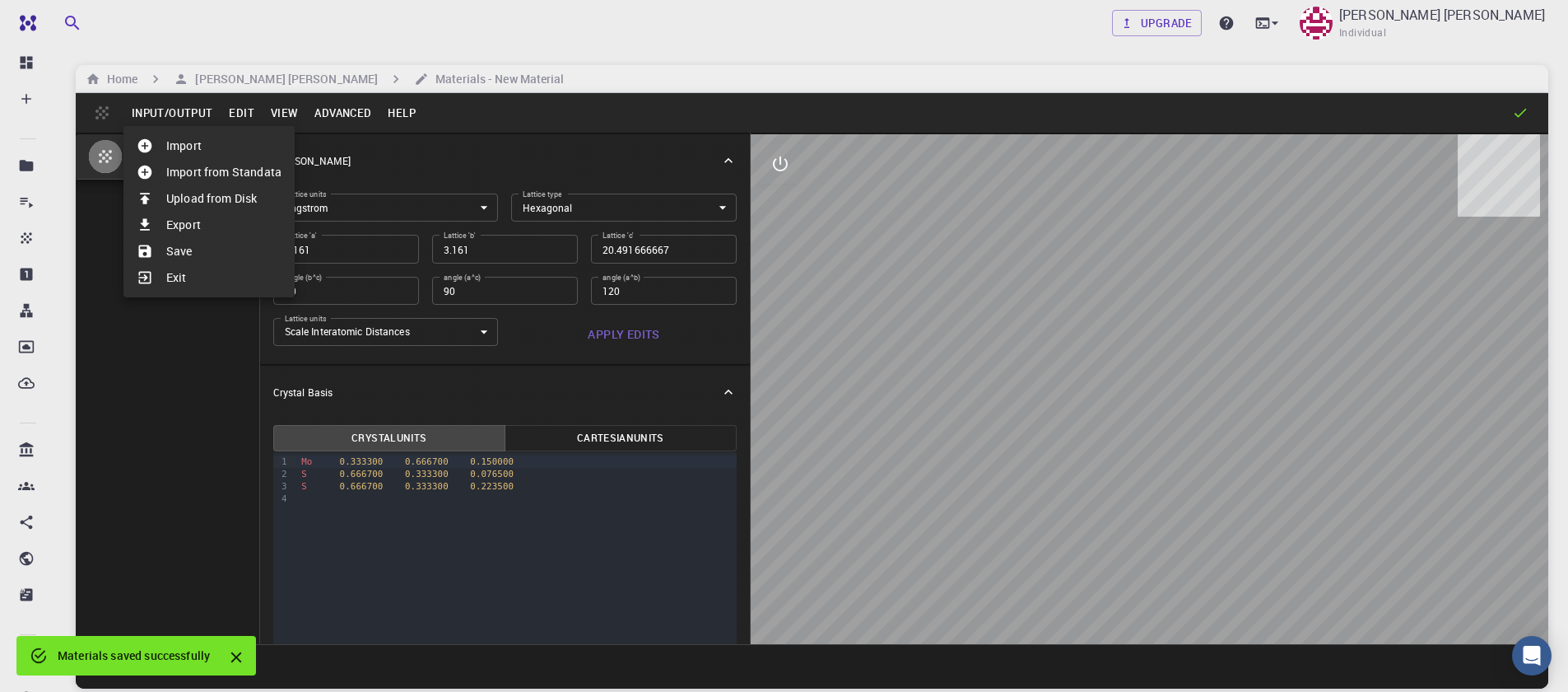
click at [222, 86] on div at bounding box center [784, 346] width 1568 height 692
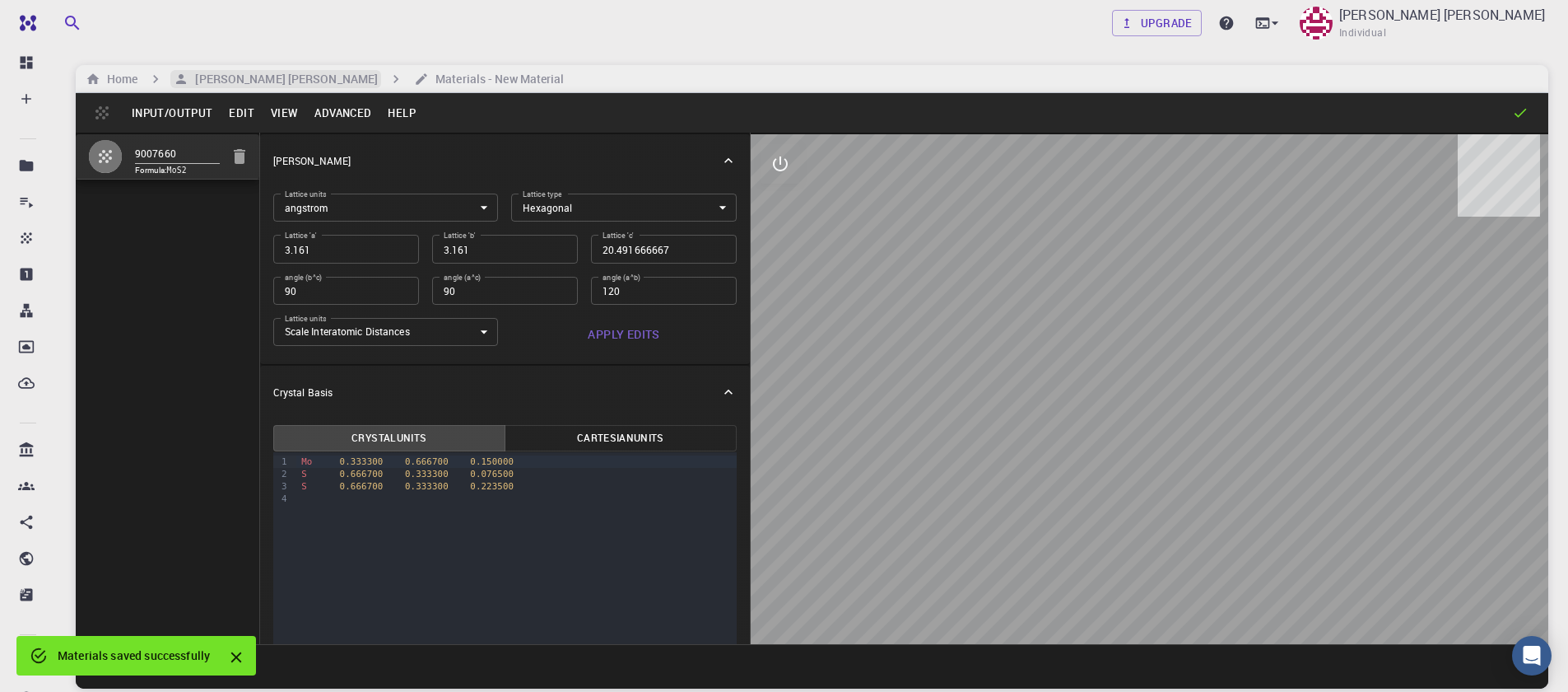
click at [225, 83] on h6 "[PERSON_NAME] [PERSON_NAME]" at bounding box center [282, 79] width 189 height 18
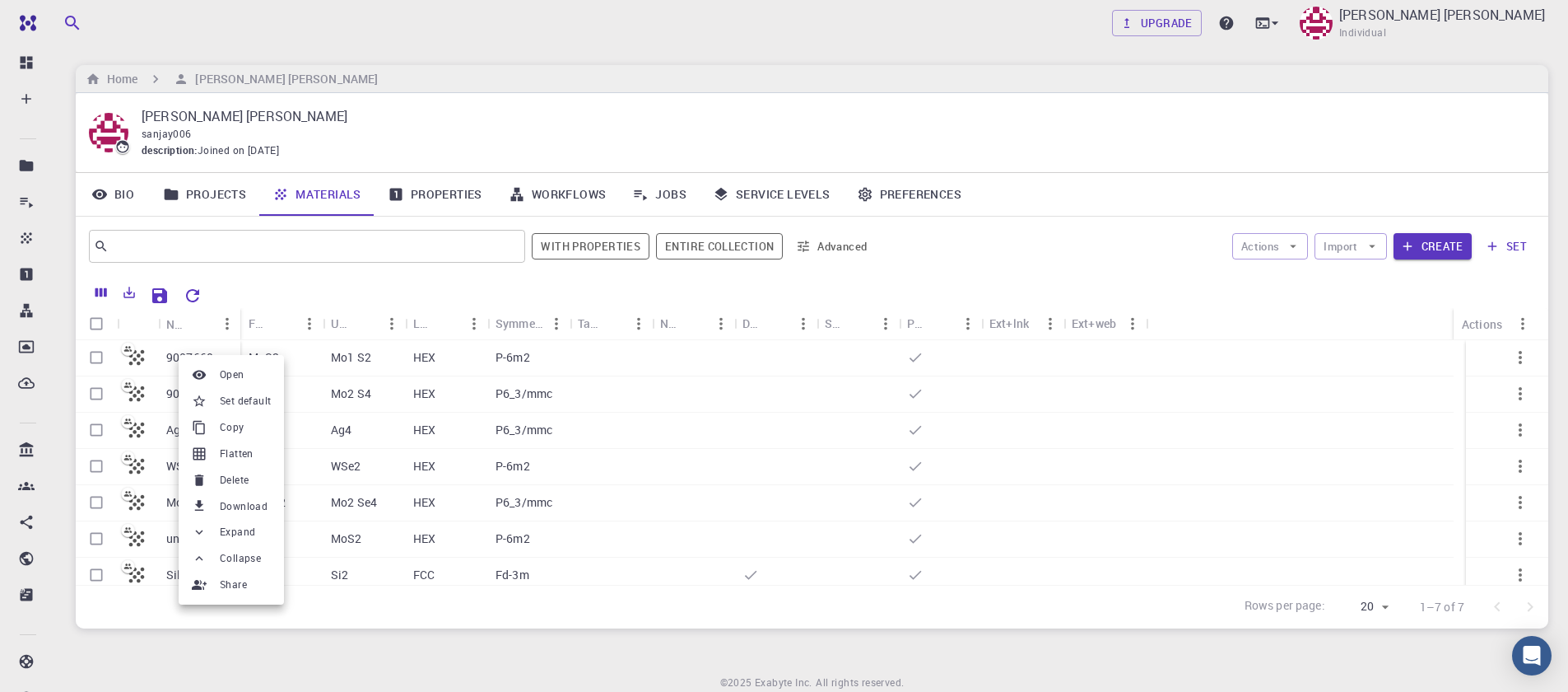
click at [146, 325] on div at bounding box center [784, 346] width 1568 height 692
click at [91, 362] on input "Select row" at bounding box center [96, 356] width 31 height 31
checkbox input "true"
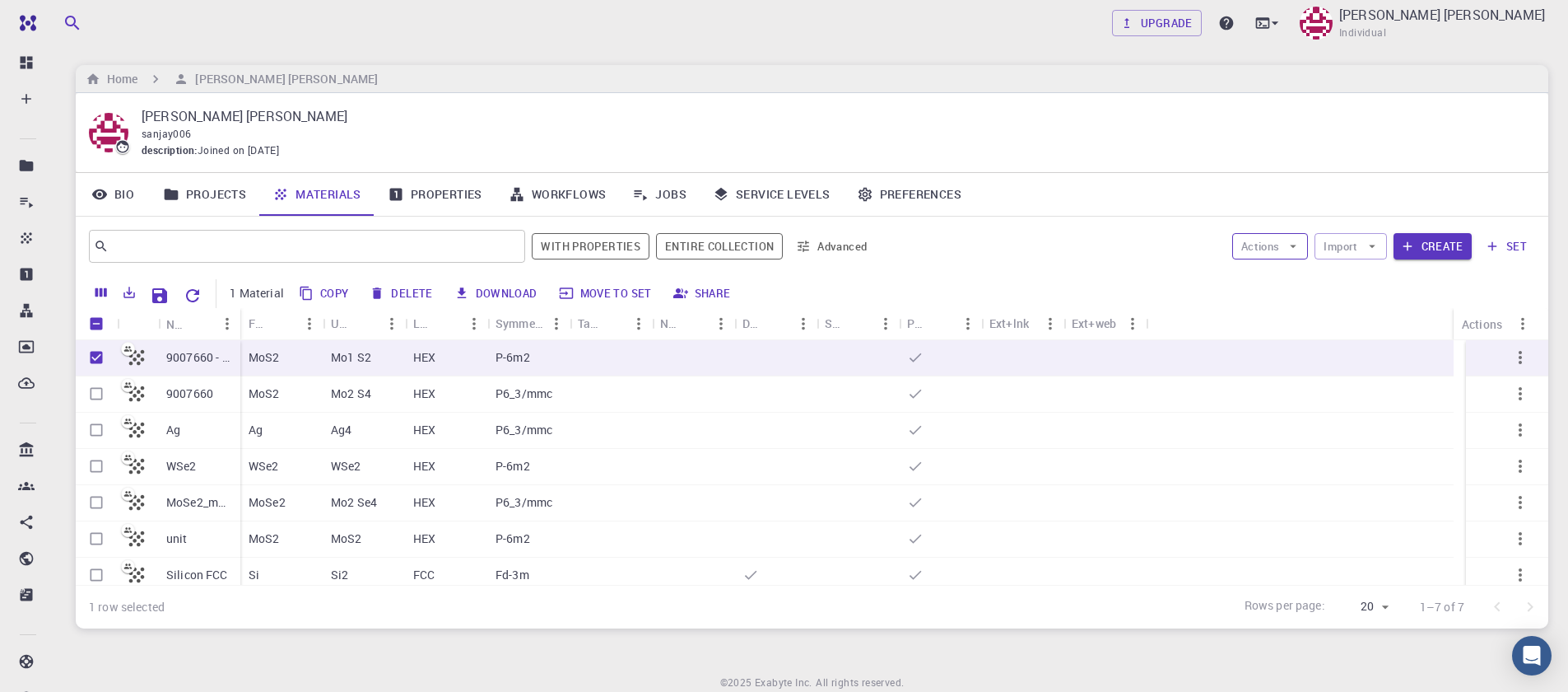
click at [1294, 251] on icon "button" at bounding box center [1293, 246] width 15 height 15
click at [1283, 276] on span "Create Job" at bounding box center [1302, 279] width 52 height 16
click at [101, 360] on input "Unselect row" at bounding box center [96, 356] width 31 height 31
checkbox input "false"
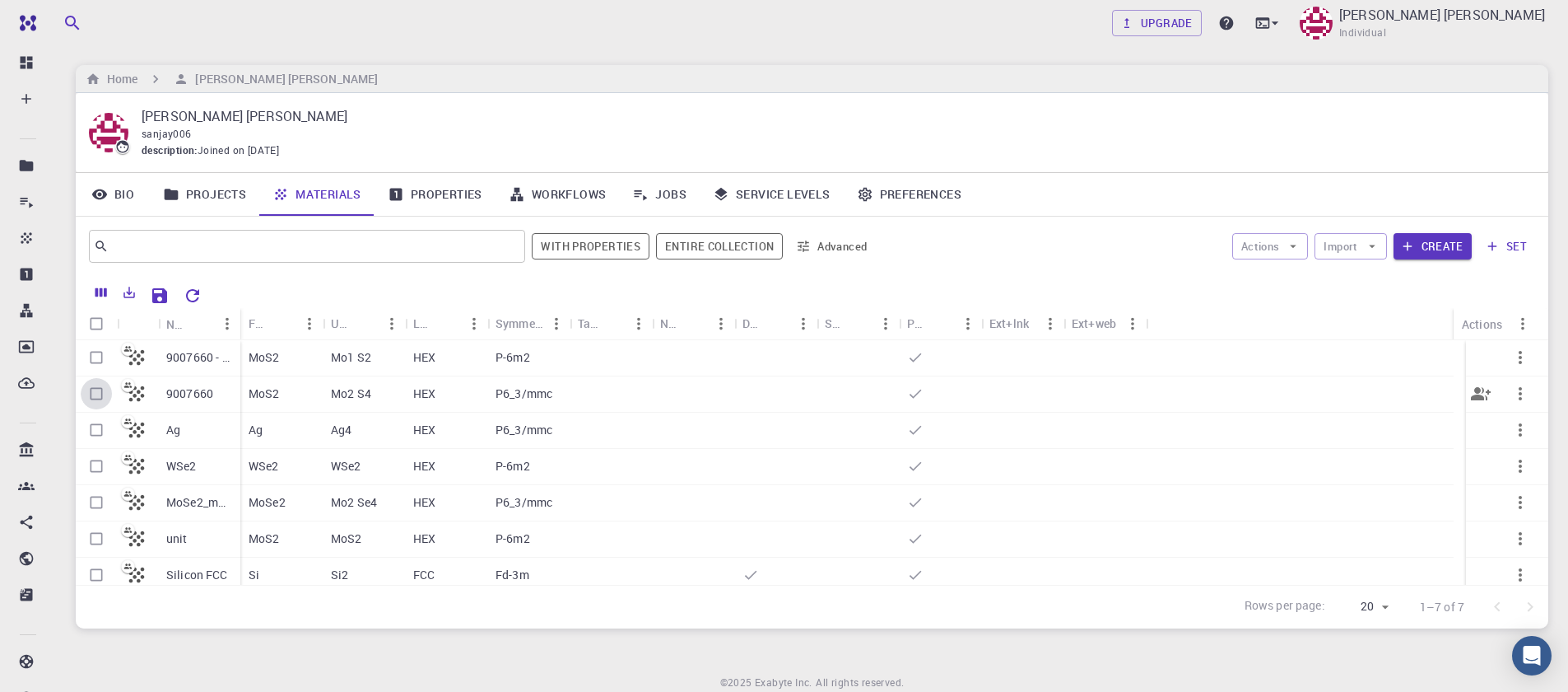
click at [95, 396] on input "Select row" at bounding box center [96, 394] width 31 height 31
checkbox input "true"
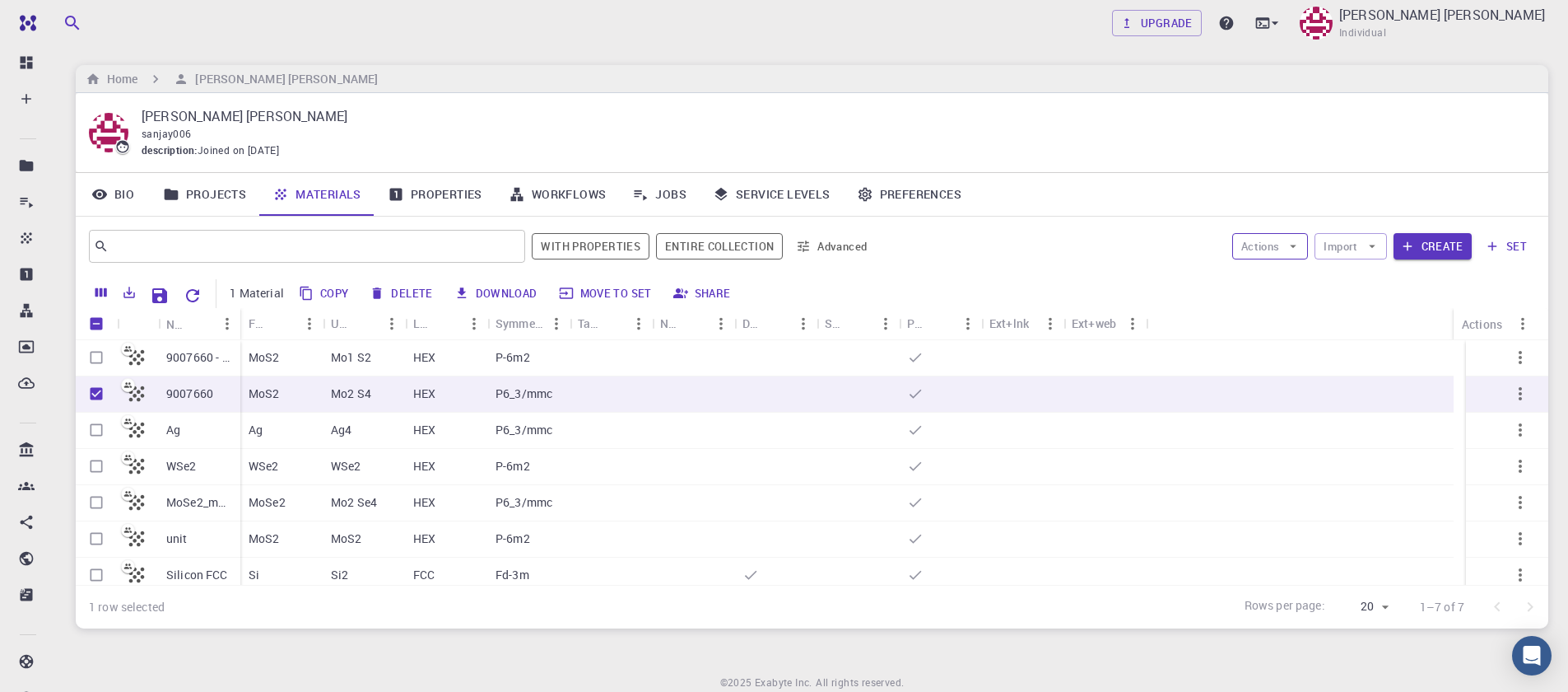
click at [1283, 239] on button "Actions" at bounding box center [1271, 246] width 77 height 27
click at [1276, 272] on span "Create Job" at bounding box center [1302, 279] width 52 height 16
click at [1252, 251] on button "Actions" at bounding box center [1271, 246] width 77 height 27
click at [1276, 286] on span "Create Job" at bounding box center [1302, 279] width 52 height 16
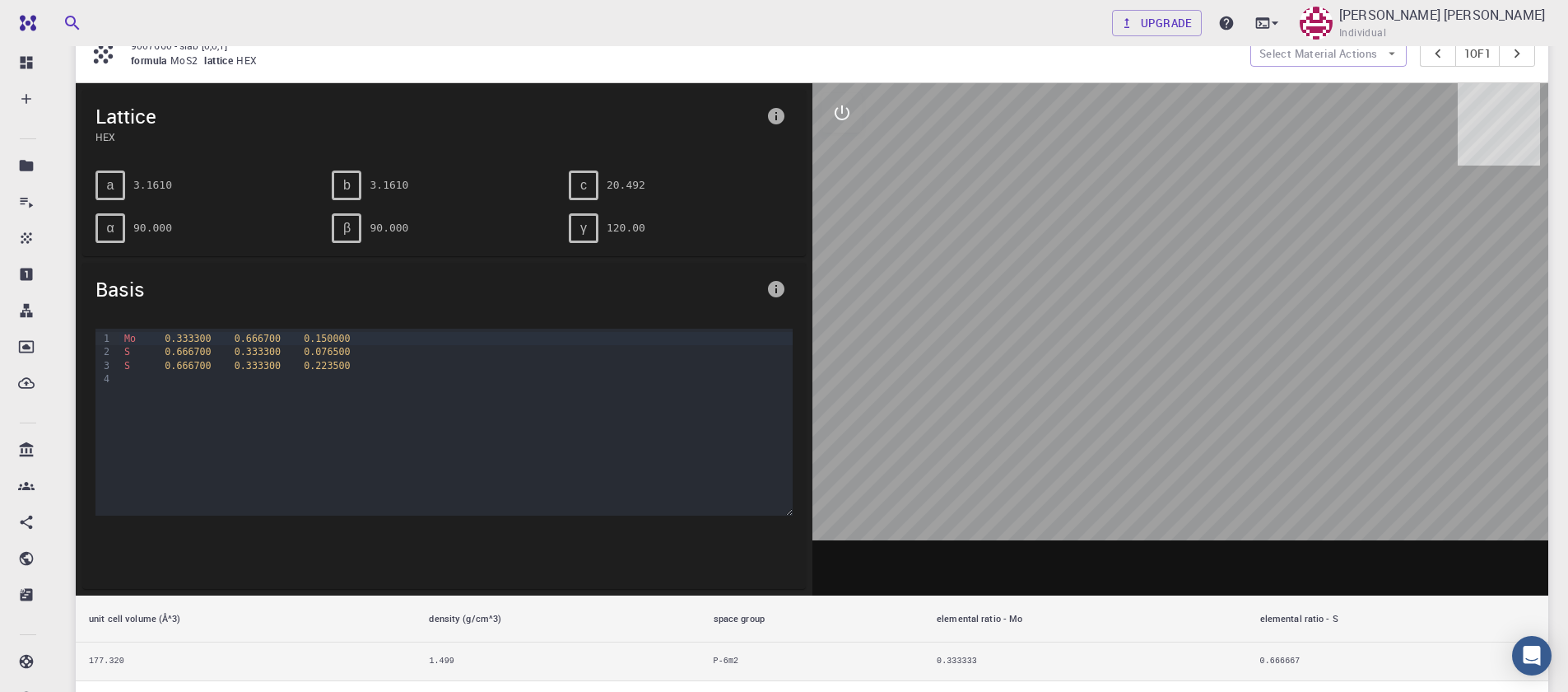
scroll to position [408, 0]
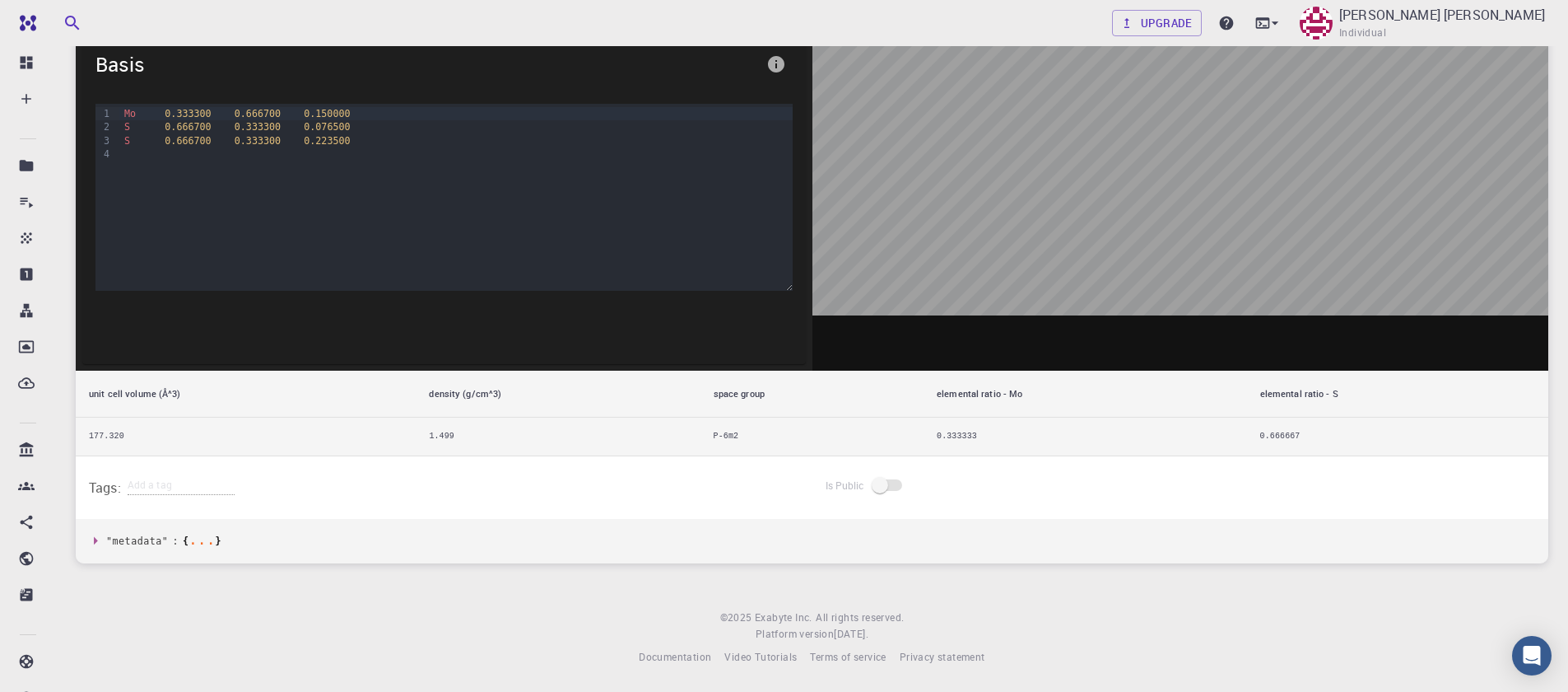
click at [733, 428] on td "P-6m2" at bounding box center [812, 436] width 223 height 39
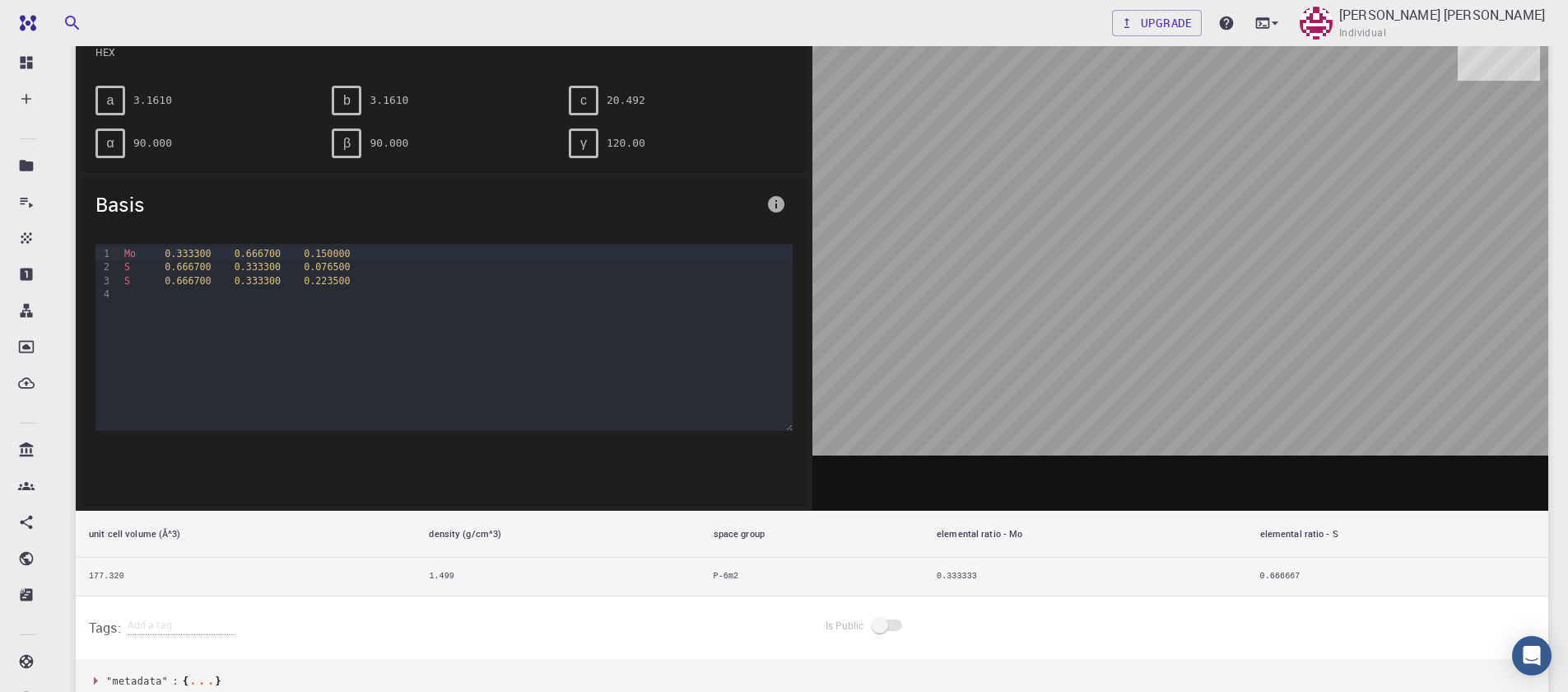
scroll to position [0, 0]
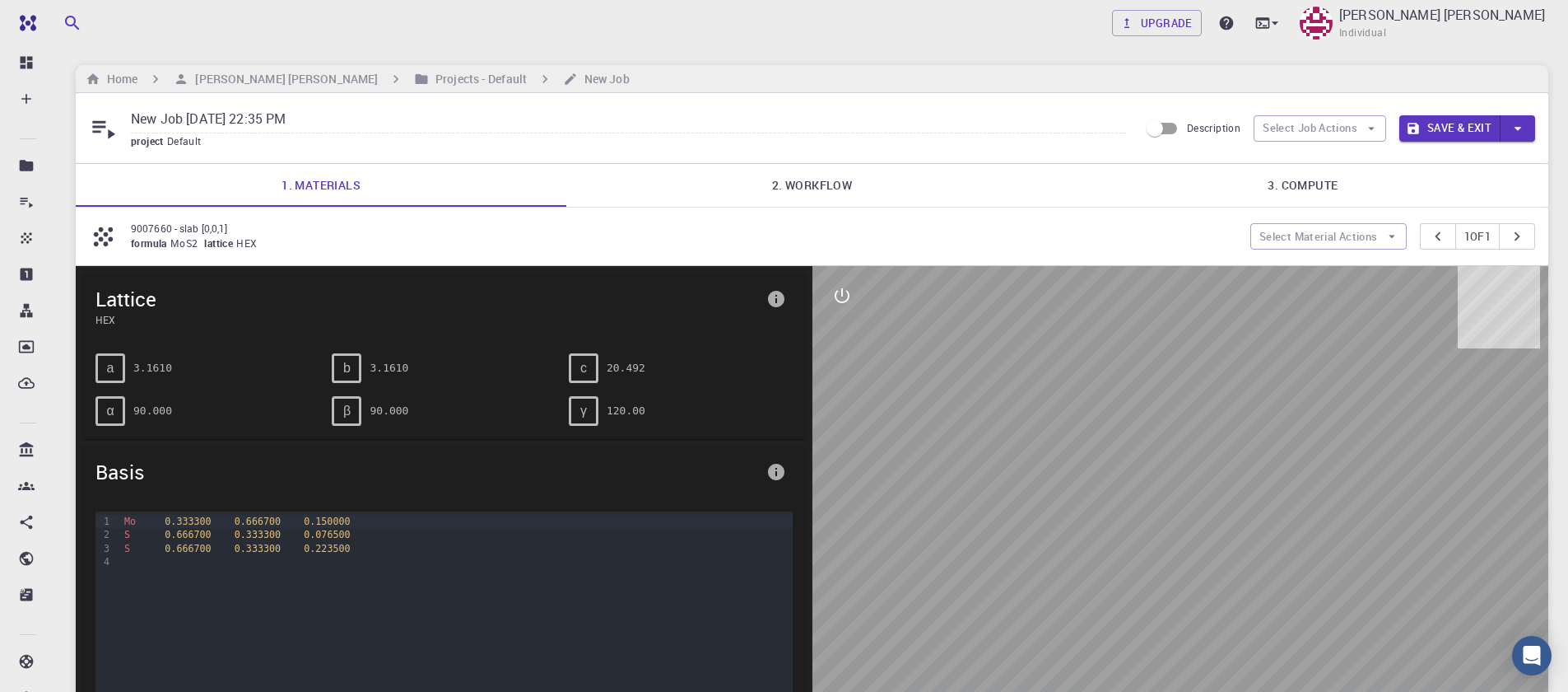
click at [814, 181] on link "2. Workflow" at bounding box center [812, 184] width 490 height 43
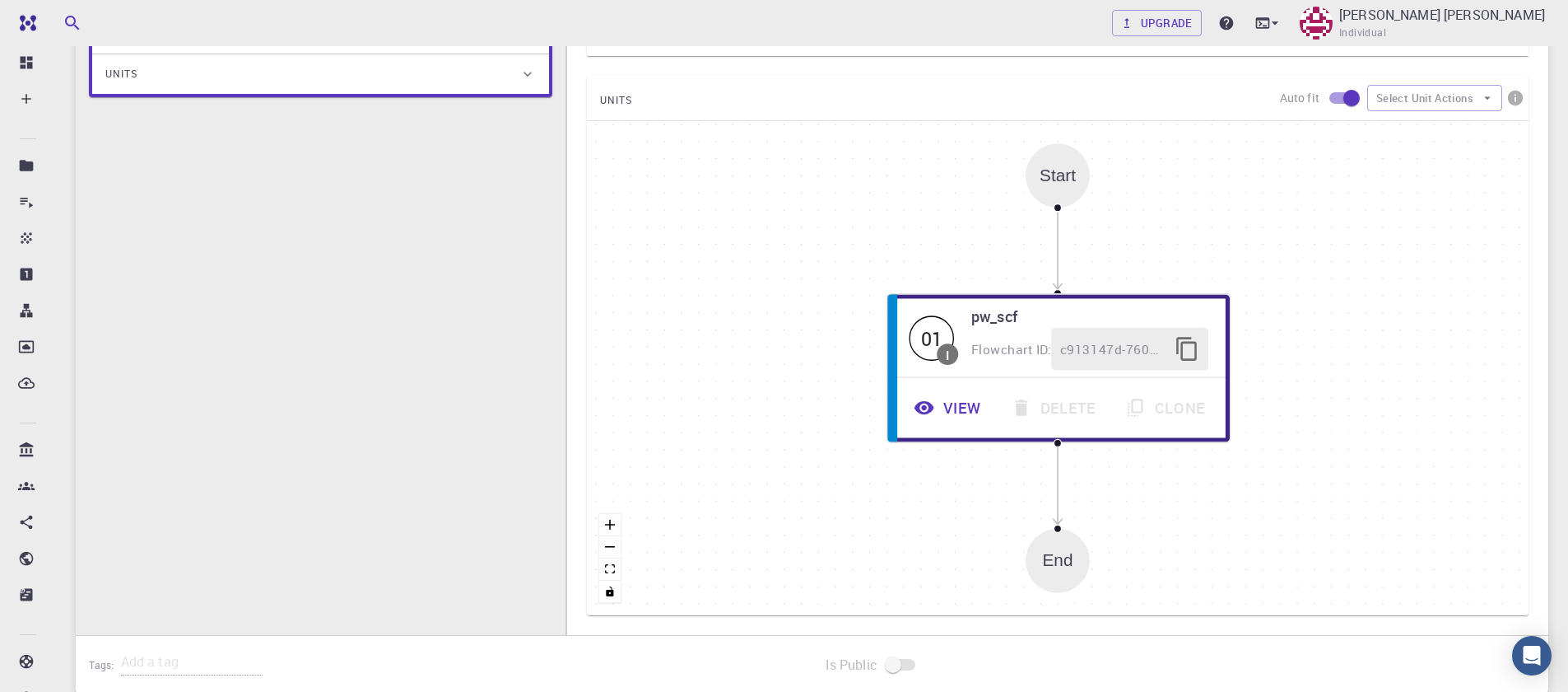
scroll to position [494, 0]
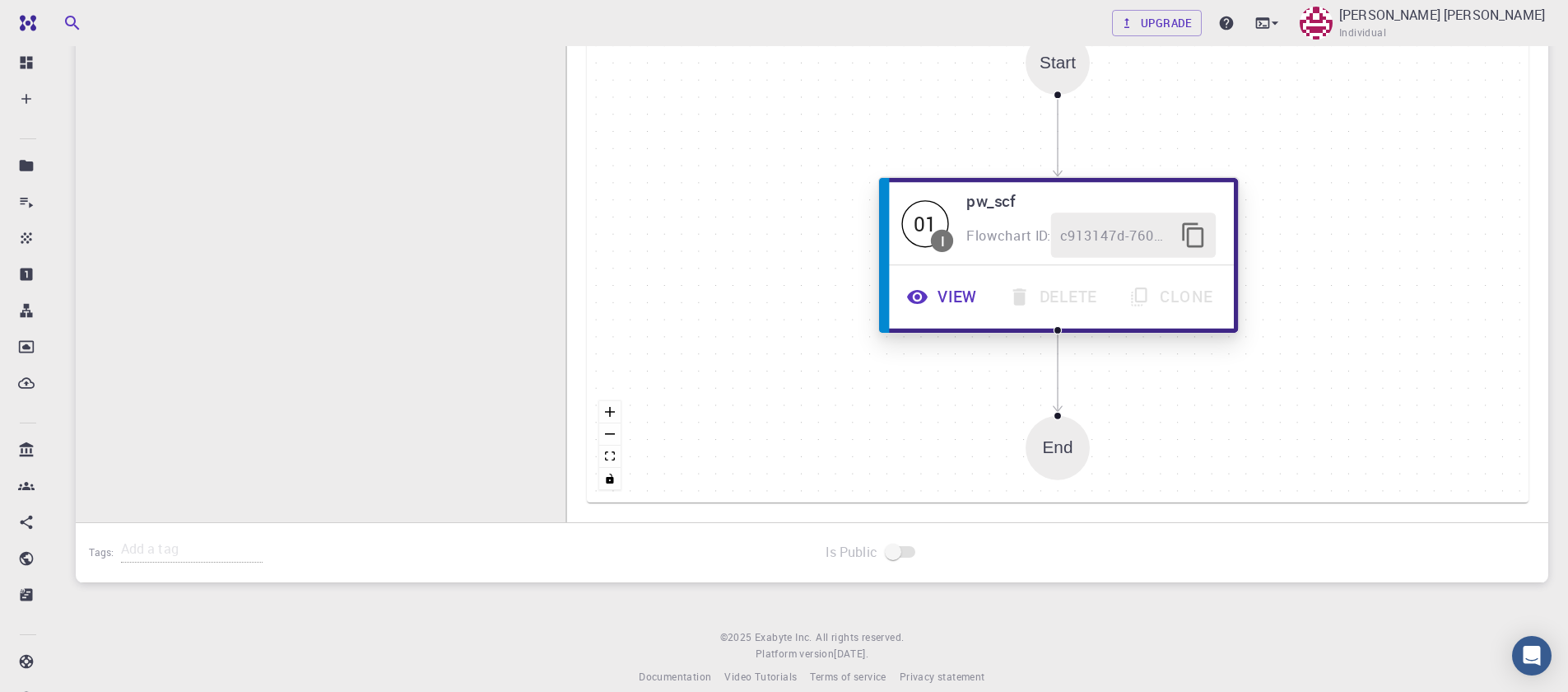
click at [956, 299] on button "View" at bounding box center [944, 297] width 102 height 46
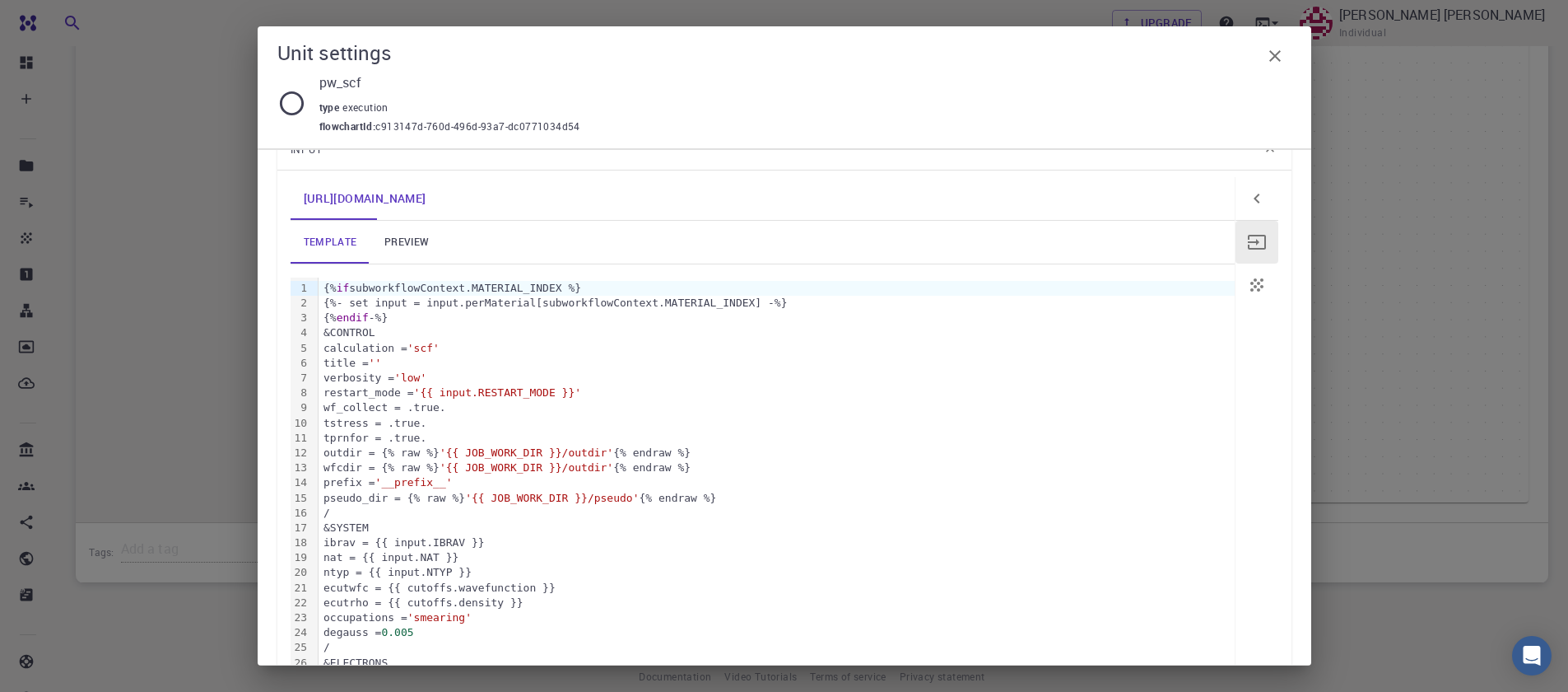
scroll to position [0, 0]
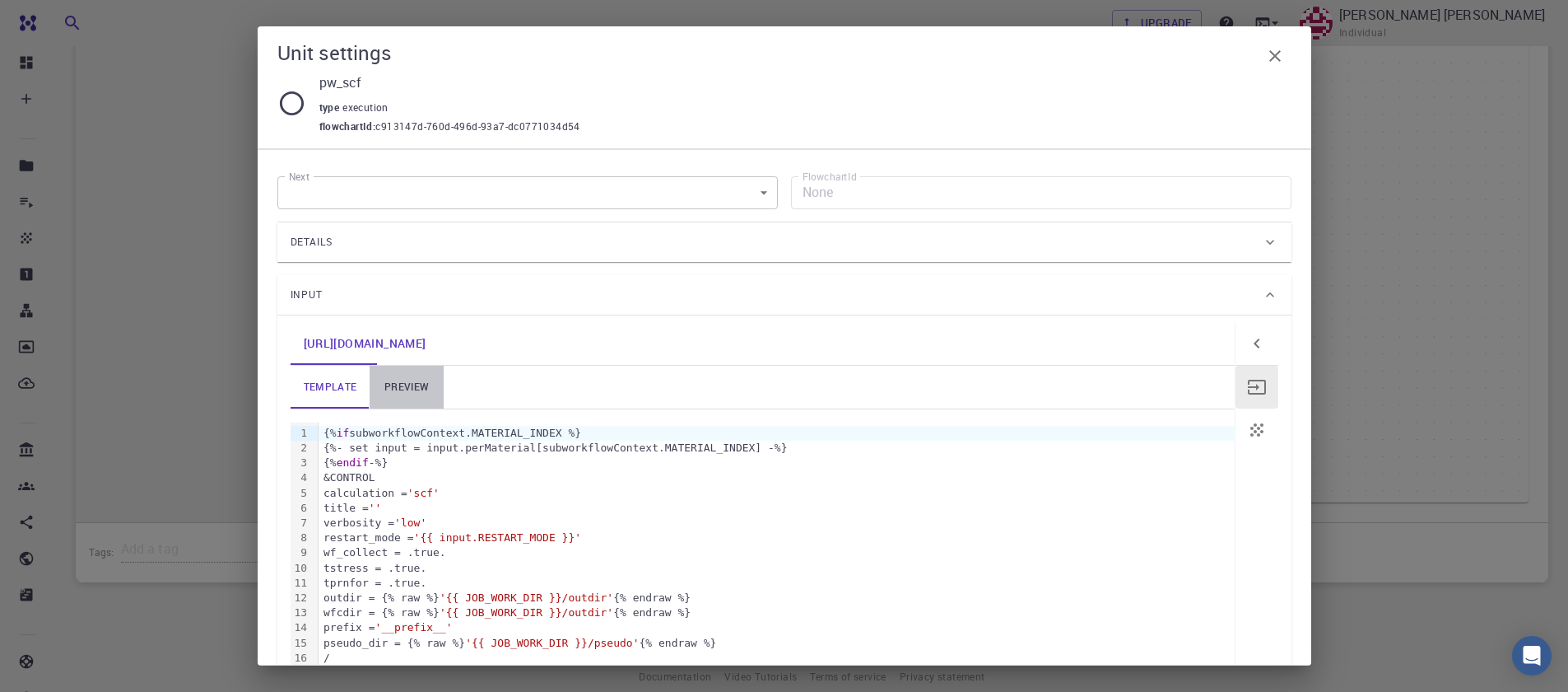
click at [404, 392] on link "preview" at bounding box center [407, 387] width 74 height 43
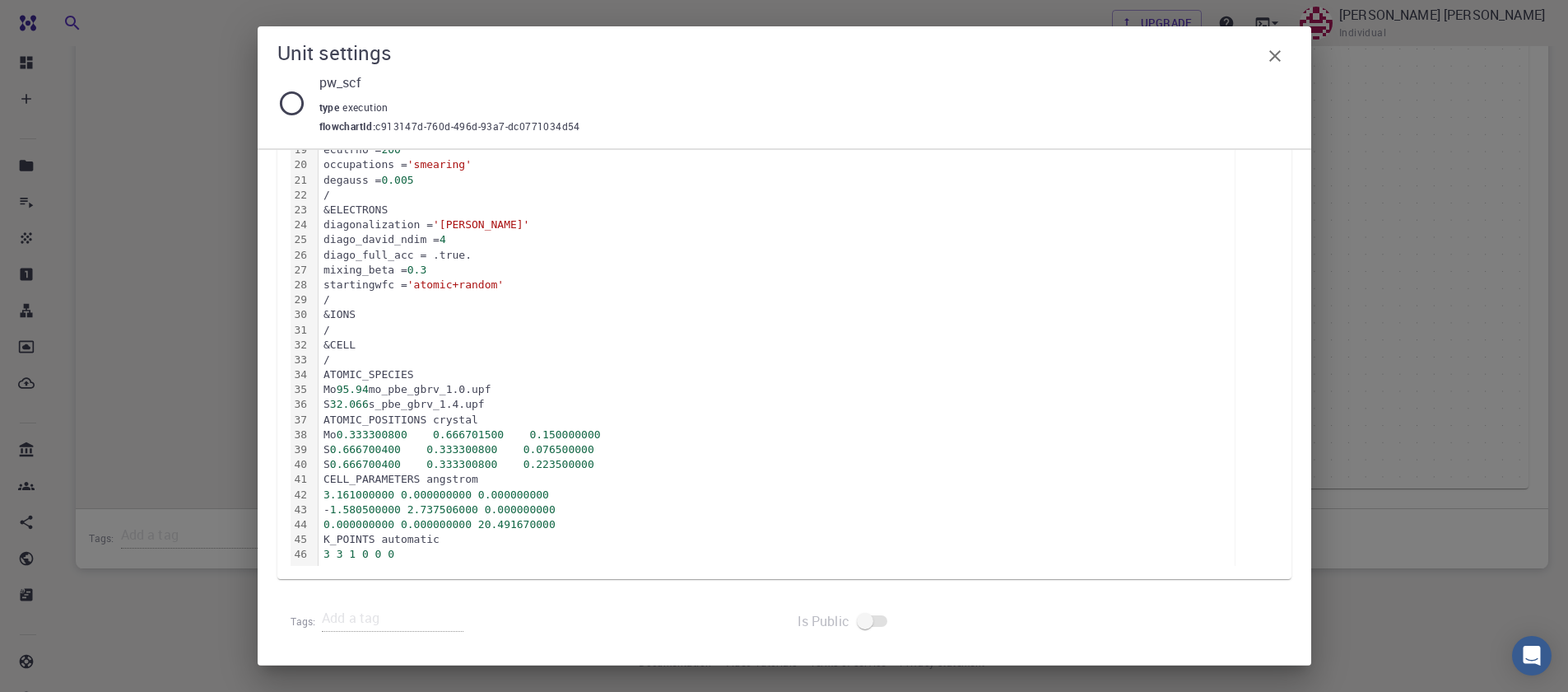
scroll to position [513, 0]
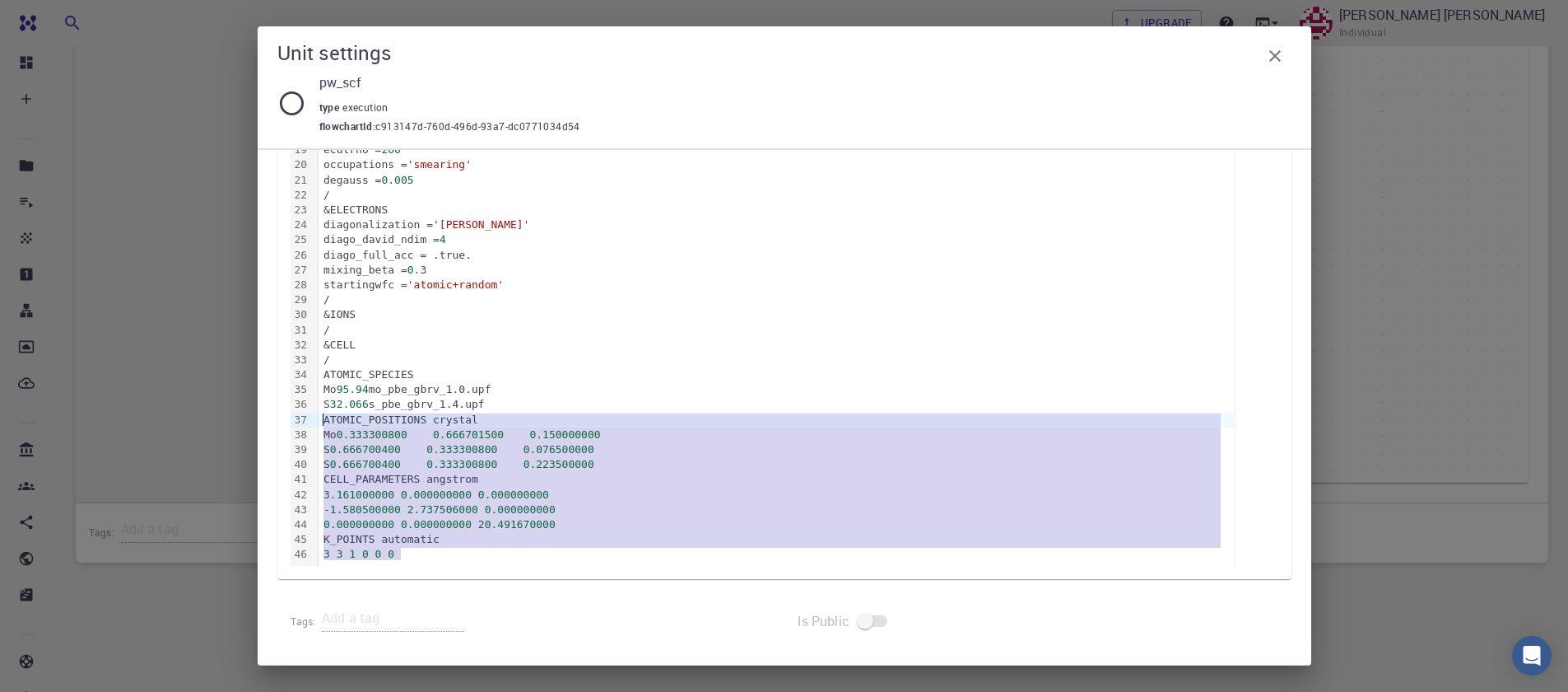
drag, startPoint x: 399, startPoint y: 554, endPoint x: 310, endPoint y: 422, distance: 159.2
click at [310, 422] on div "99 1 2 3 4 5 6 7 8 9 10 11 12 13 14 15 16 17 18 19 20 21 22 23 24 25 26 27 28 2…" at bounding box center [762, 218] width 944 height 696
copy div "ATOMIC_POSITIONS crystal Mo 0.333300800 0.666701500 0.150000000 S 0.666700400 0…"
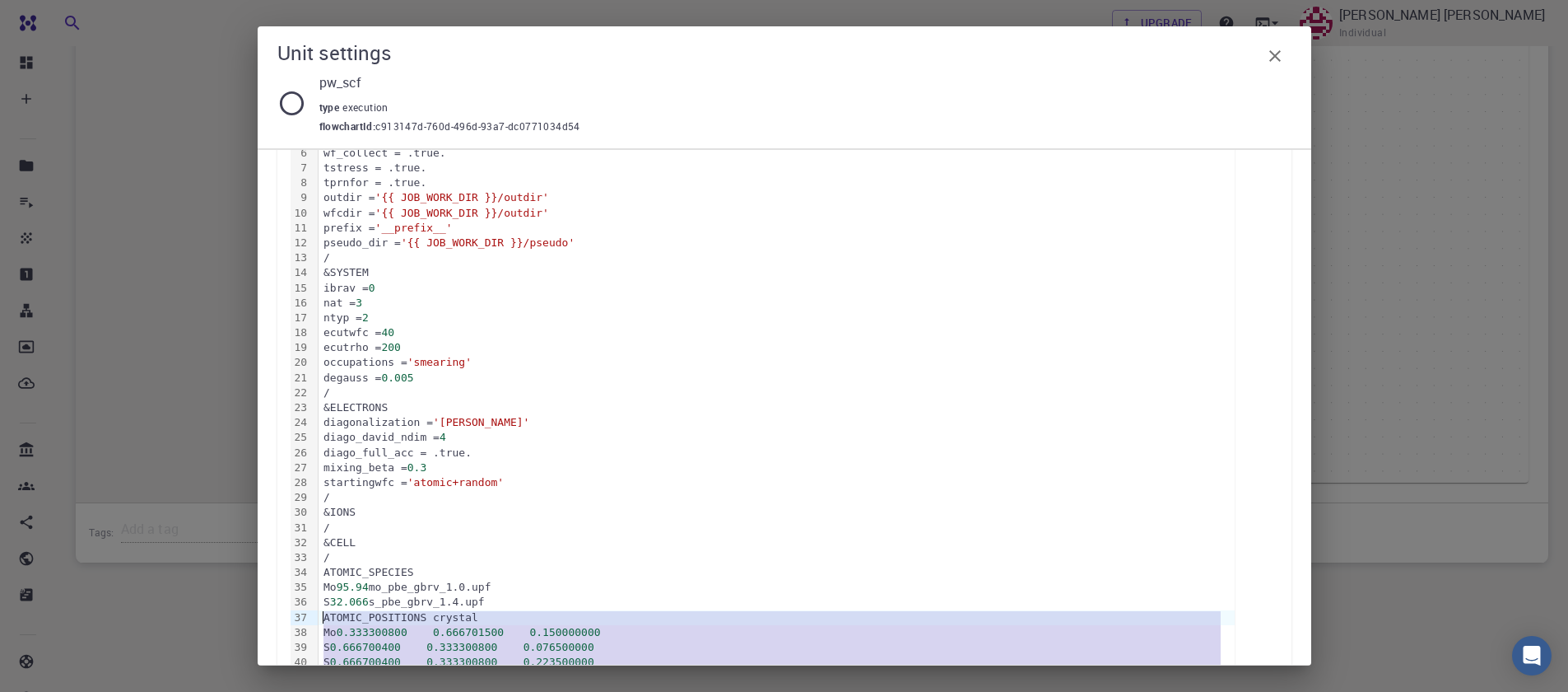
scroll to position [0, 0]
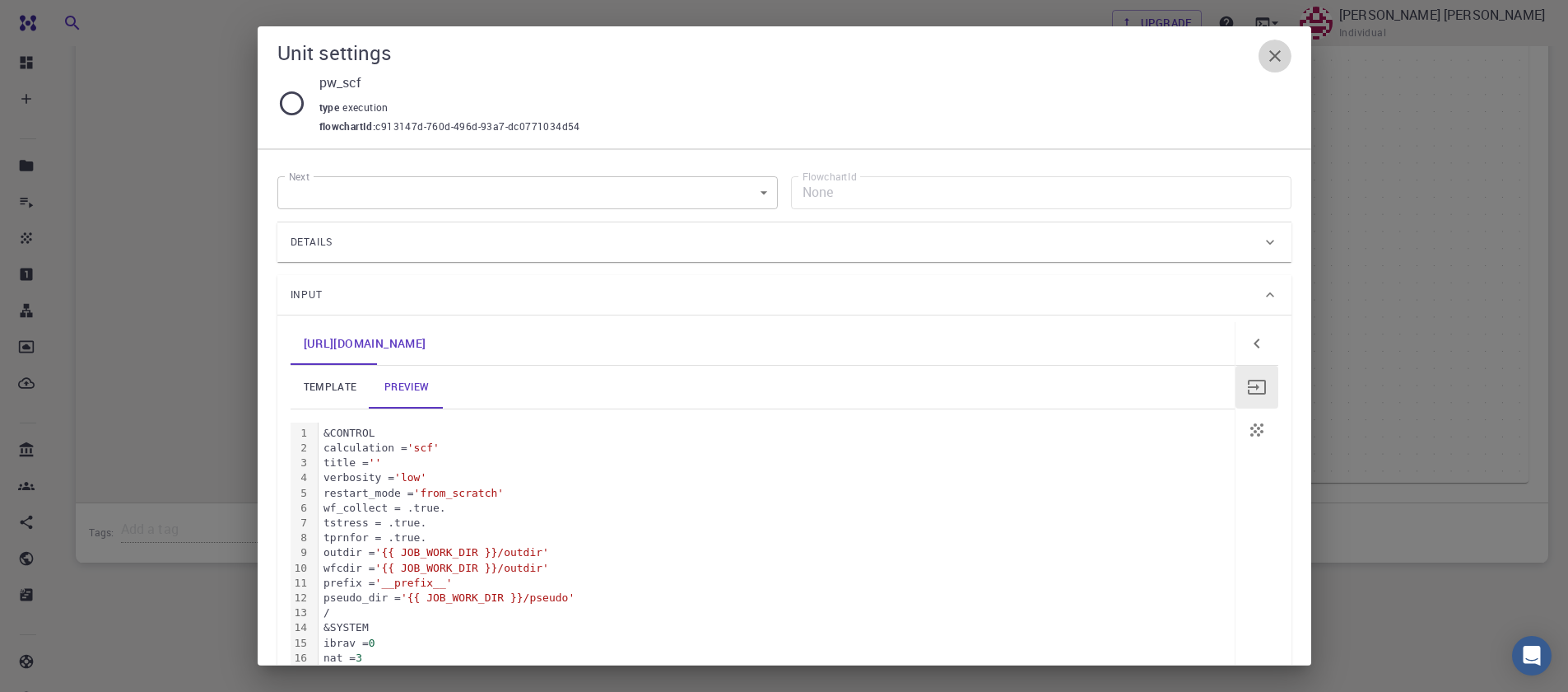
click at [1270, 59] on icon "button" at bounding box center [1274, 56] width 20 height 20
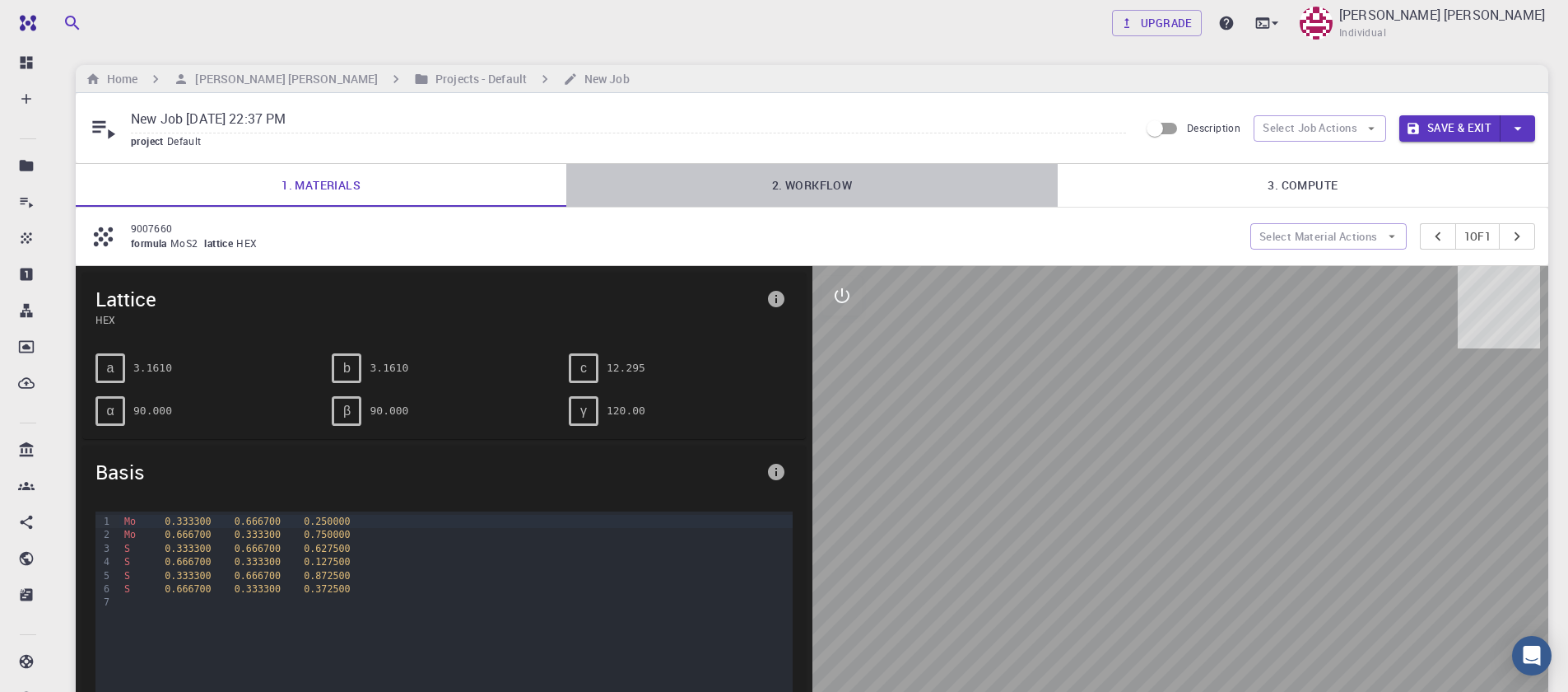
click at [804, 188] on link "2. Workflow" at bounding box center [812, 184] width 490 height 43
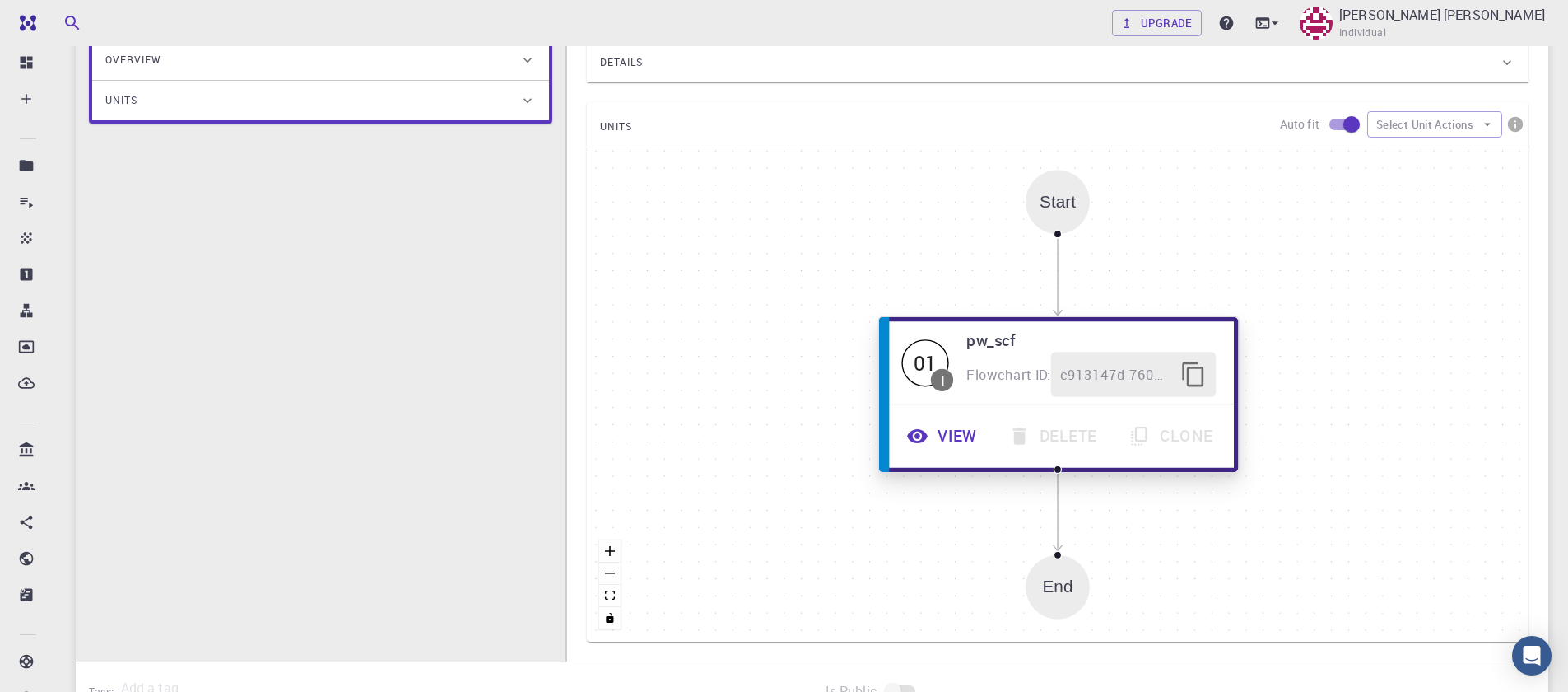
scroll to position [395, 0]
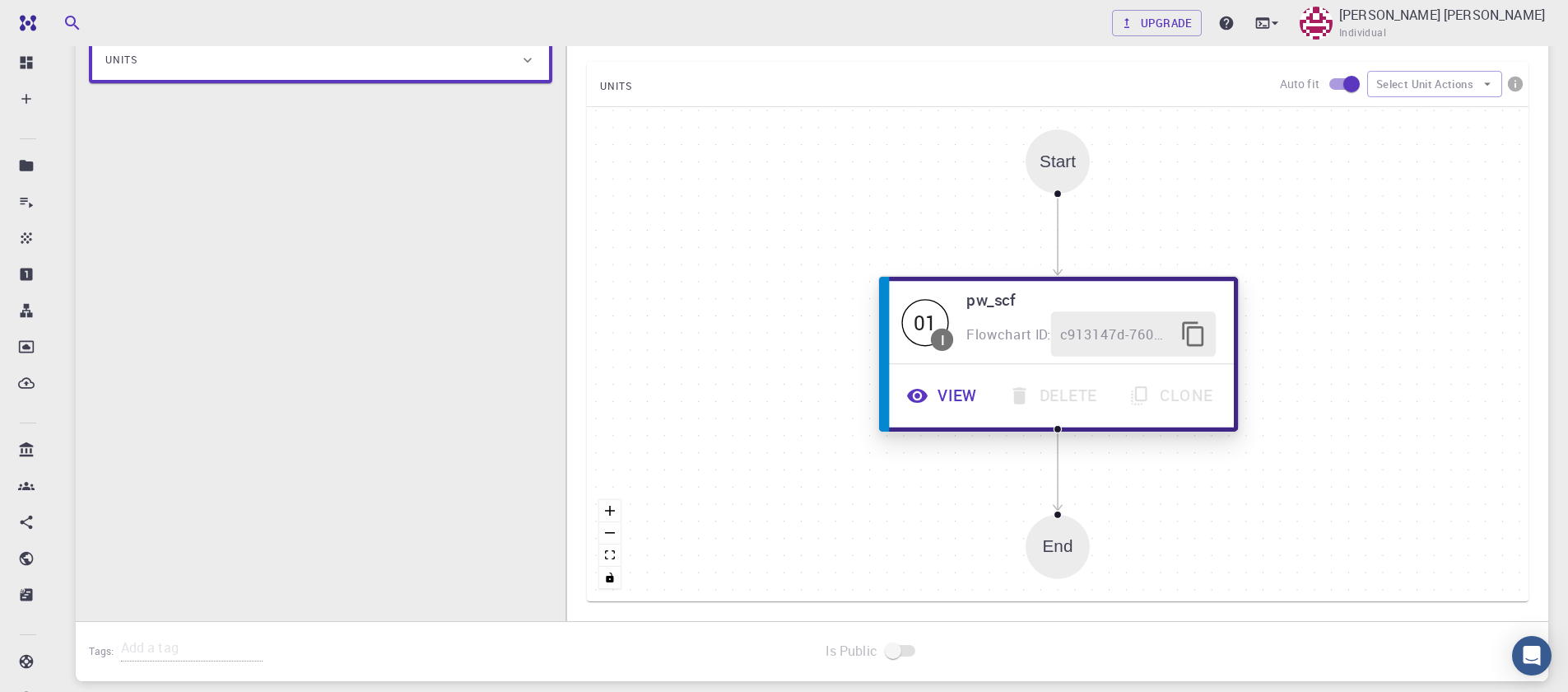
click at [956, 406] on button "View" at bounding box center [944, 395] width 102 height 46
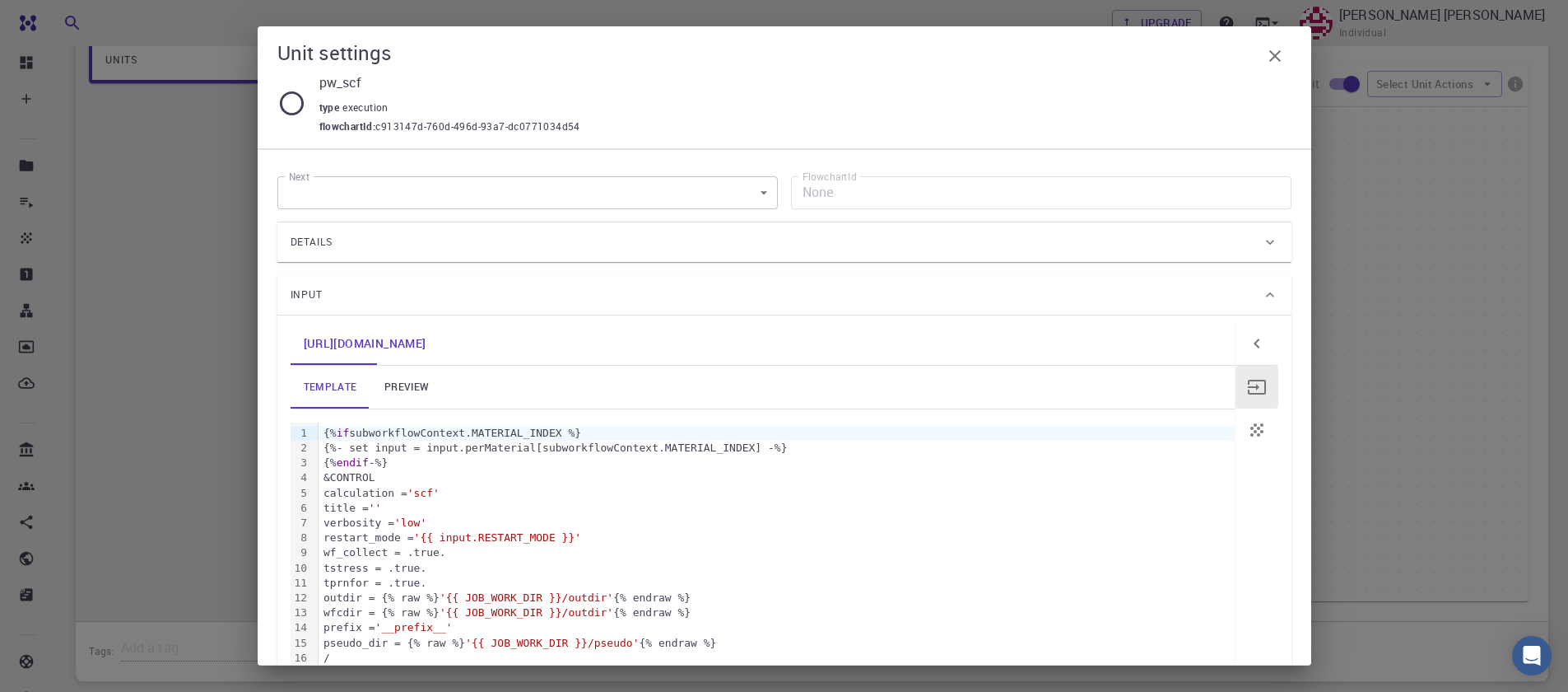
click at [1266, 57] on icon "button" at bounding box center [1274, 56] width 20 height 20
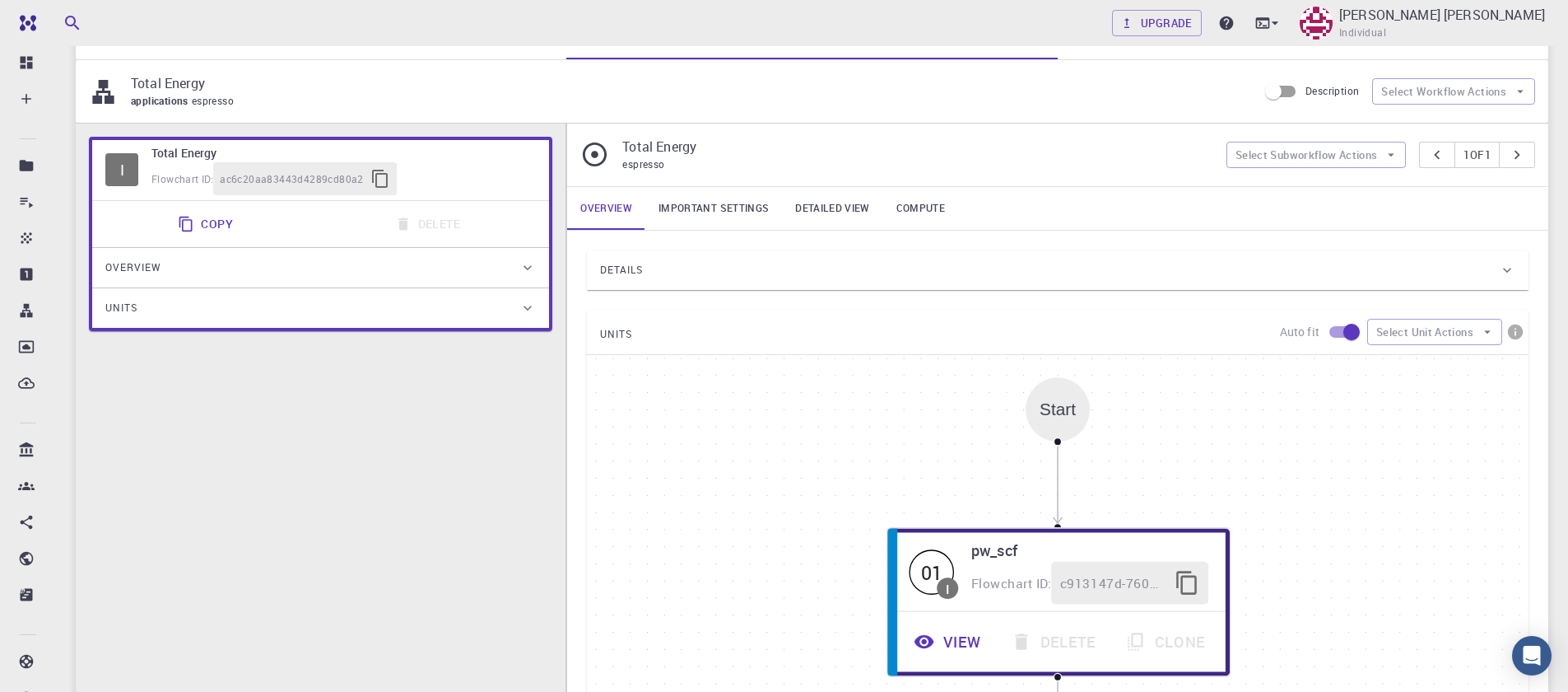
scroll to position [0, 0]
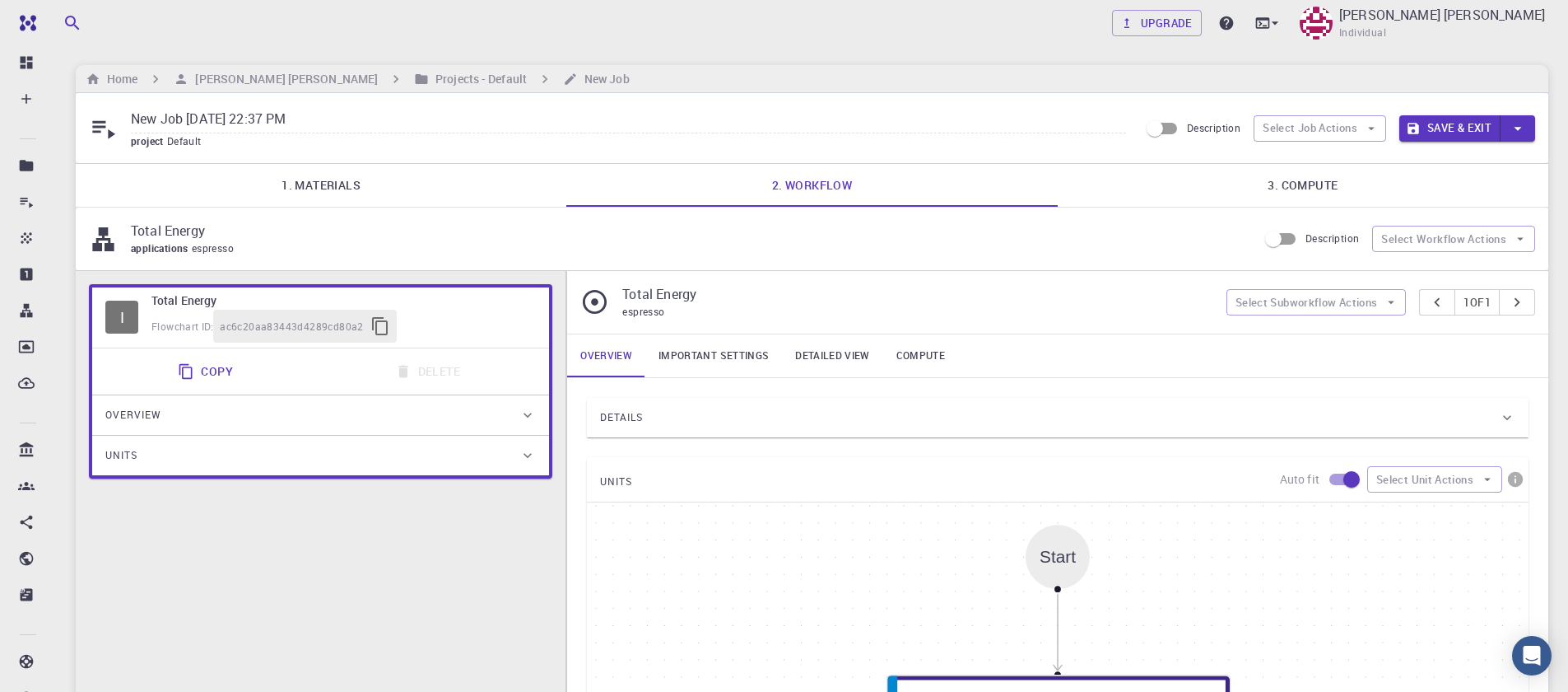
click at [345, 184] on link "1. Materials" at bounding box center [321, 184] width 490 height 43
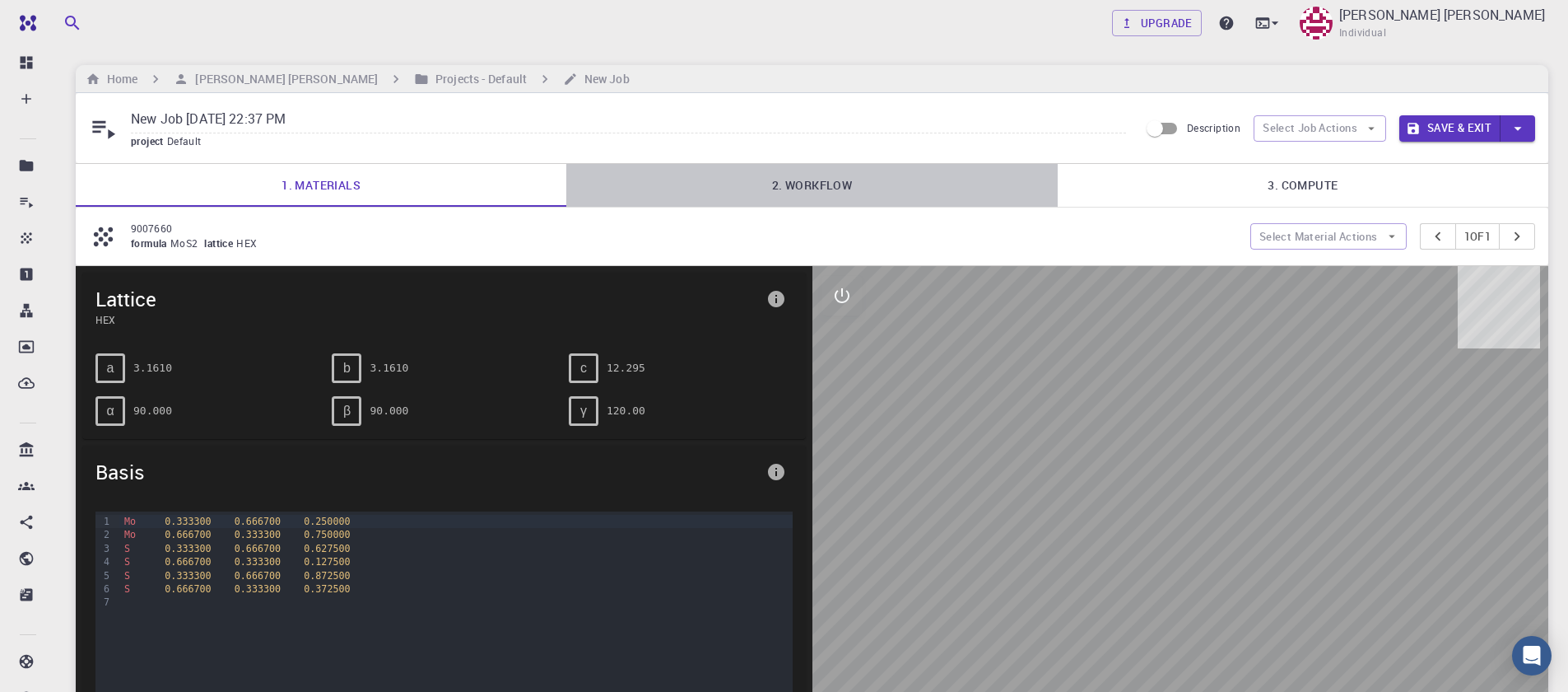
click at [840, 185] on link "2. Workflow" at bounding box center [812, 184] width 490 height 43
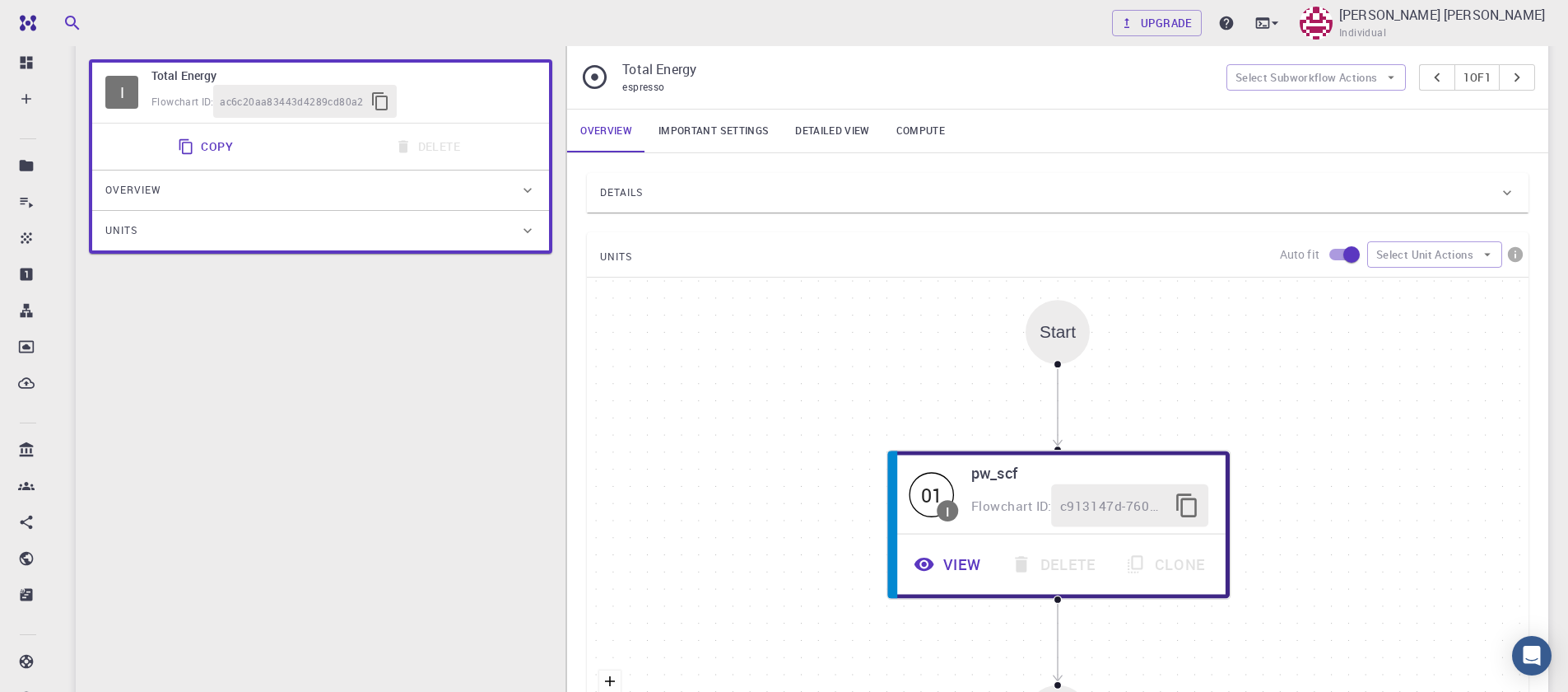
scroll to position [494, 0]
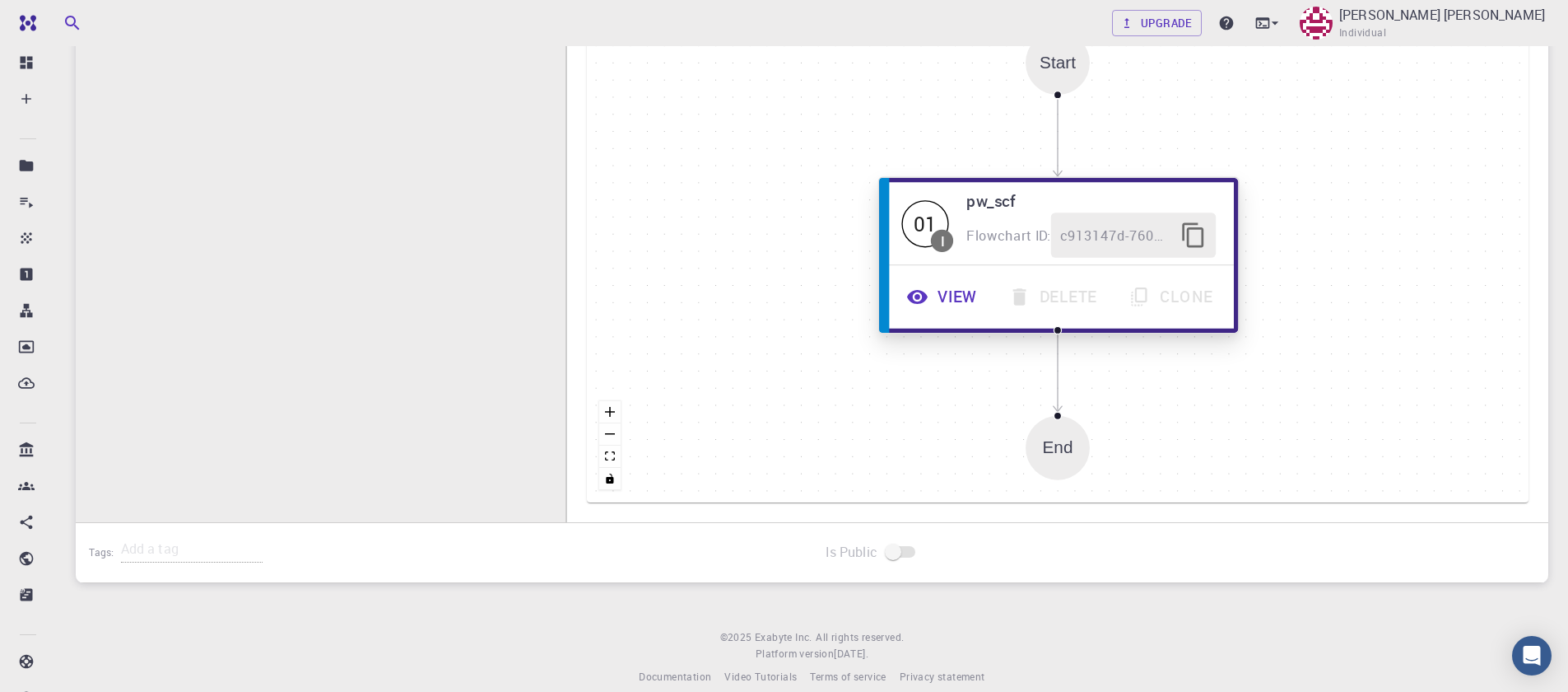
click at [936, 286] on button "View" at bounding box center [944, 297] width 102 height 46
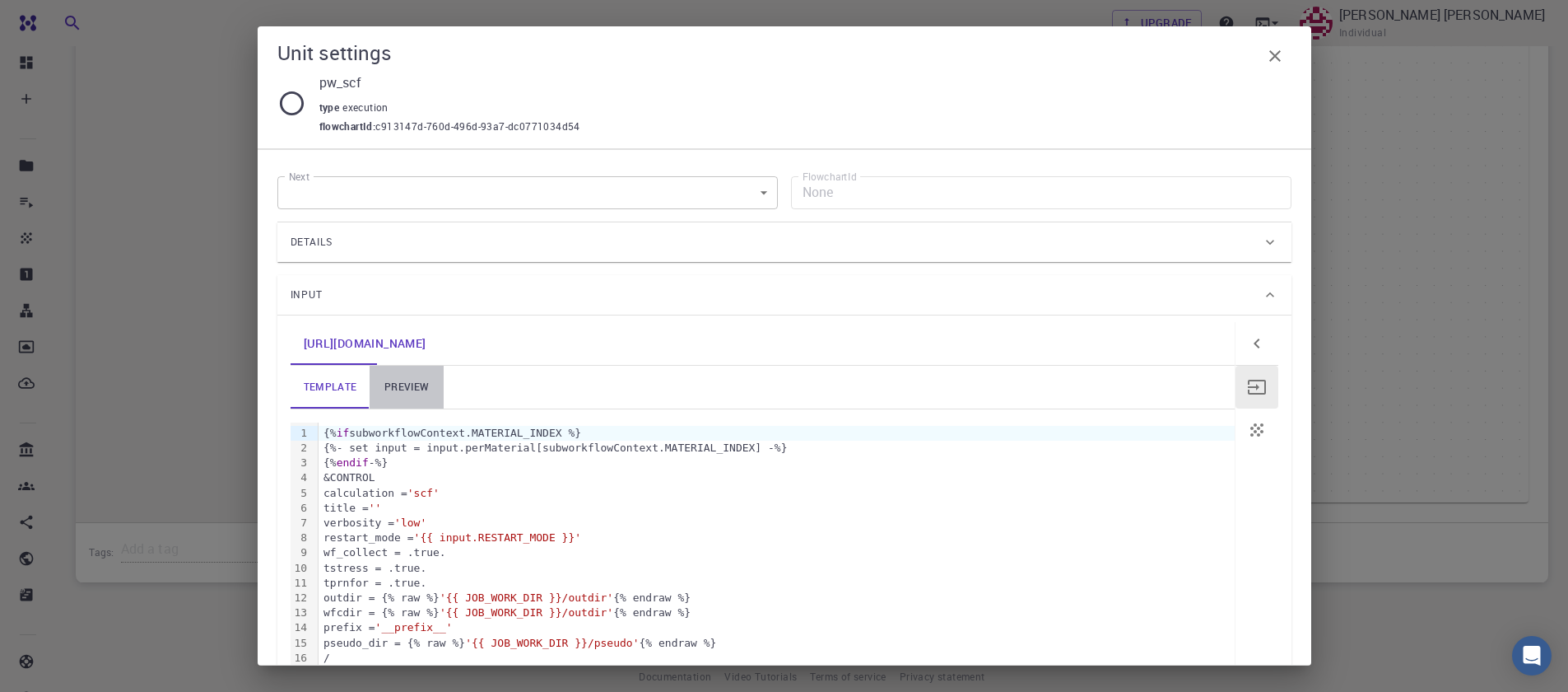
click at [420, 384] on link "preview" at bounding box center [407, 387] width 74 height 43
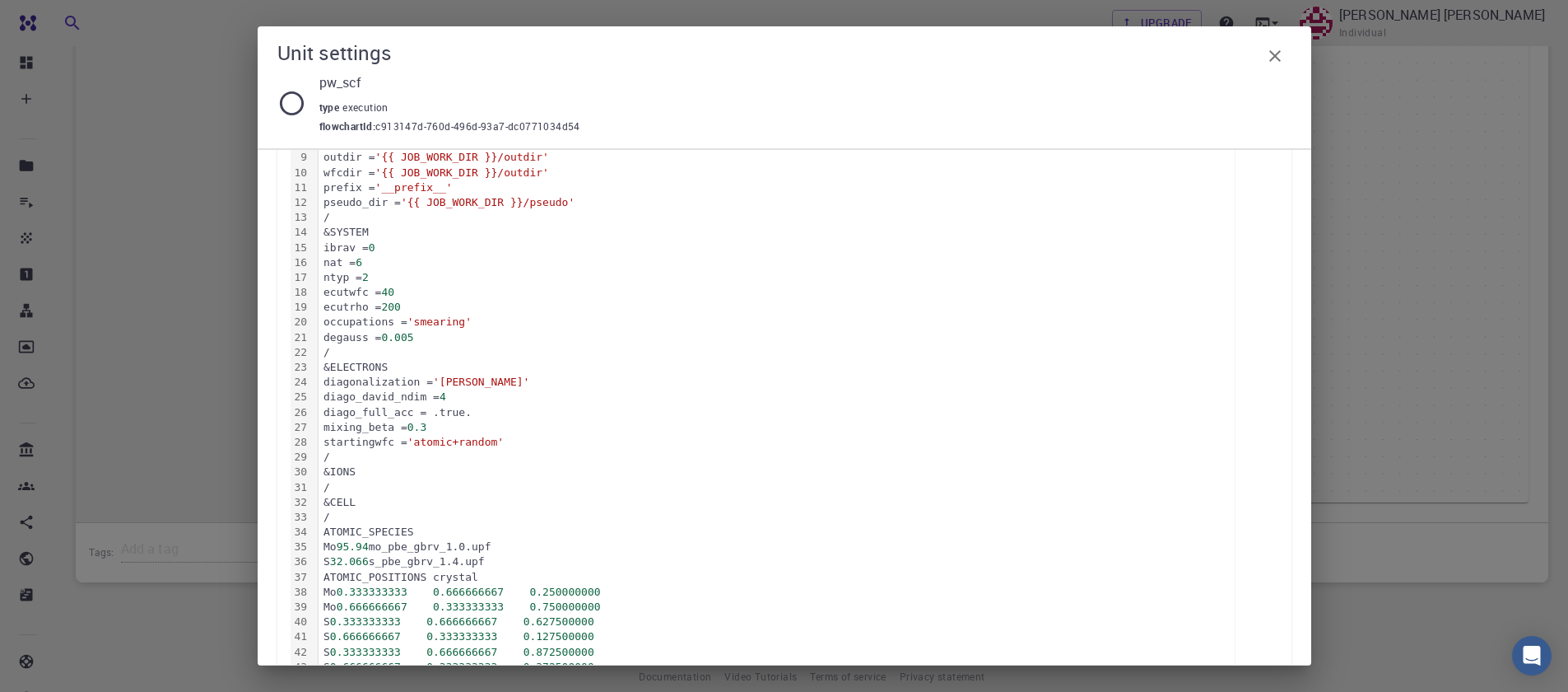
scroll to position [597, 0]
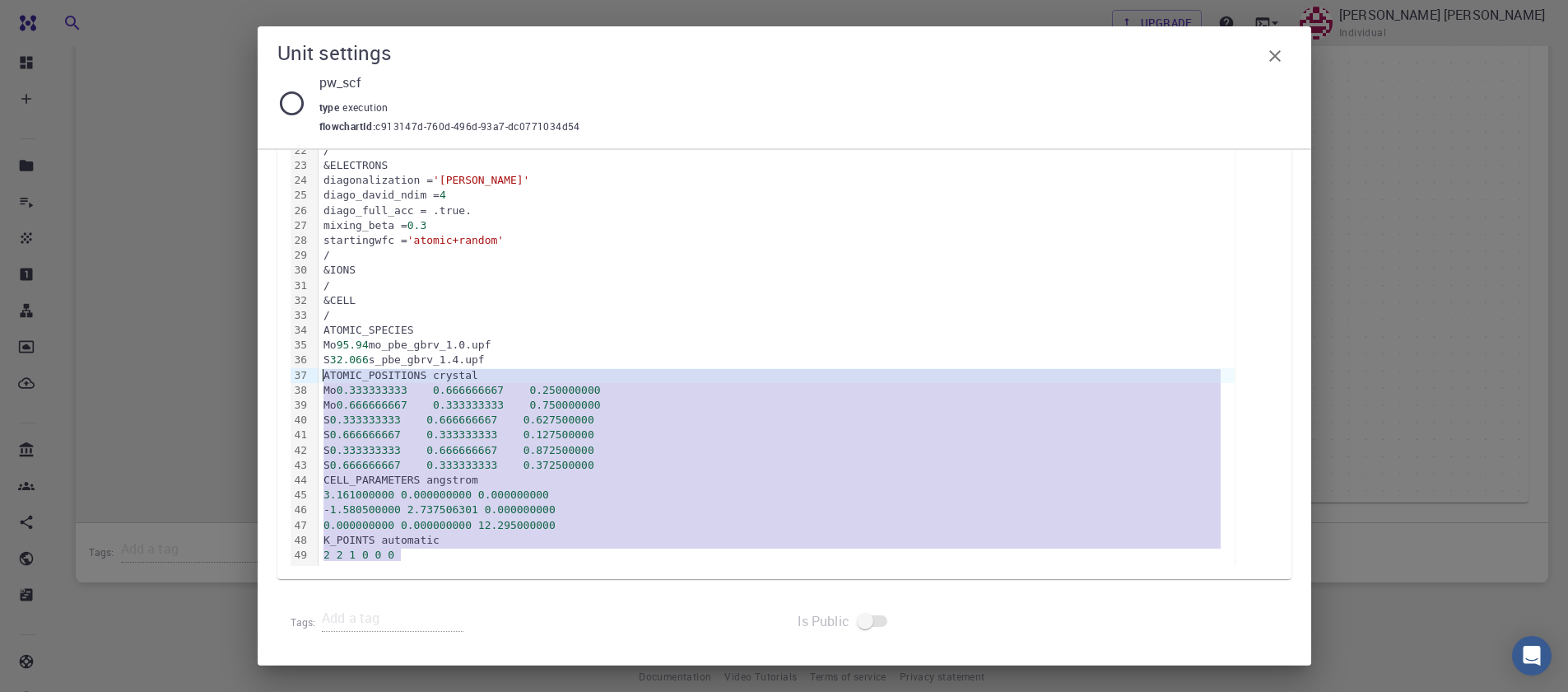
drag, startPoint x: 404, startPoint y: 557, endPoint x: 316, endPoint y: 370, distance: 206.7
click at [316, 370] on div "99 1 2 3 4 5 6 7 8 9 10 11 12 13 14 15 16 17 18 19 20 21 22 23 24 25 26 27 28 2…" at bounding box center [762, 195] width 944 height 740
copy div "ATOMIC_POSITIONS crystal Mo 0.333333333 0.666666667 0.250000000 Mo 0.666666667 …"
